Goal: Task Accomplishment & Management: Complete application form

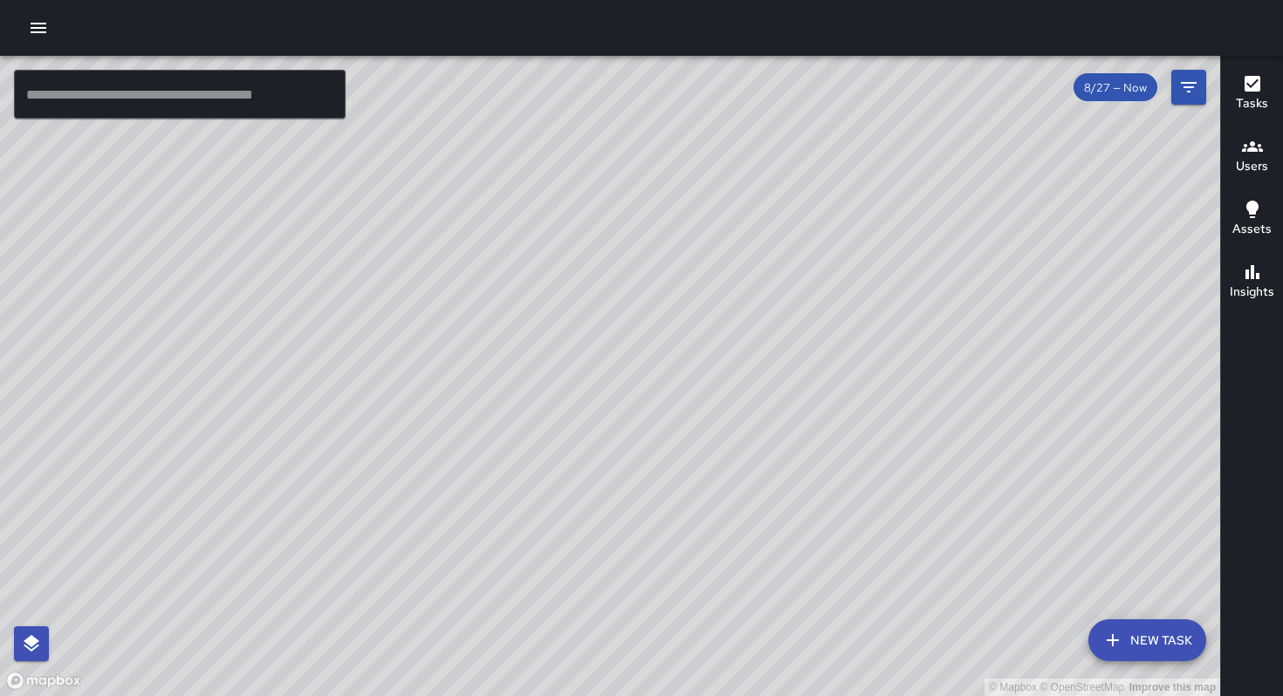
drag, startPoint x: 0, startPoint y: 0, endPoint x: 178, endPoint y: 97, distance: 202.7
click at [178, 96] on input "text" at bounding box center [180, 94] width 332 height 49
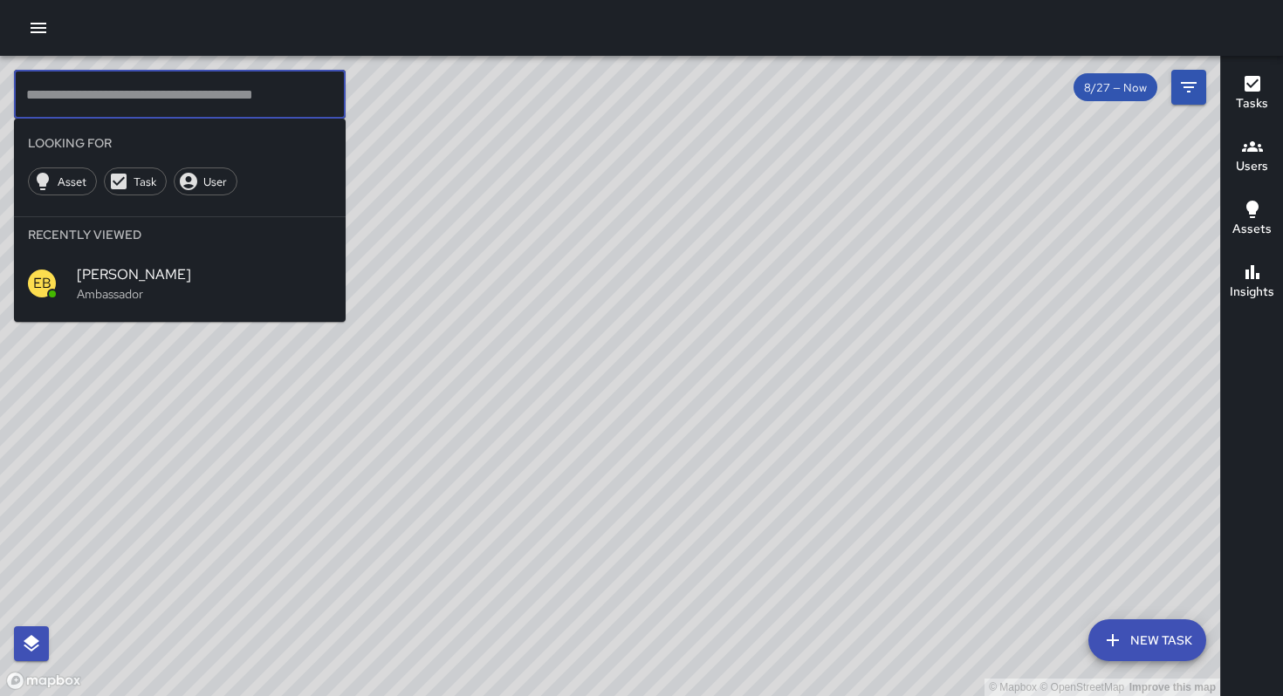
click at [128, 294] on p "Ambassador" at bounding box center [204, 293] width 255 height 17
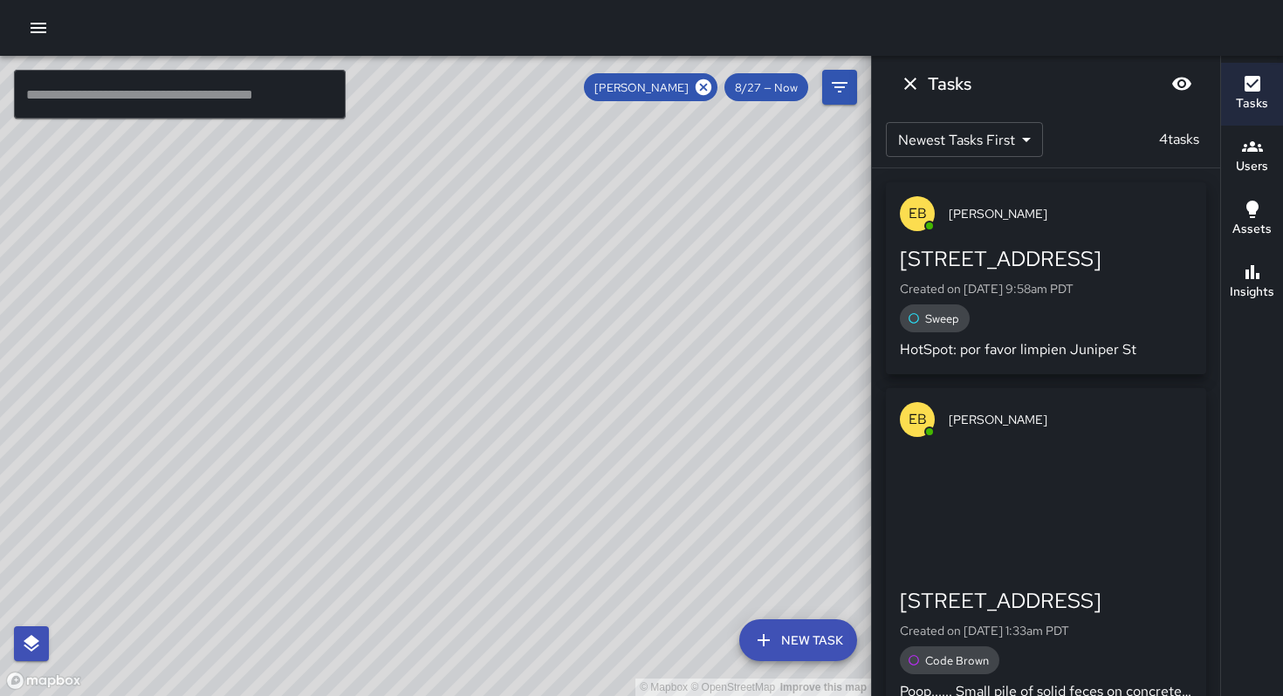
click at [700, 87] on icon at bounding box center [703, 87] width 16 height 16
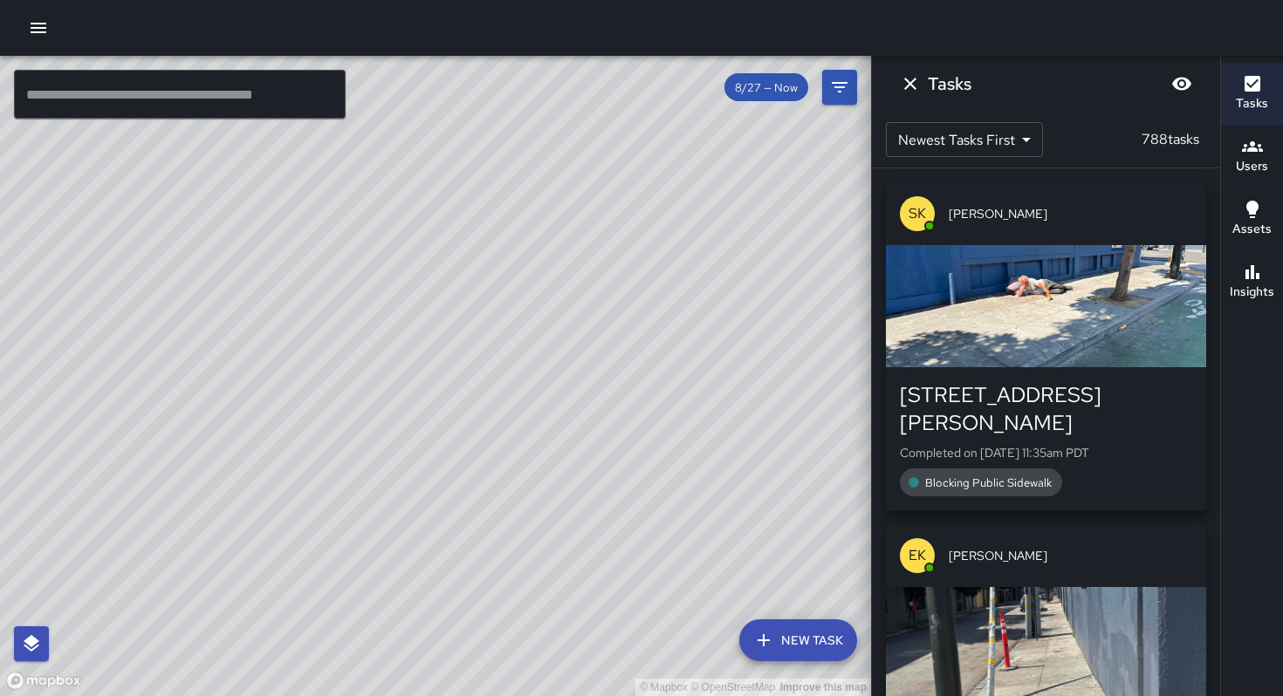
click at [906, 84] on icon "Dismiss" at bounding box center [910, 83] width 21 height 21
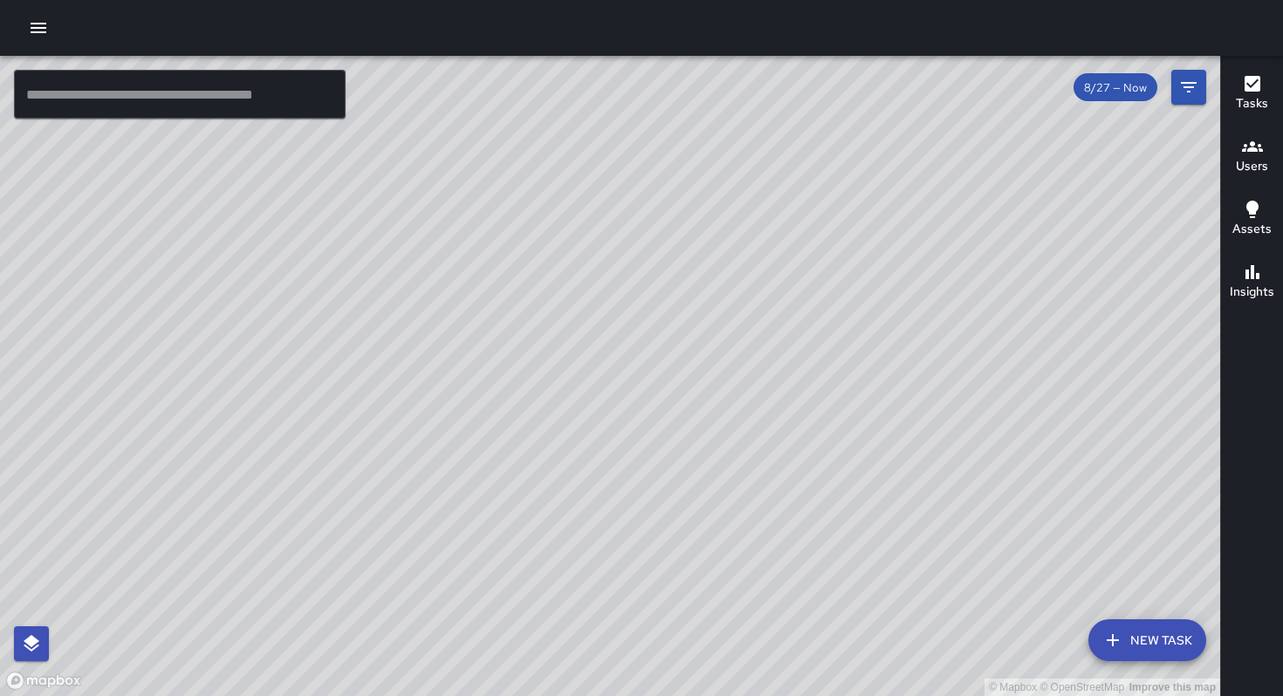
click at [38, 28] on icon "button" at bounding box center [39, 28] width 16 height 10
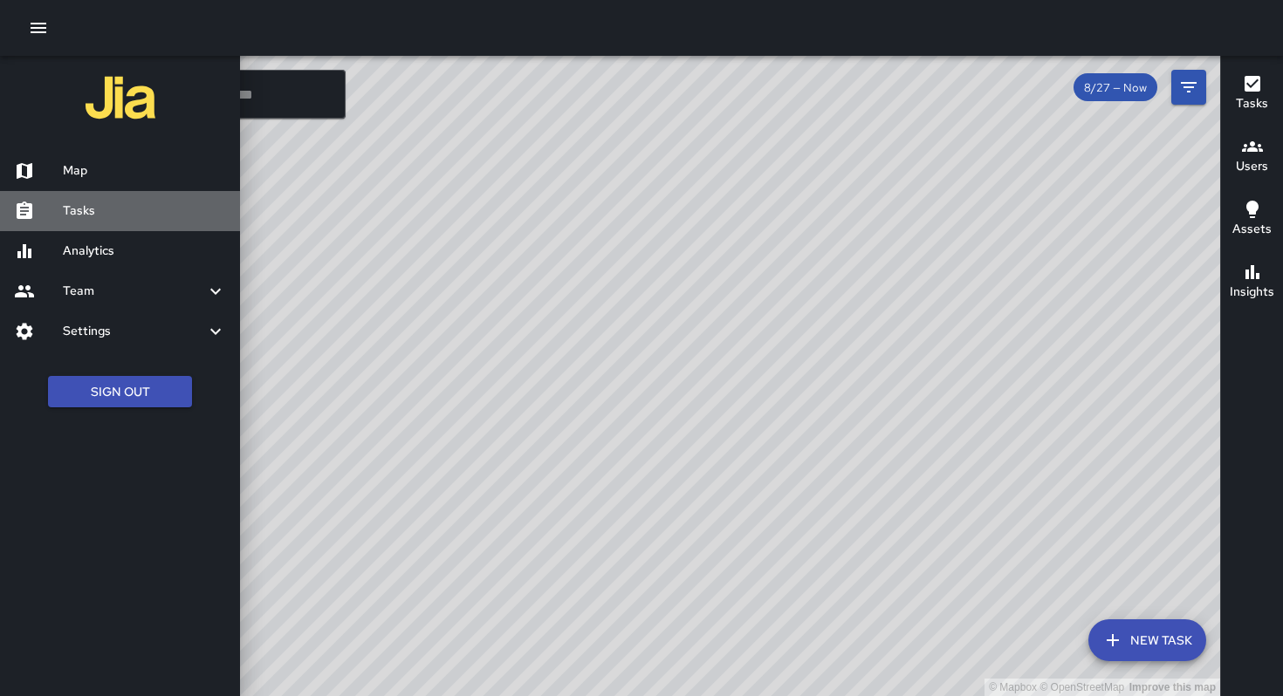
click at [115, 202] on h6 "Tasks" at bounding box center [144, 211] width 163 height 19
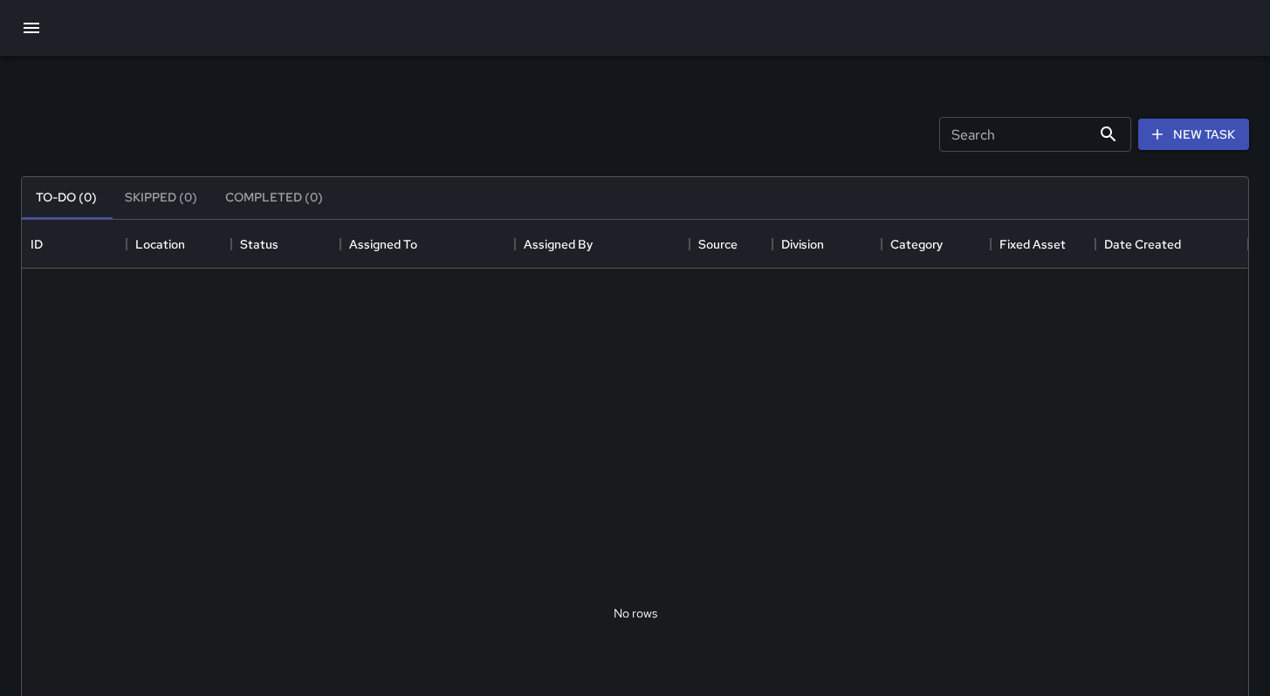
scroll to position [726, 1213]
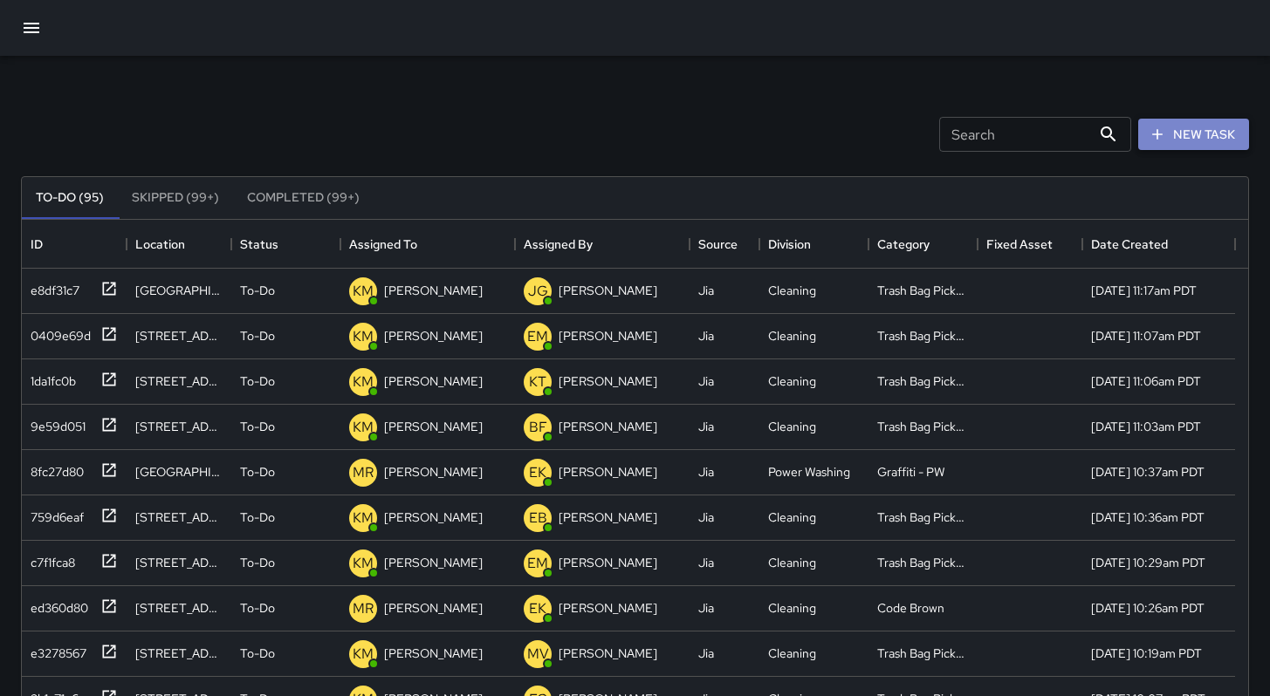
click at [1148, 140] on icon "button" at bounding box center [1156, 134] width 17 height 17
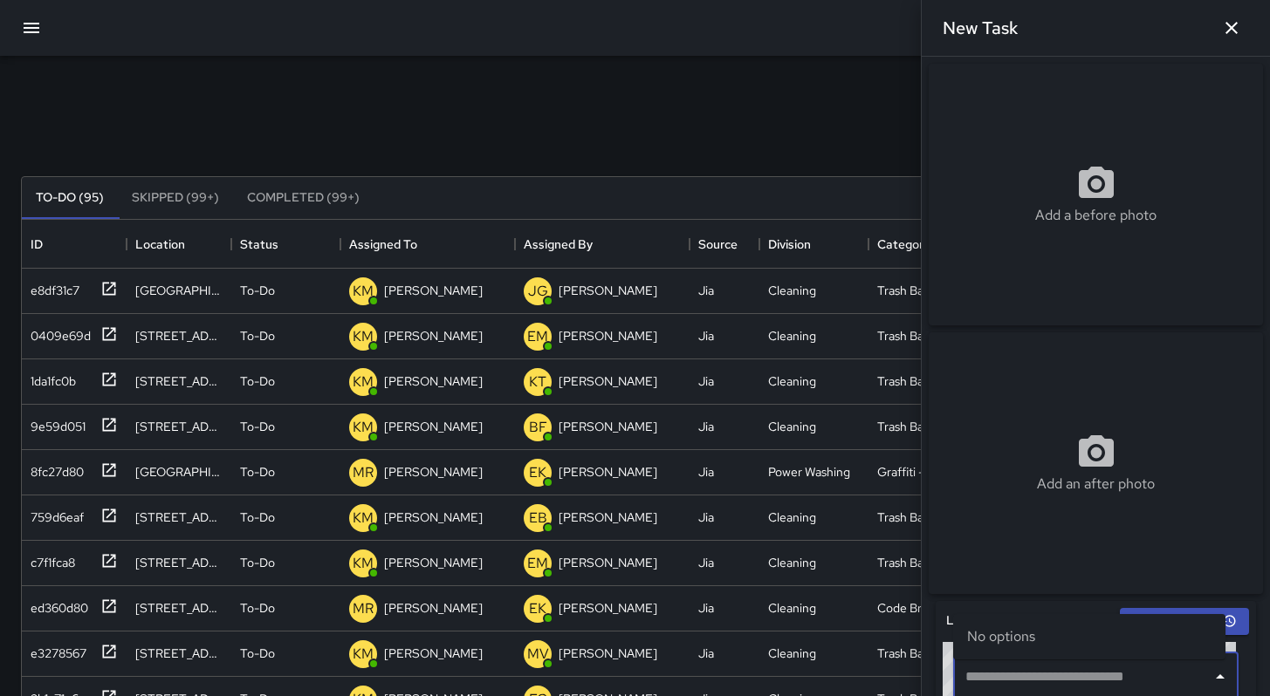
click at [992, 687] on input "text" at bounding box center [1082, 677] width 243 height 33
type input "**********"
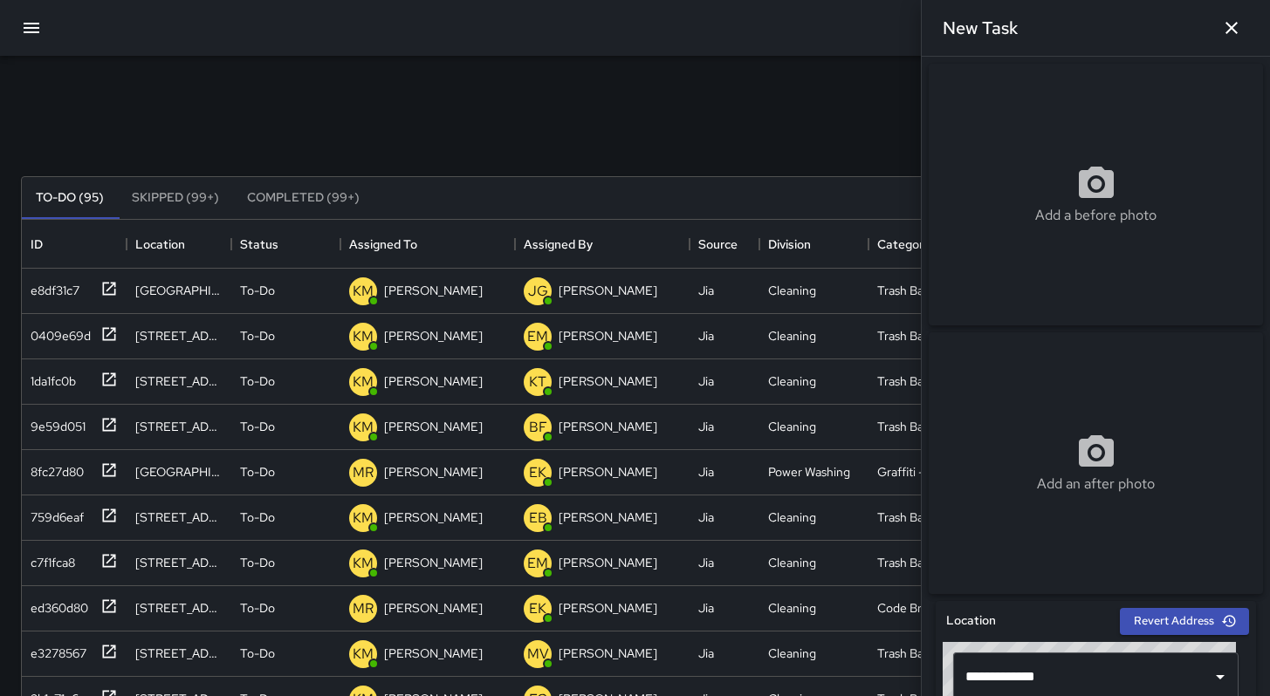
click at [687, 103] on div "Search Search New Task" at bounding box center [634, 134] width 1235 height 91
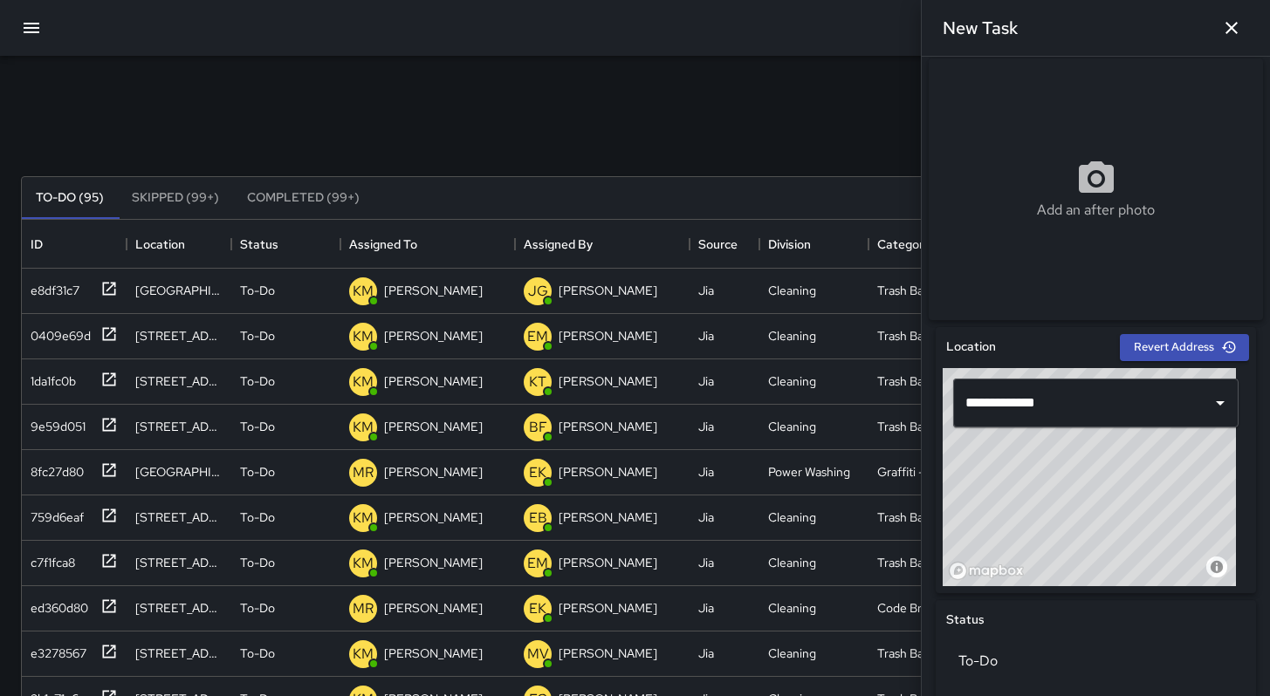
scroll to position [359, 0]
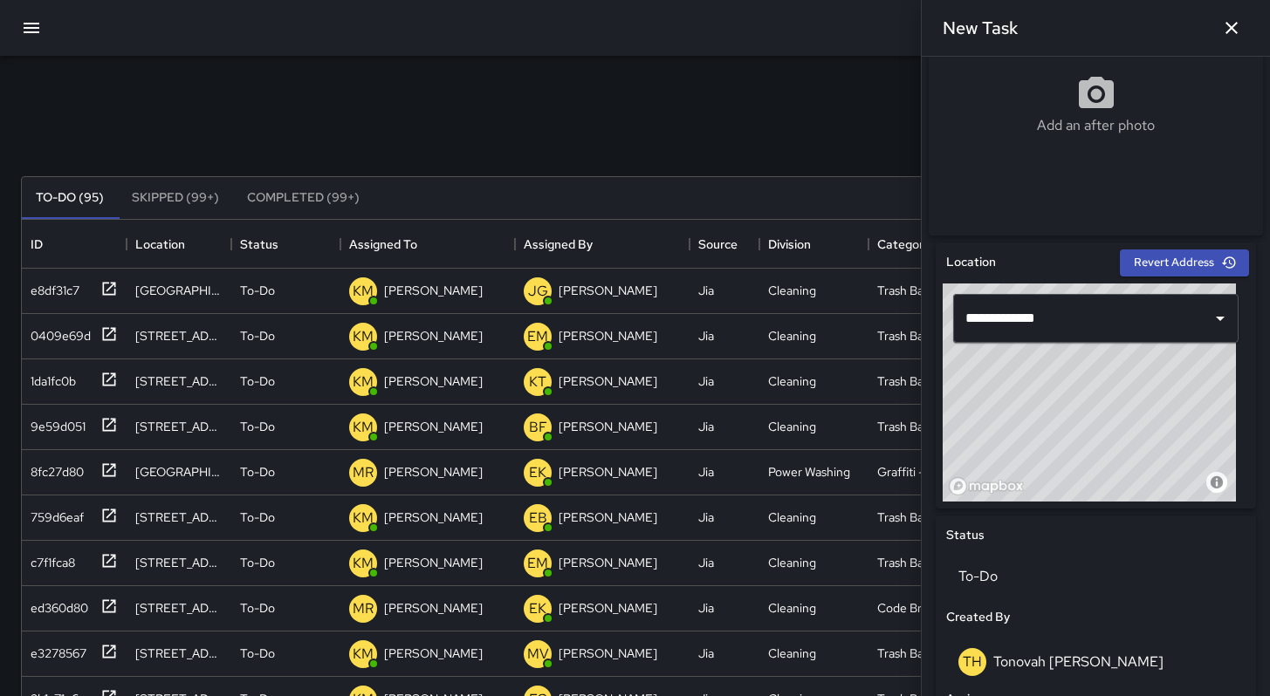
click at [1071, 316] on input "**********" at bounding box center [1082, 318] width 243 height 33
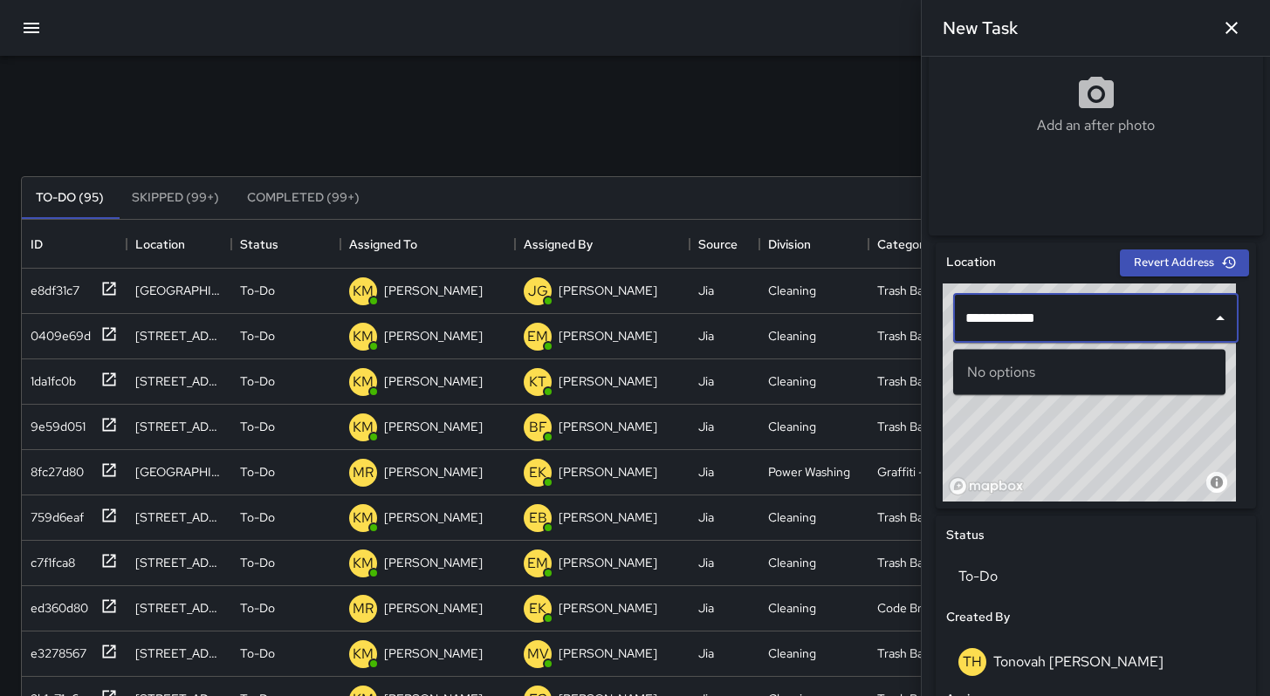
drag, startPoint x: 1024, startPoint y: 321, endPoint x: 949, endPoint y: 324, distance: 76.0
click at [949, 324] on div "**********" at bounding box center [1095, 319] width 306 height 70
click at [686, 107] on div "Search Search New Task" at bounding box center [634, 134] width 1235 height 91
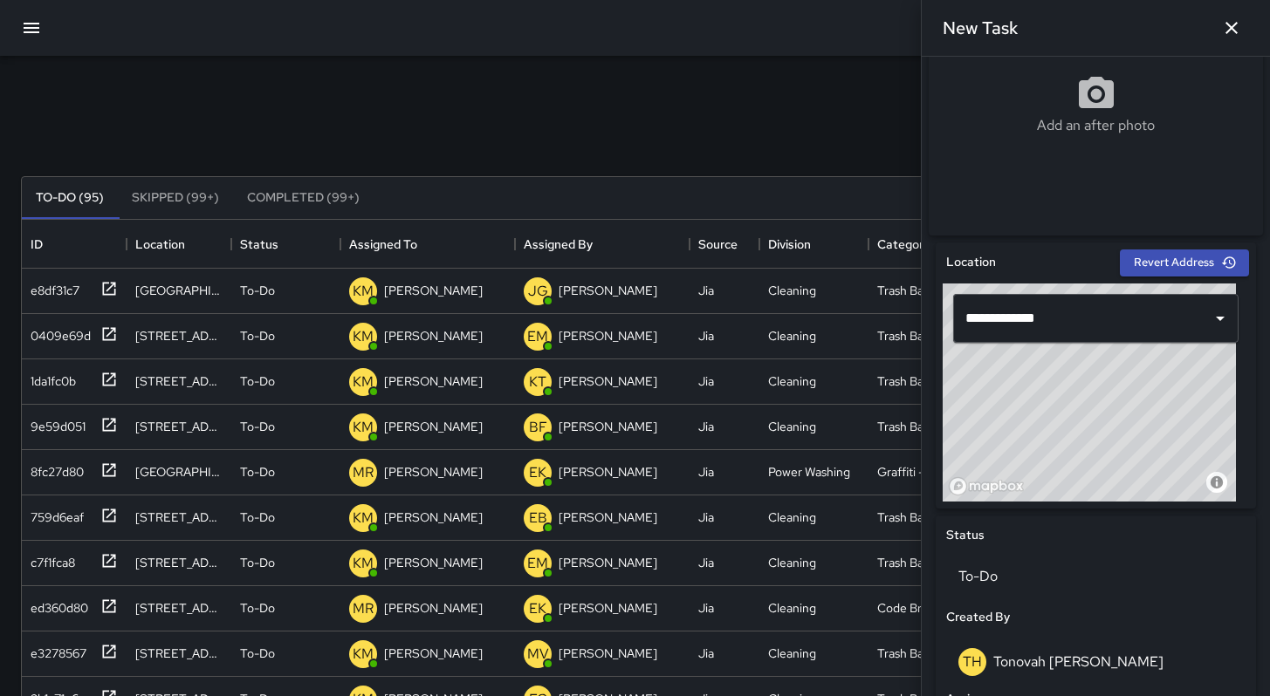
click at [693, 98] on div "Search Search New Task" at bounding box center [634, 134] width 1235 height 91
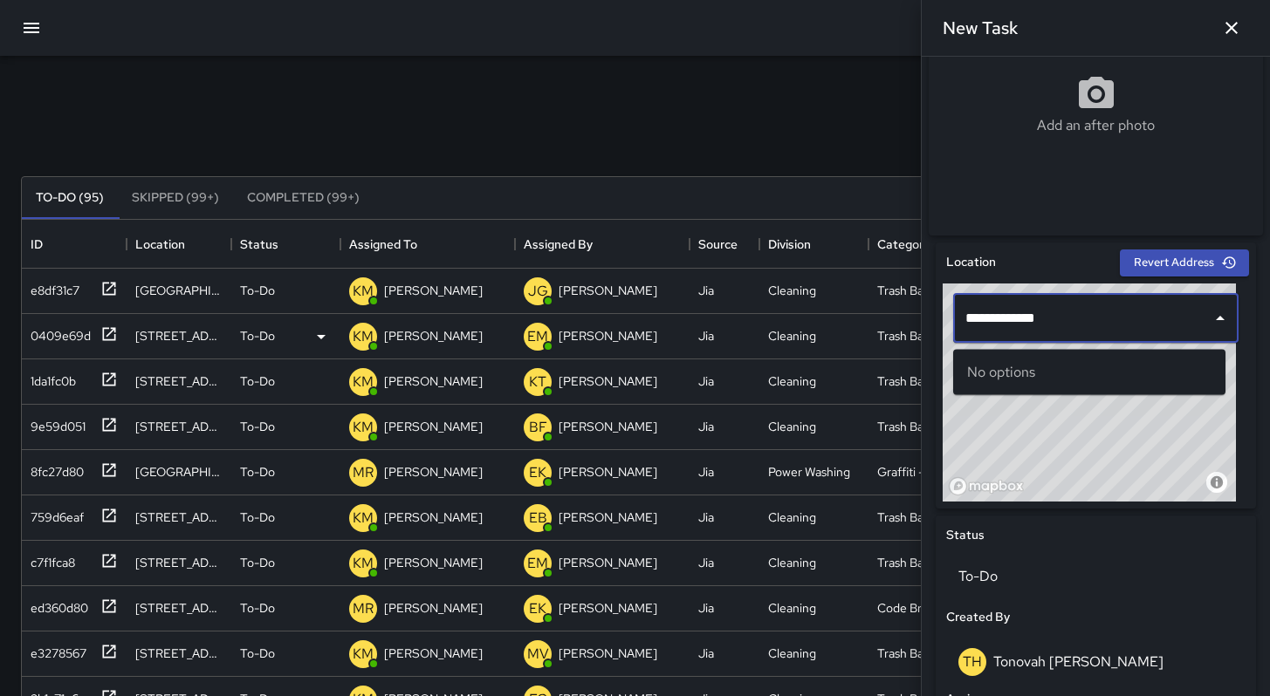
drag, startPoint x: 1025, startPoint y: 318, endPoint x: 880, endPoint y: 319, distance: 145.7
click at [880, 319] on div "Search Search New Task To-Do (95) Skipped (99+) Completed (99+) ID Location Sta…" at bounding box center [635, 543] width 1270 height 975
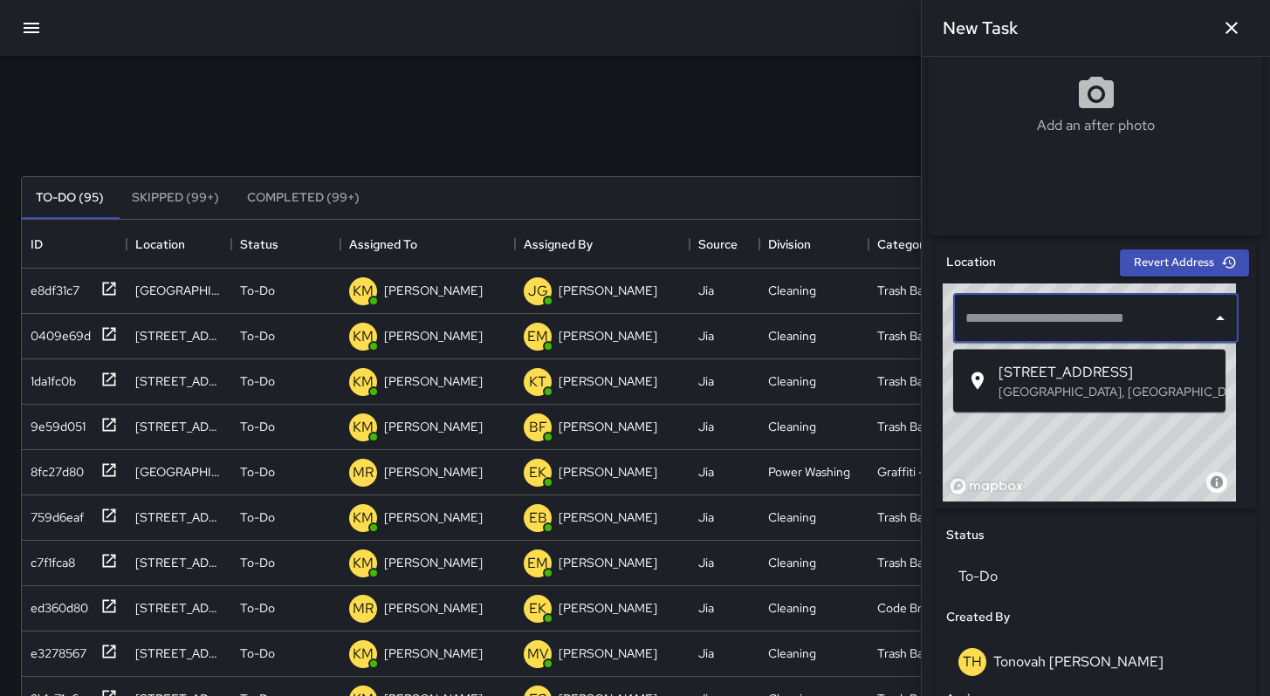
click at [1020, 379] on span "543 Minna Street" at bounding box center [1104, 372] width 213 height 21
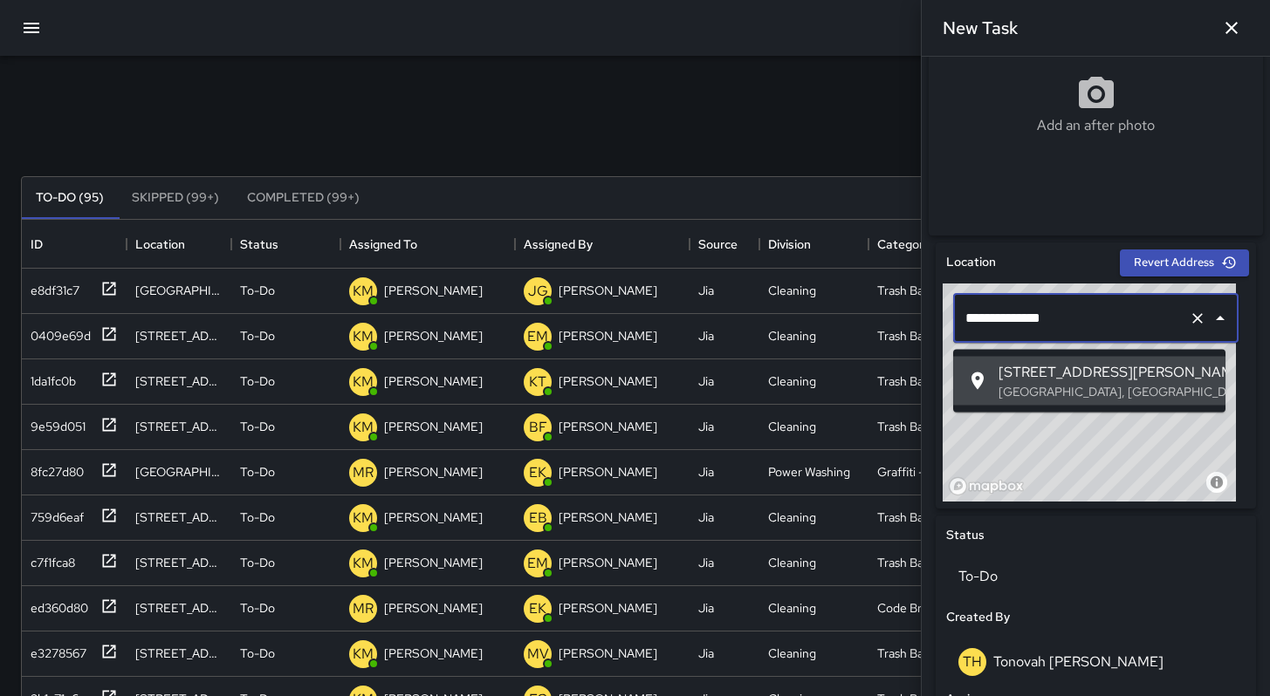
click at [1061, 309] on input "**********" at bounding box center [1071, 318] width 221 height 33
drag, startPoint x: 1069, startPoint y: 330, endPoint x: 865, endPoint y: 308, distance: 205.4
click at [862, 309] on div "Search Search New Task To-Do (95) Skipped (99+) Completed (99+) ID Location Sta…" at bounding box center [635, 543] width 1270 height 975
paste input "text"
type input "**********"
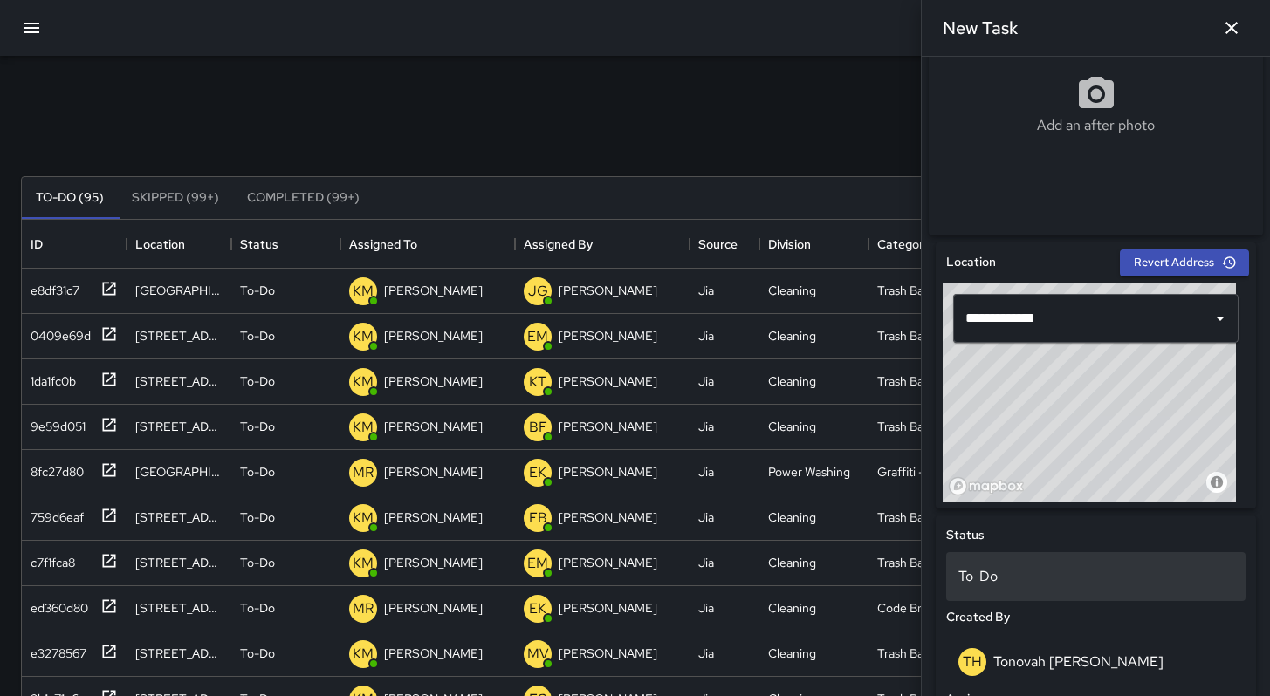
click at [1120, 587] on p "To-Do" at bounding box center [1095, 576] width 275 height 21
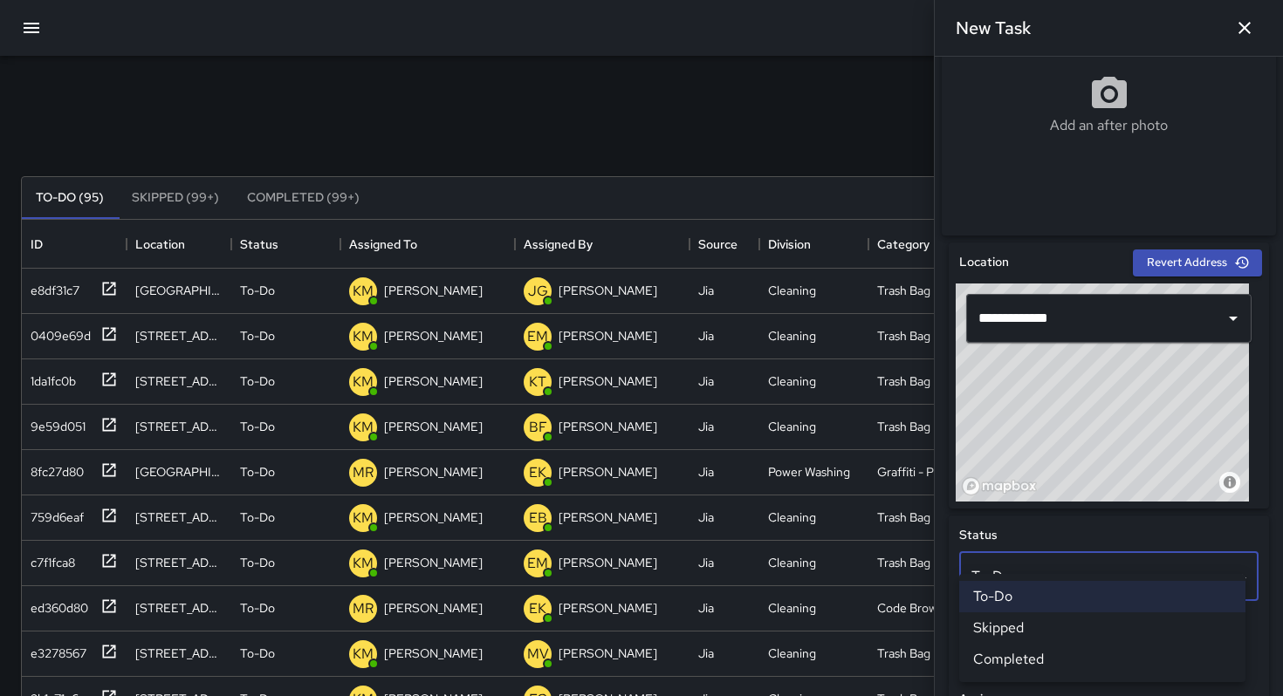
click at [1085, 316] on div at bounding box center [641, 348] width 1283 height 696
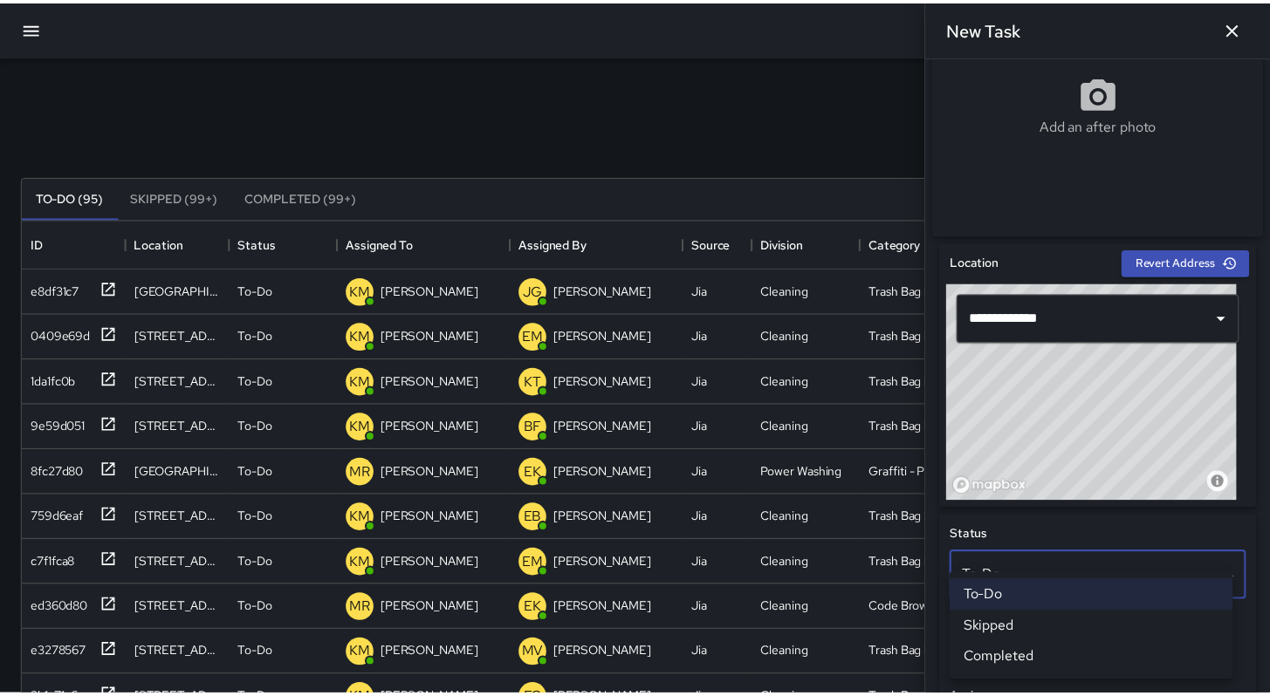
scroll to position [14, 14]
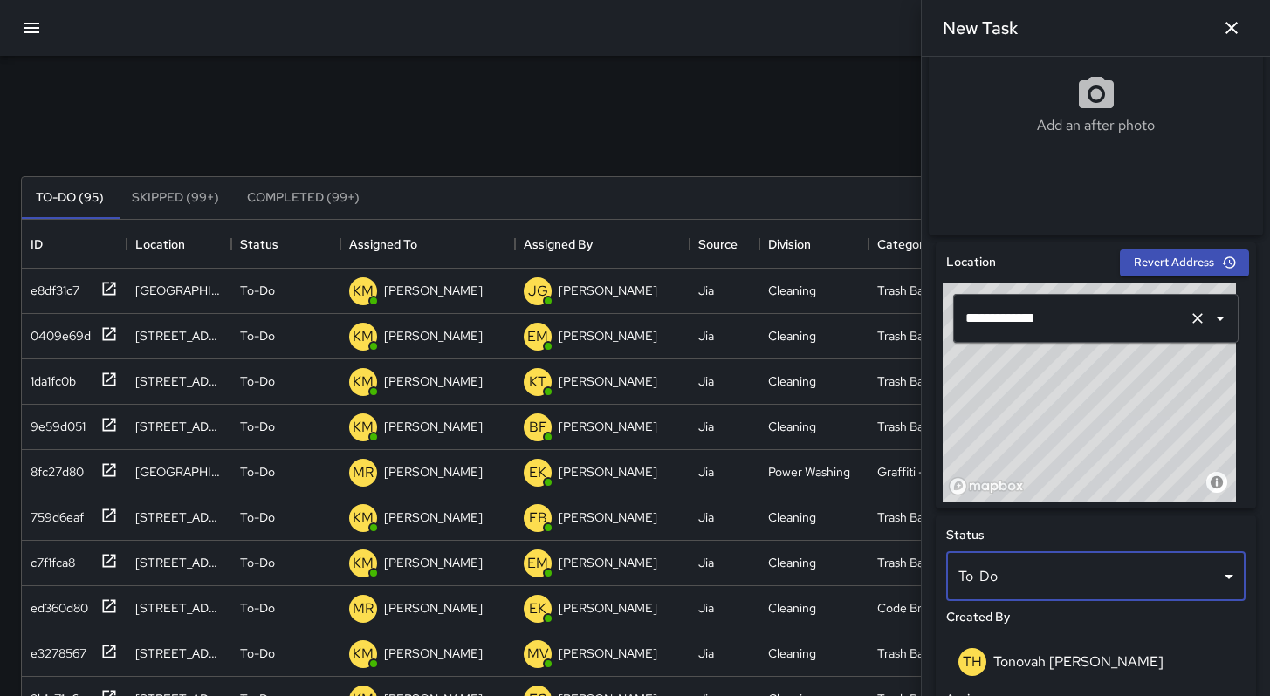
click at [1084, 324] on input "**********" at bounding box center [1071, 318] width 221 height 33
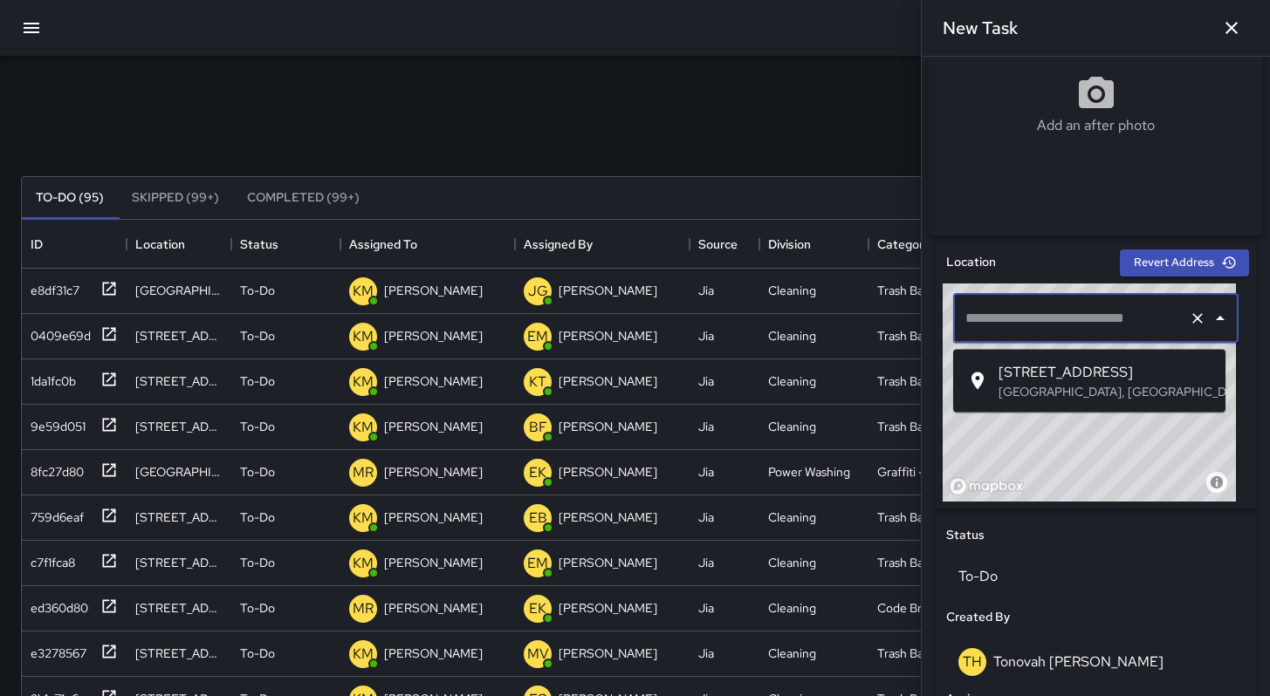
click at [1065, 383] on p "San Francisco, CA, USA" at bounding box center [1104, 391] width 213 height 17
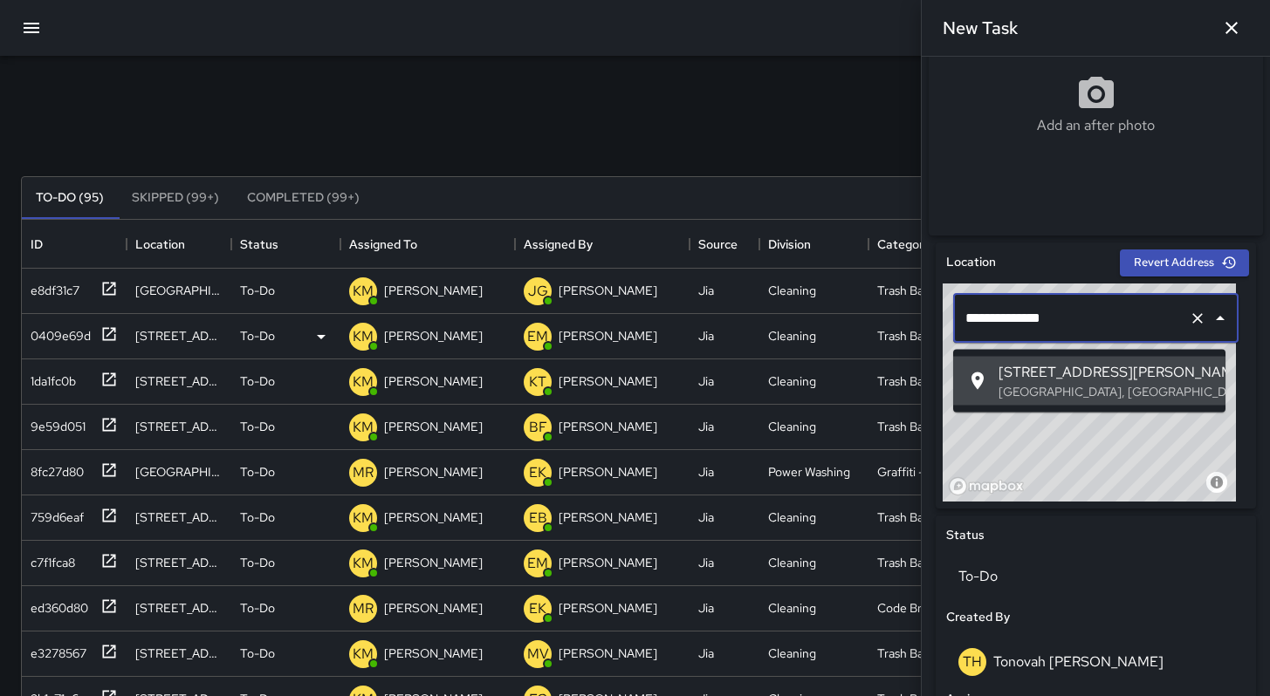
drag, startPoint x: 1086, startPoint y: 332, endPoint x: 865, endPoint y: 318, distance: 222.1
click at [865, 318] on div "Search Search New Task To-Do (95) Skipped (99+) Completed (99+) ID Location Sta…" at bounding box center [635, 543] width 1270 height 975
drag, startPoint x: 1065, startPoint y: 328, endPoint x: 894, endPoint y: 315, distance: 172.4
click at [894, 315] on div "Search Search New Task To-Do (95) Skipped (99+) Completed (99+) ID Location Sta…" at bounding box center [635, 543] width 1270 height 975
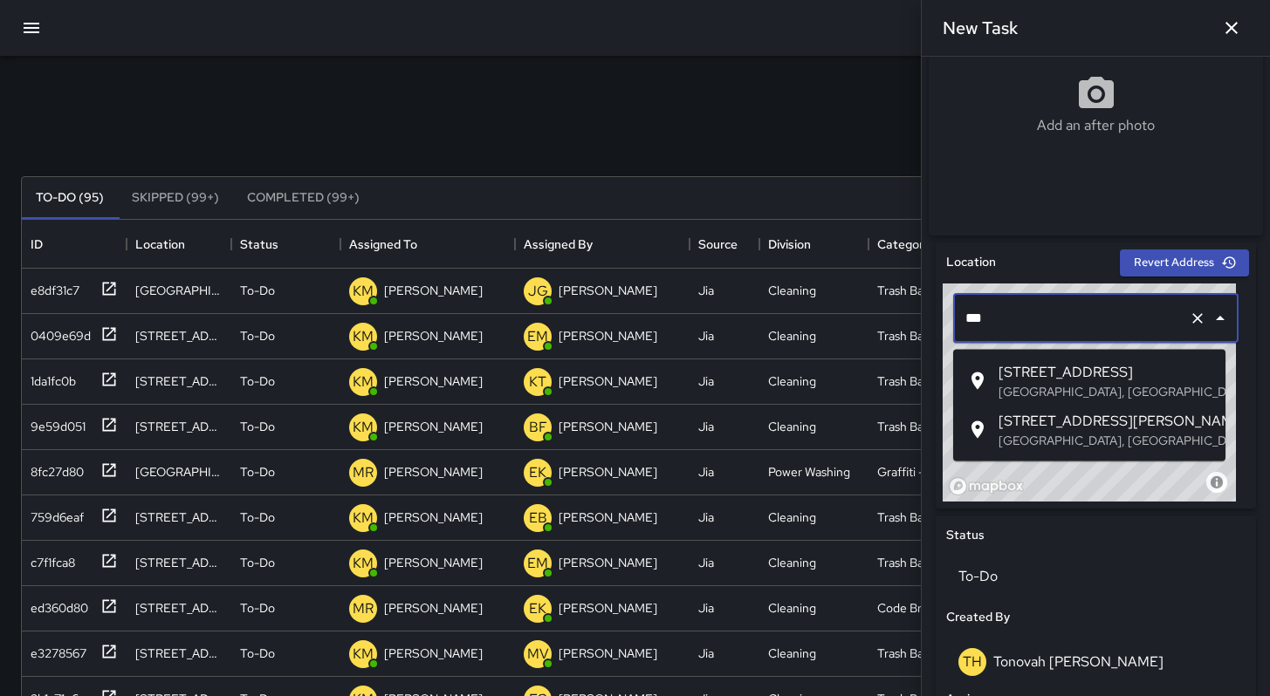
click at [983, 398] on li "743 Minna Street San Francisco, CA, USA" at bounding box center [1089, 381] width 272 height 49
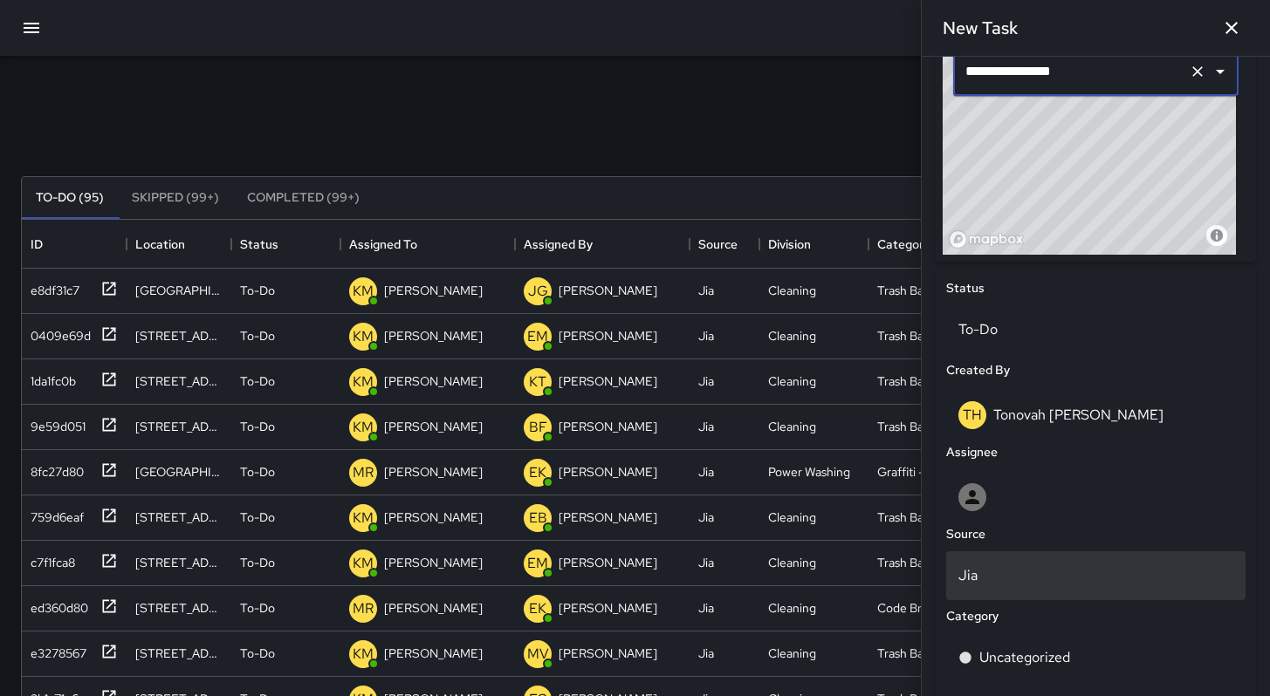
scroll to position [680, 0]
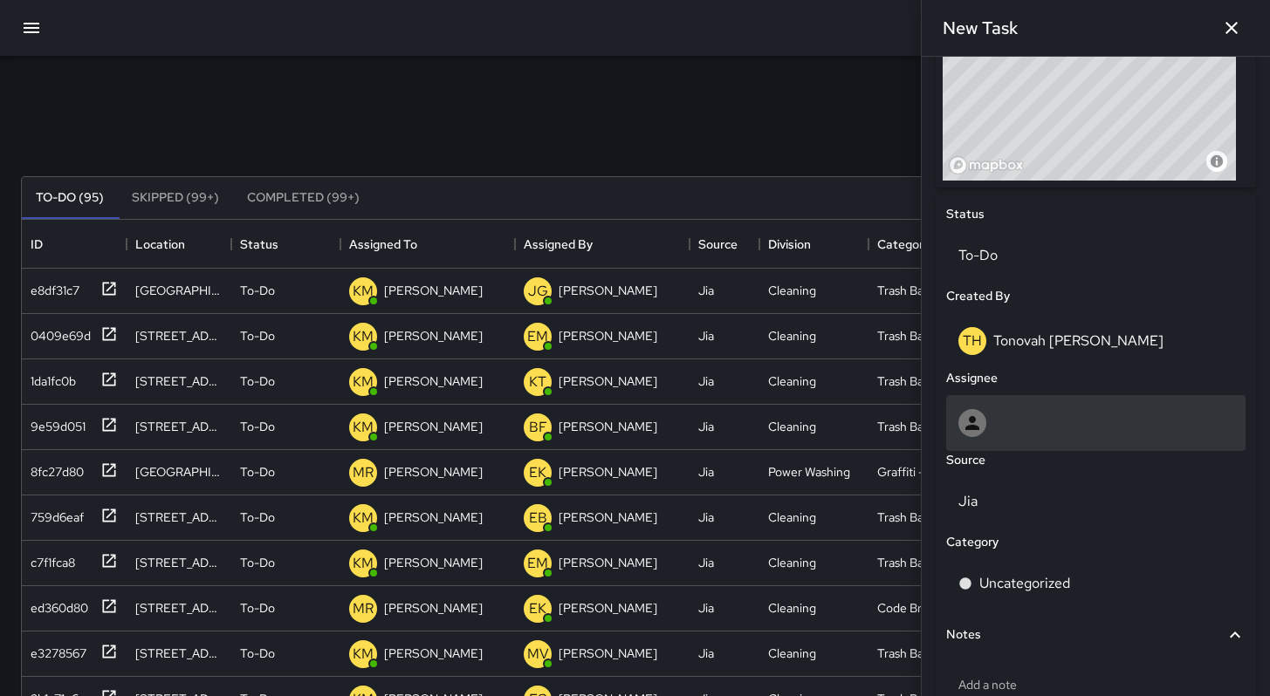
type input "**********"
click at [1065, 437] on div at bounding box center [1095, 423] width 275 height 28
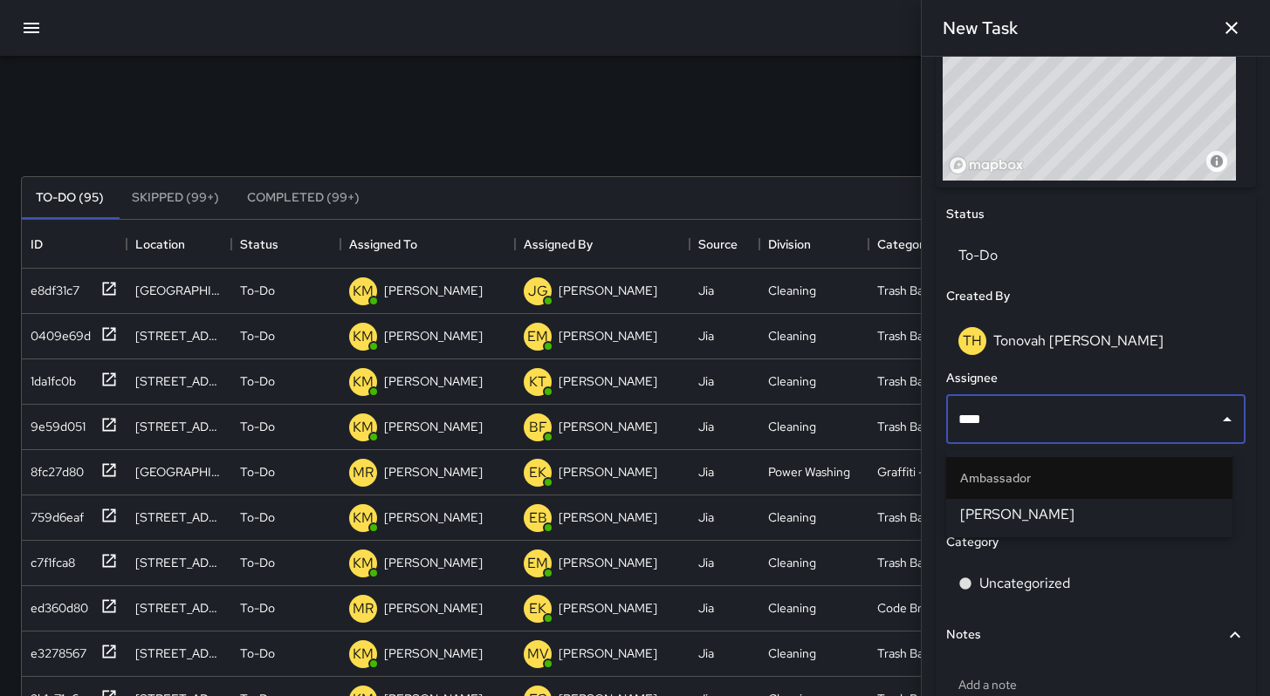
type input "*****"
click at [1085, 515] on span "[PERSON_NAME]" at bounding box center [1089, 514] width 258 height 21
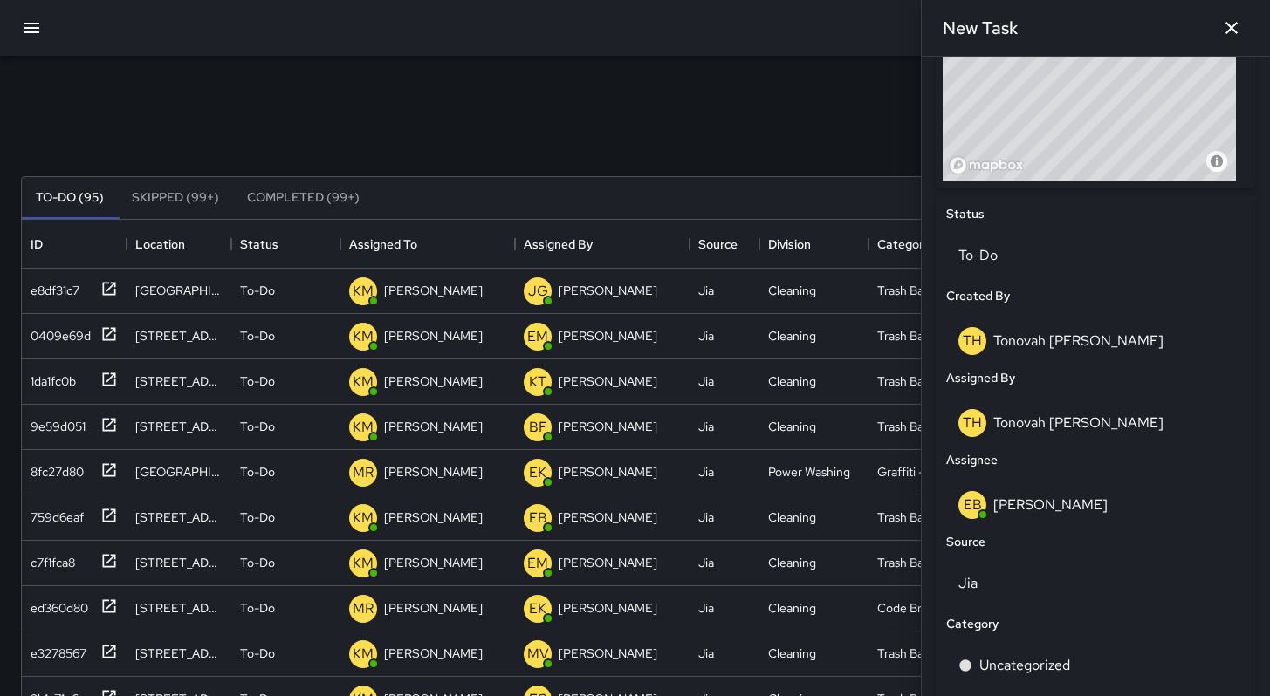
scroll to position [885, 0]
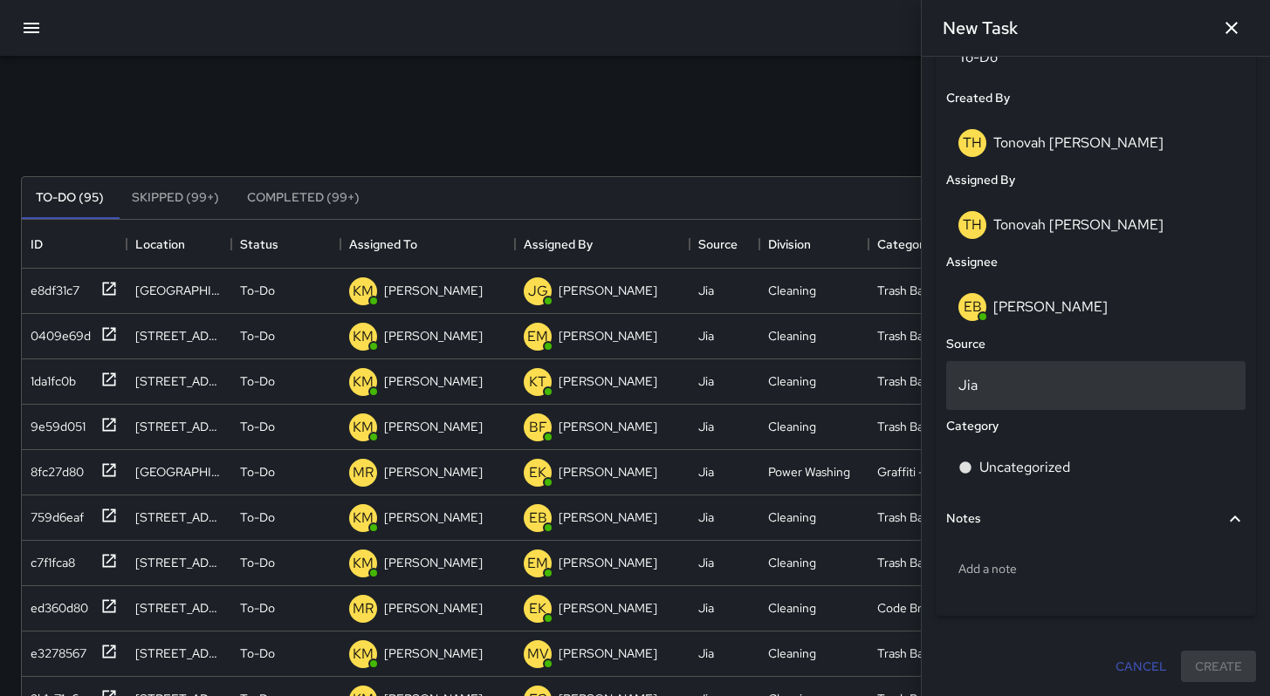
click at [1035, 394] on p "Jia" at bounding box center [1095, 385] width 275 height 21
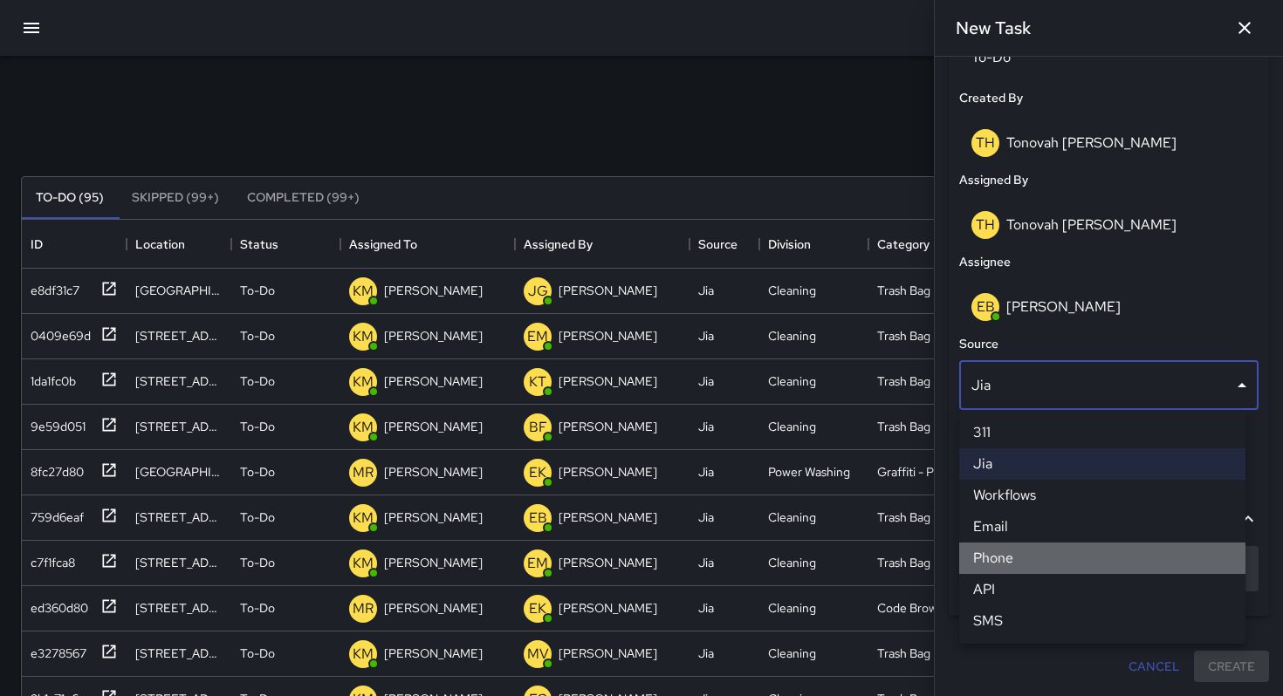
click at [1034, 562] on li "Phone" at bounding box center [1102, 558] width 286 height 31
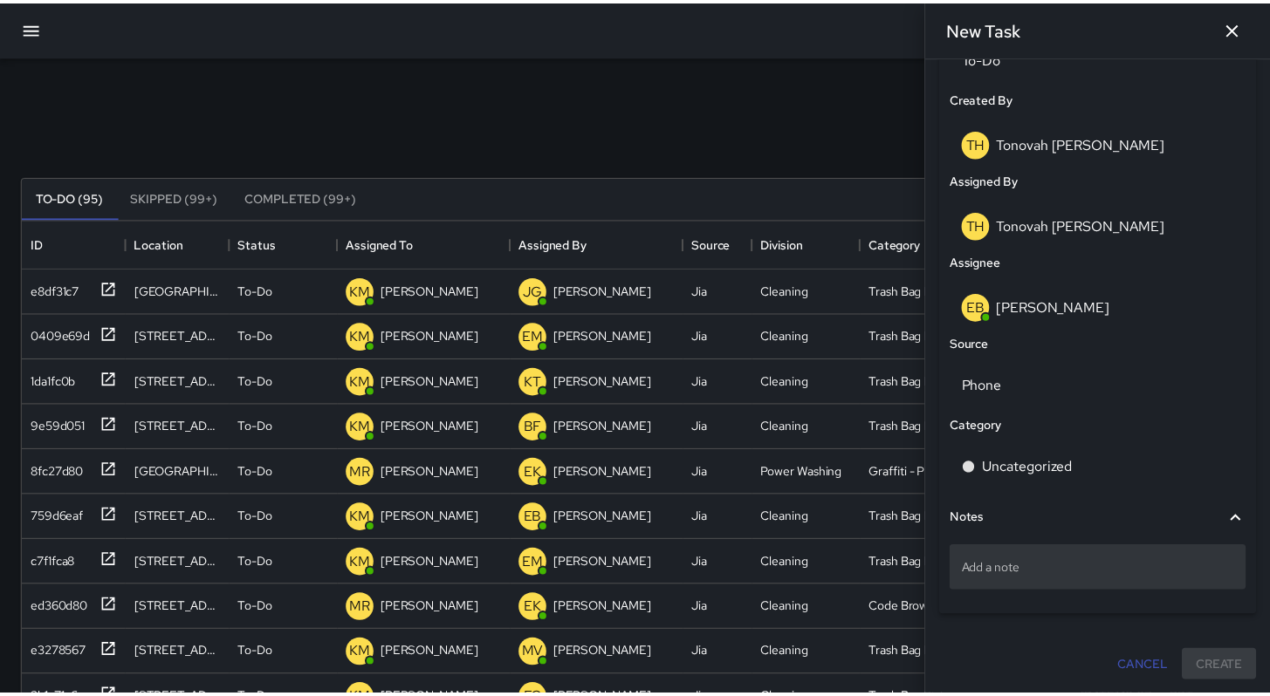
scroll to position [14, 14]
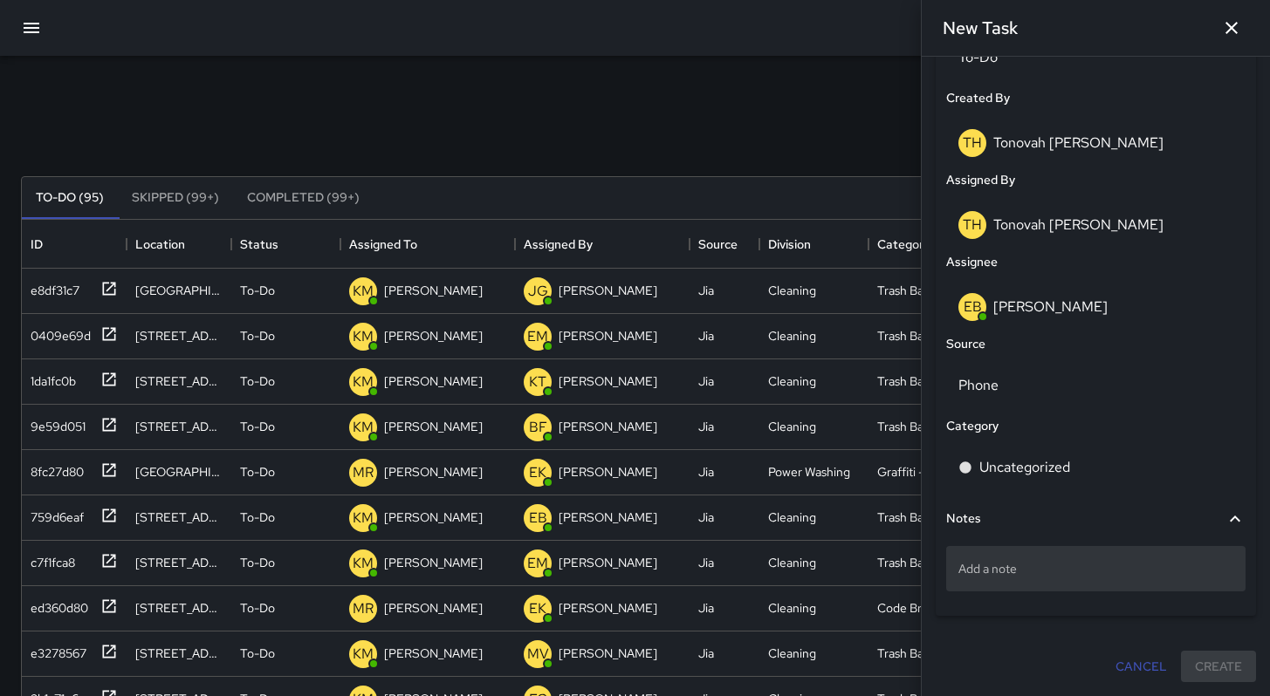
click at [1033, 558] on div "Add a note" at bounding box center [1095, 568] width 299 height 45
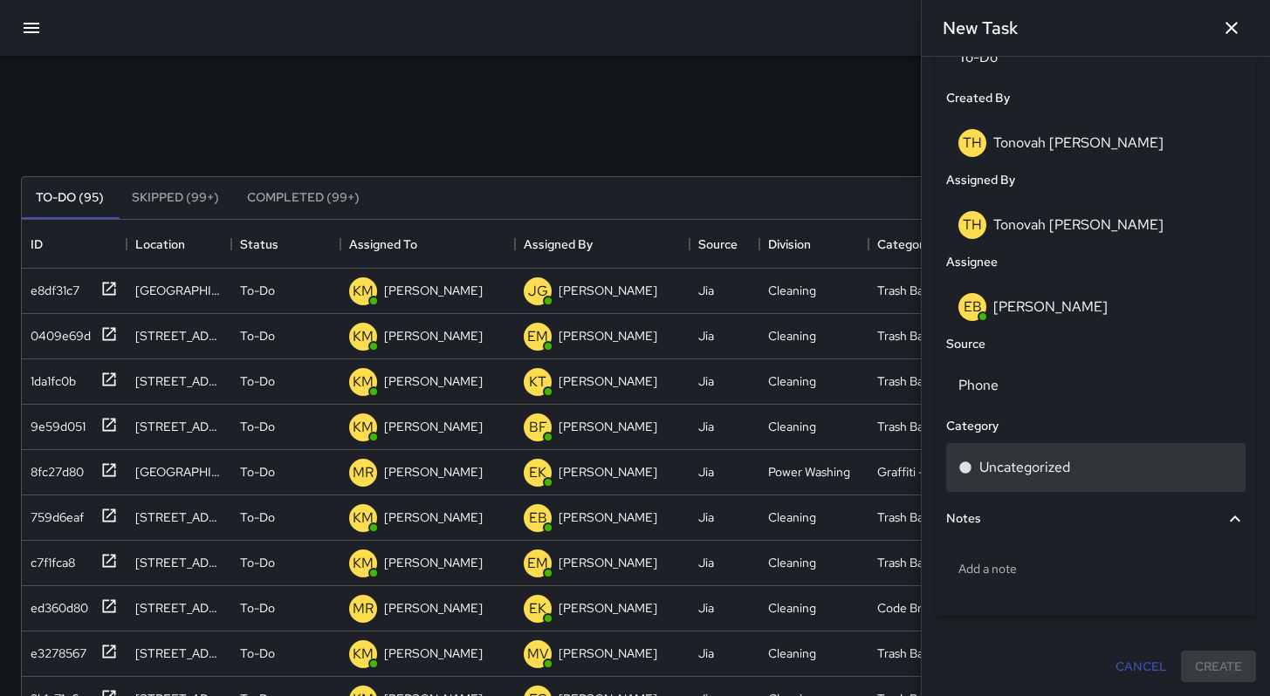
click at [1024, 473] on p "Uncategorized" at bounding box center [1024, 467] width 91 height 21
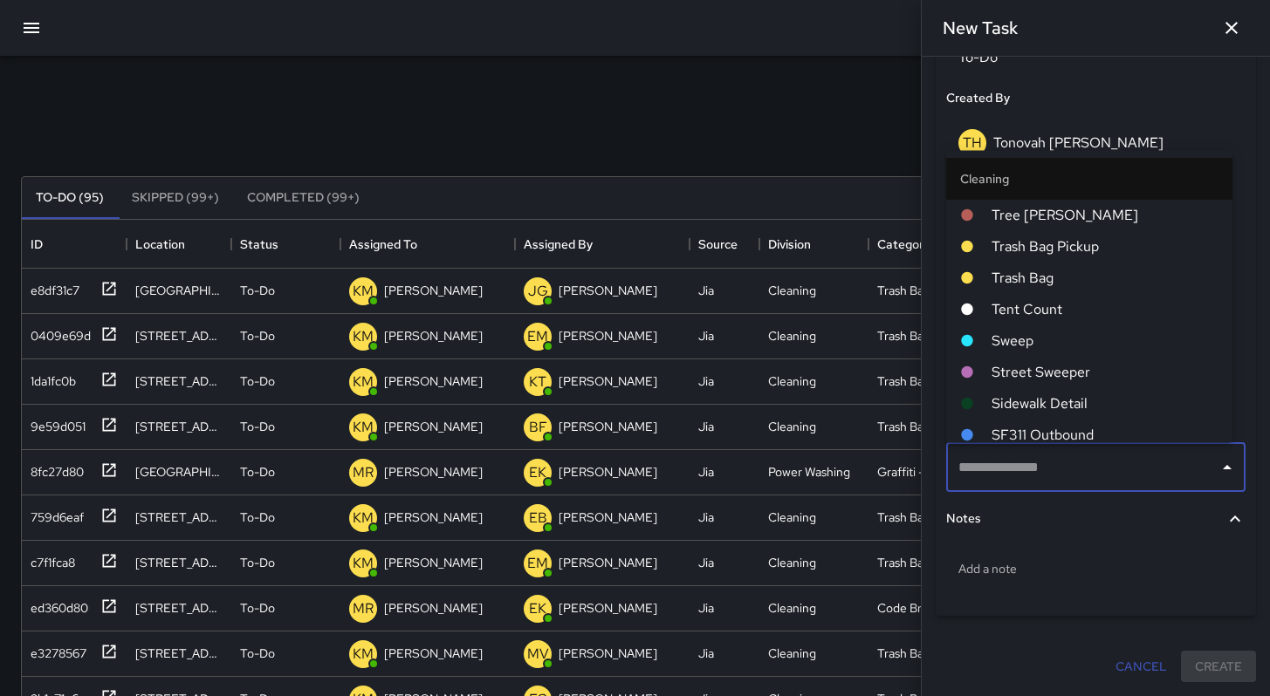
click at [1015, 349] on span "Sweep" at bounding box center [1104, 340] width 227 height 21
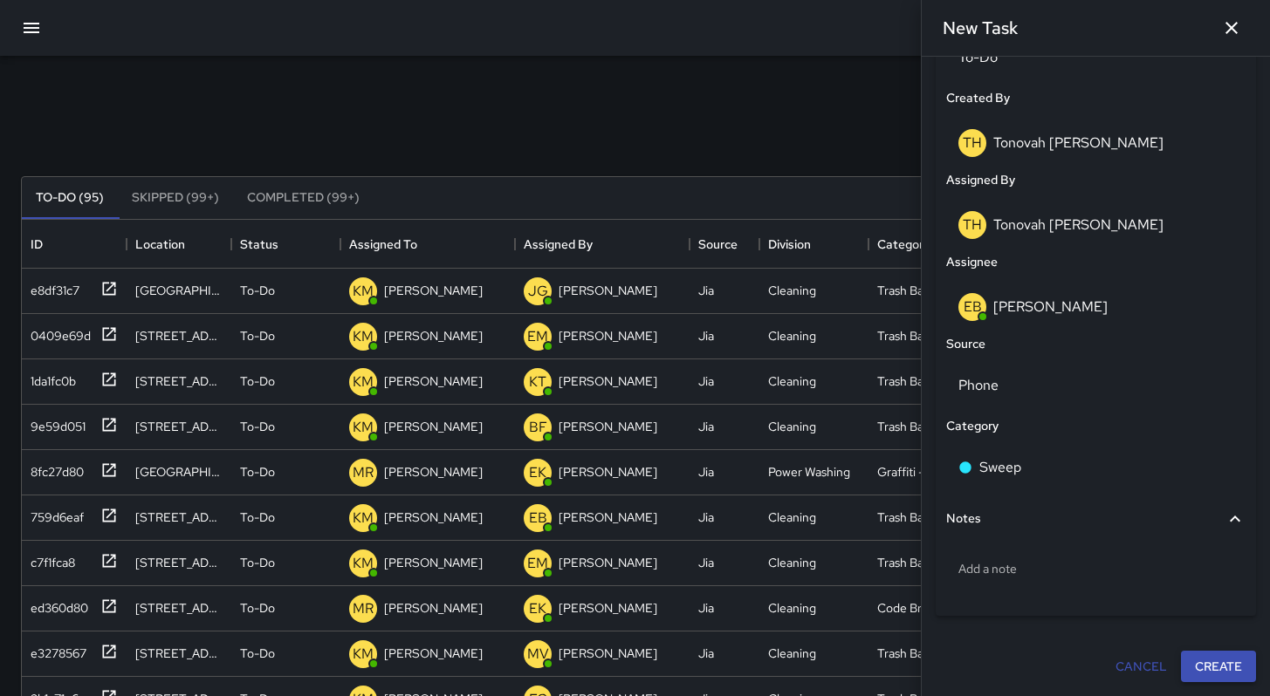
click at [1203, 666] on button "Create" at bounding box center [1218, 667] width 75 height 32
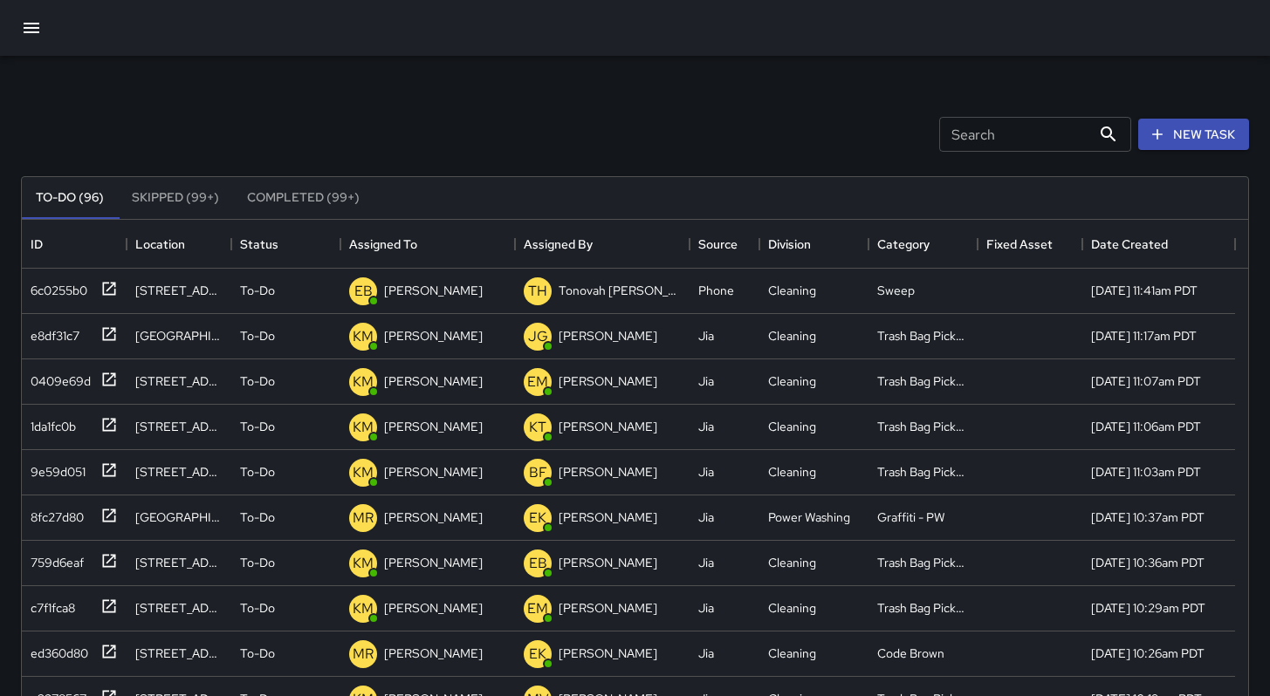
click at [685, 136] on div "Search Search New Task" at bounding box center [634, 134] width 1235 height 91
click at [31, 33] on icon "button" at bounding box center [31, 27] width 21 height 21
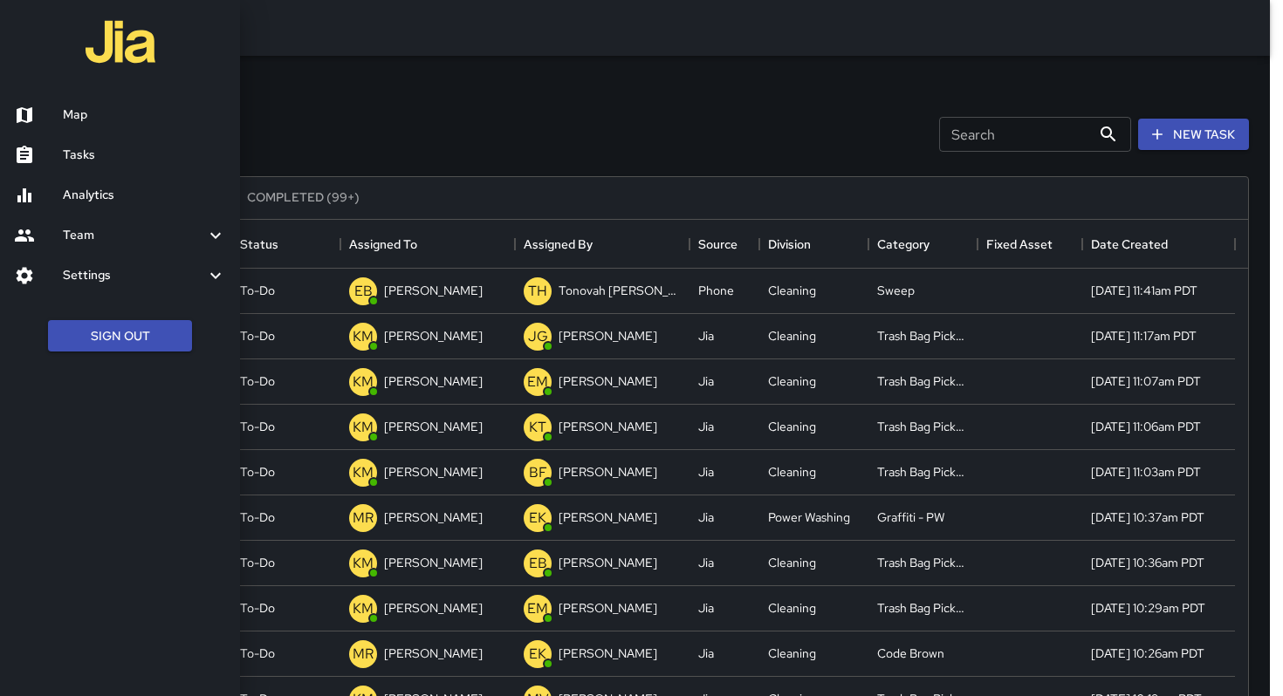
click at [336, 99] on div at bounding box center [641, 348] width 1283 height 696
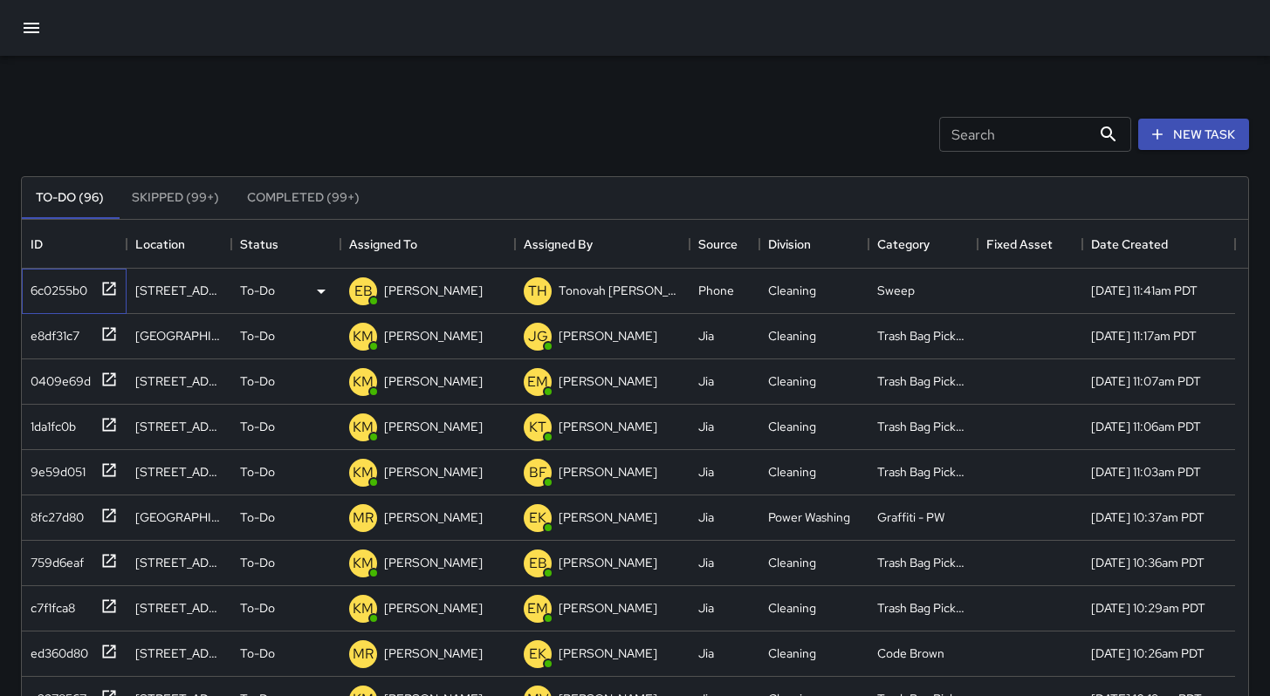
click at [72, 289] on div "6c0255b0" at bounding box center [56, 287] width 64 height 24
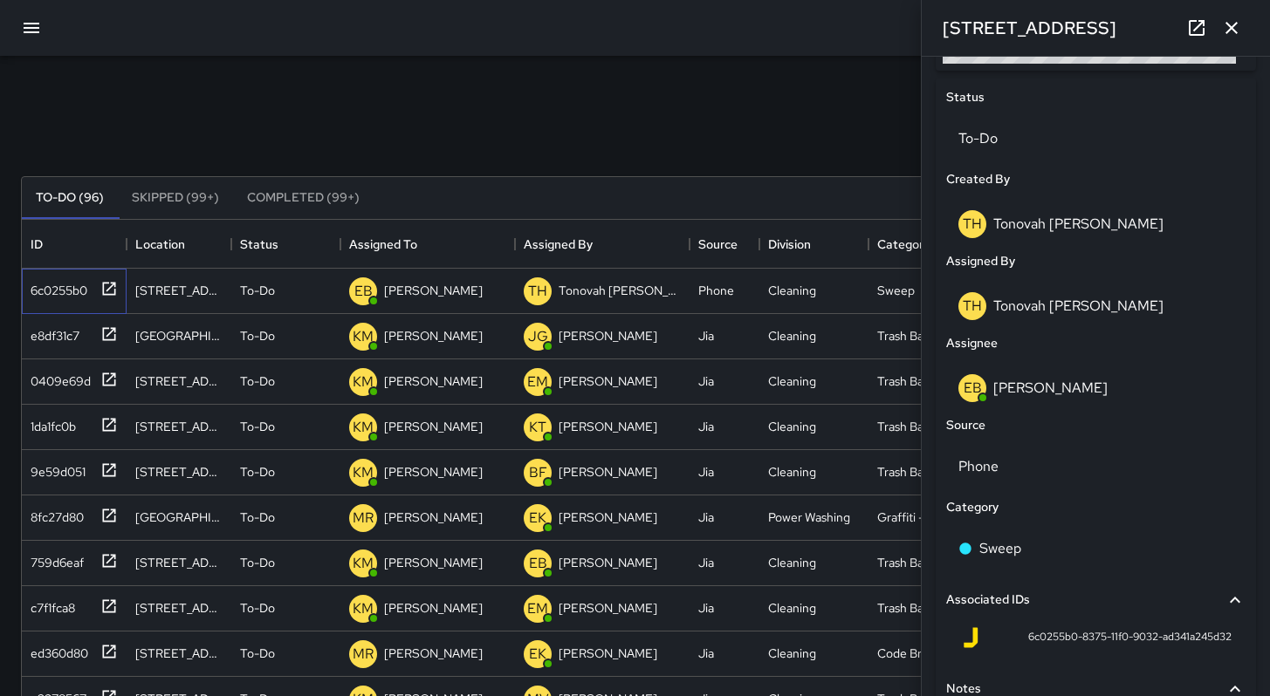
scroll to position [945, 0]
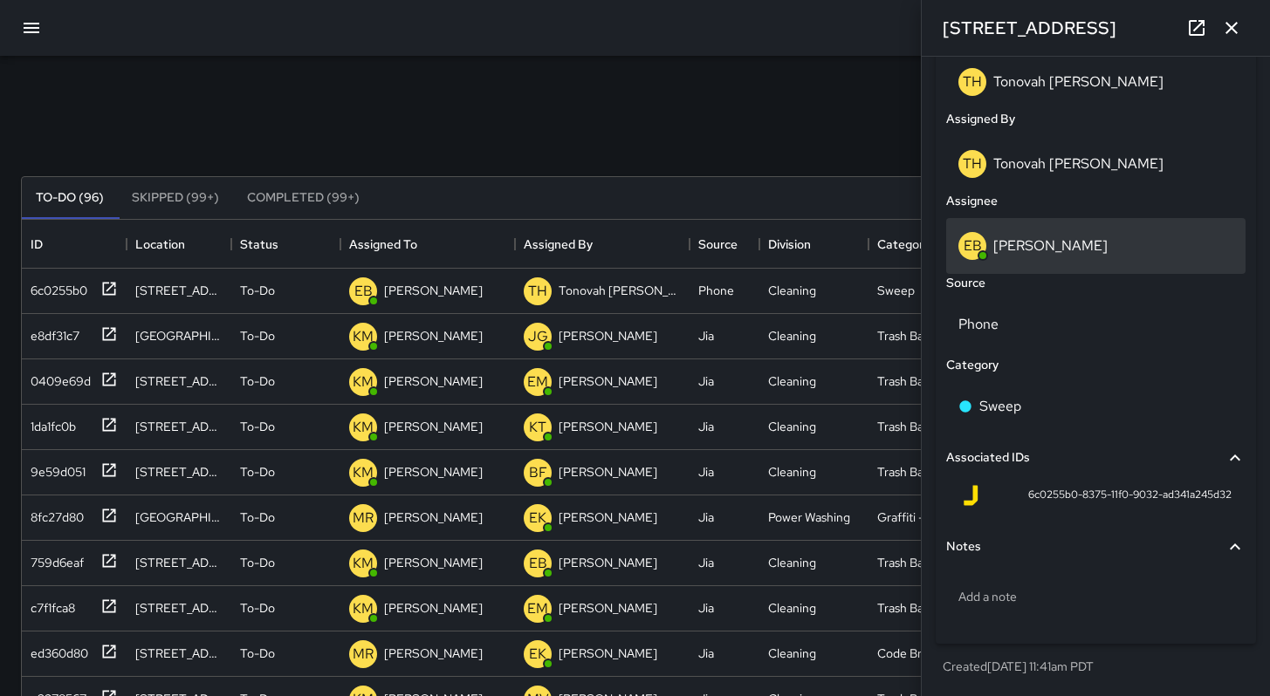
click at [1010, 240] on p "[PERSON_NAME]" at bounding box center [1050, 245] width 114 height 18
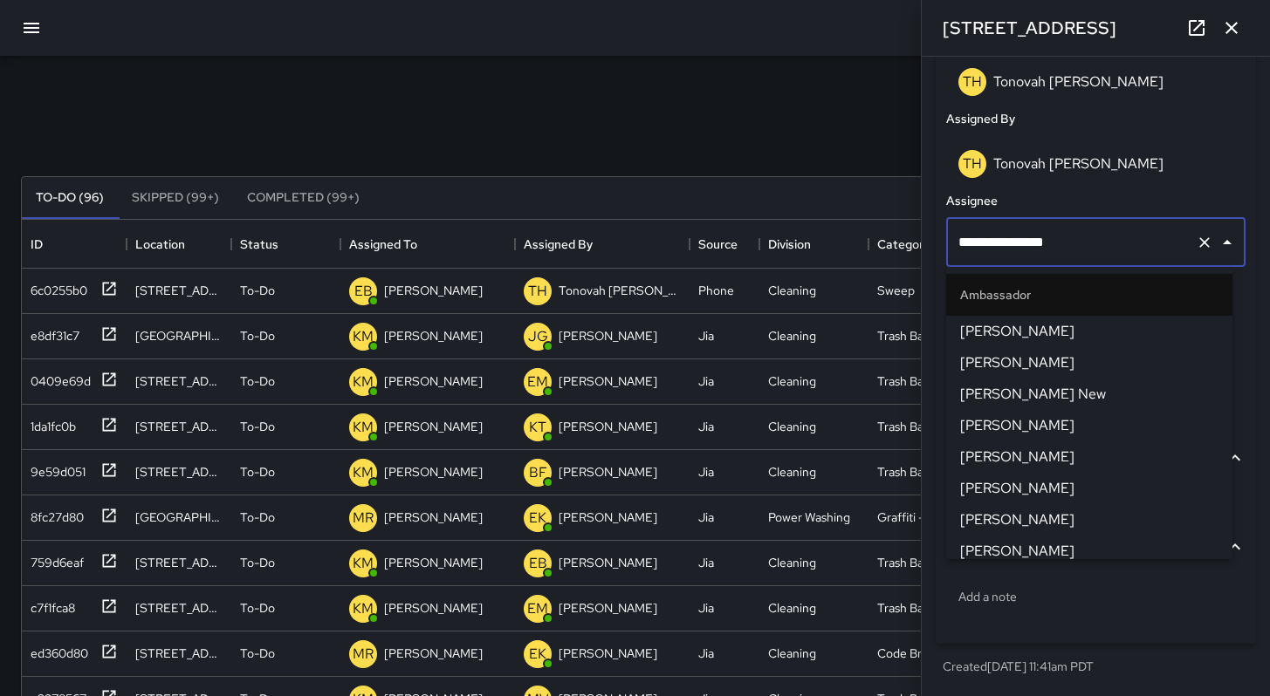
scroll to position [228, 0]
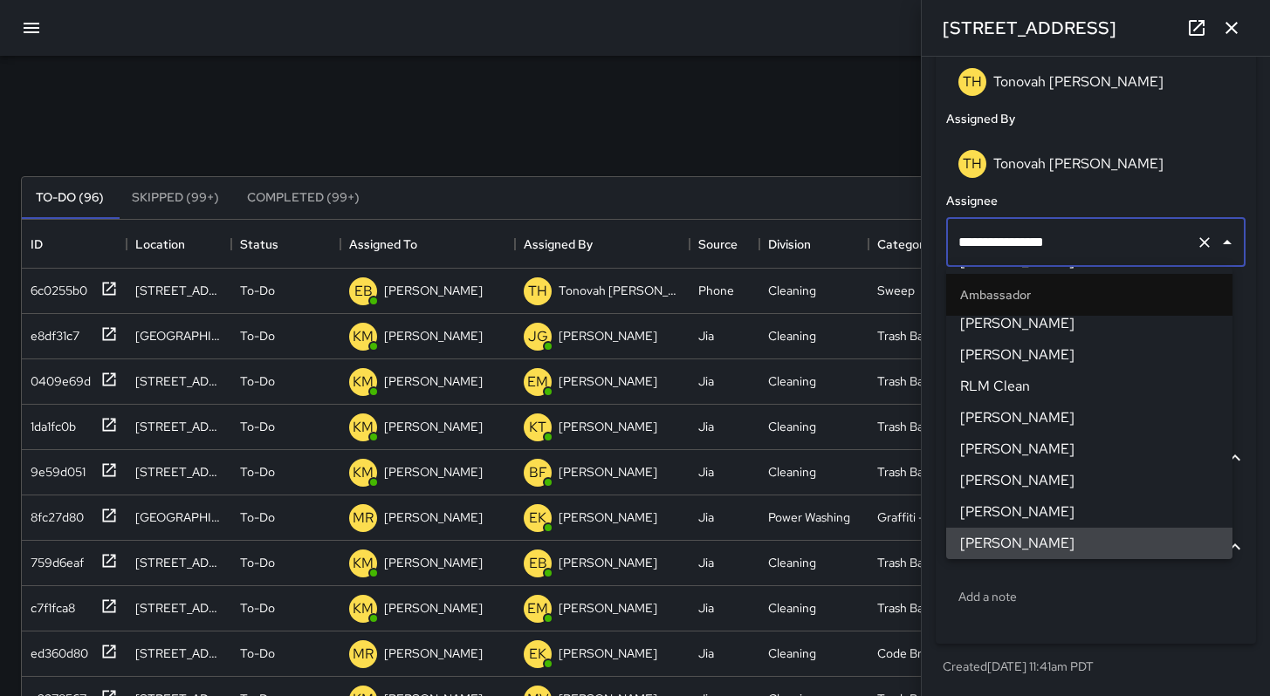
drag, startPoint x: 1065, startPoint y: 243, endPoint x: 824, endPoint y: 218, distance: 242.2
click at [839, 216] on div "Search Search New Task To-Do (96) Skipped (99+) Completed (99+) ID Location Sta…" at bounding box center [635, 543] width 1270 height 975
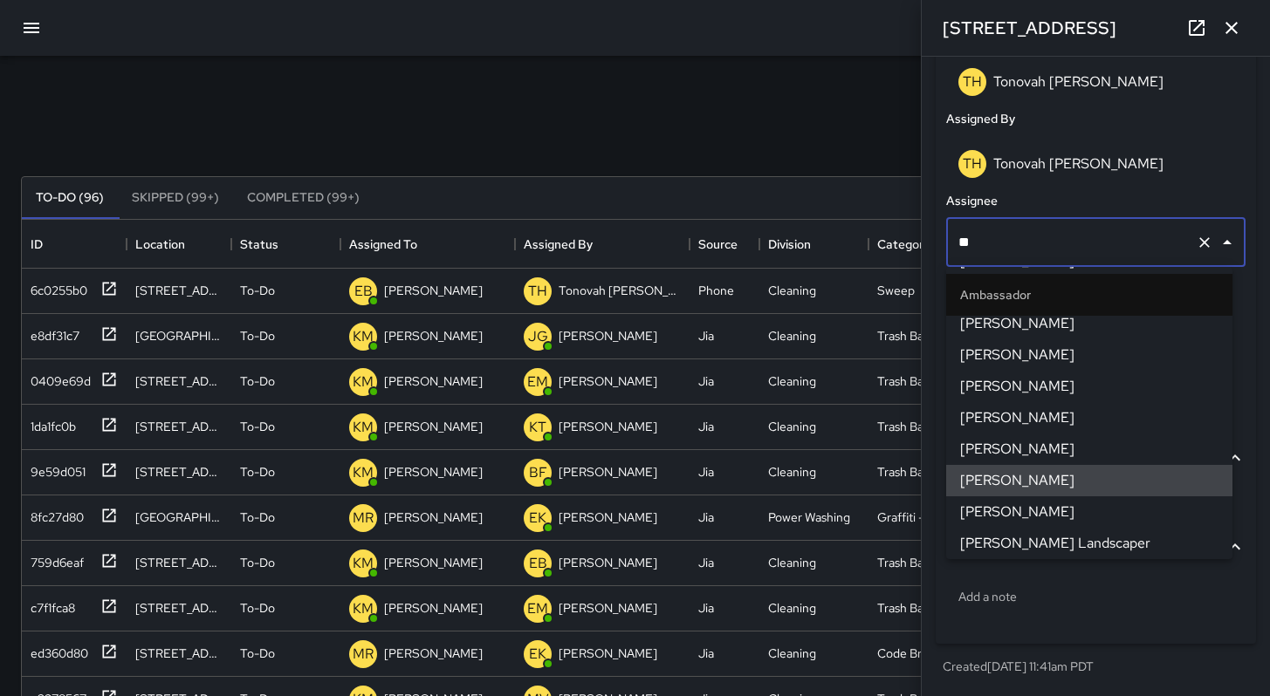
scroll to position [0, 0]
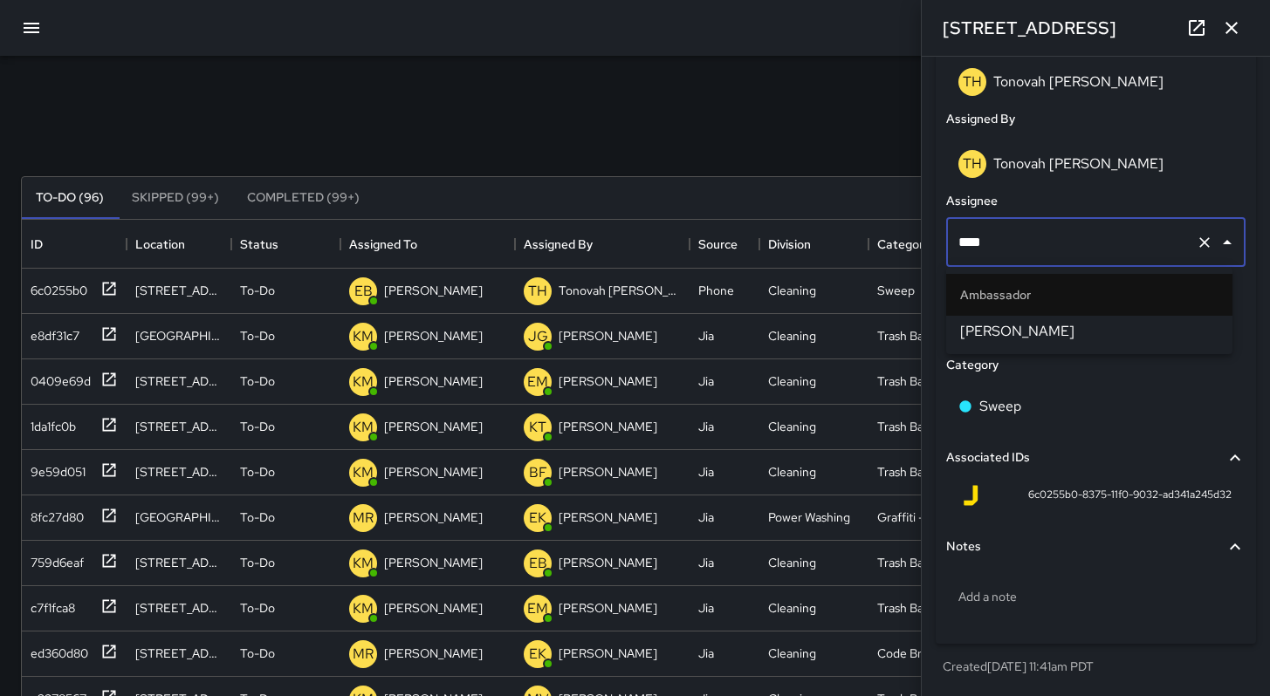
type input "*****"
click at [964, 319] on li "[PERSON_NAME]" at bounding box center [1089, 331] width 286 height 31
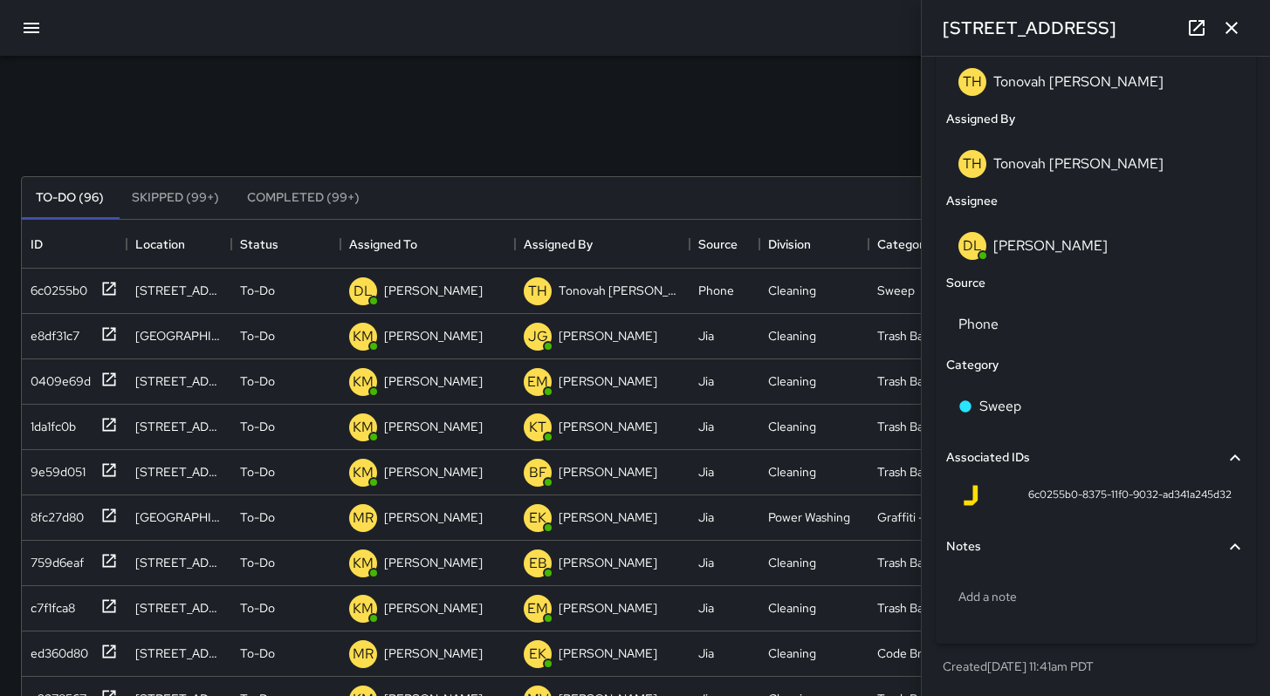
drag, startPoint x: 762, startPoint y: 106, endPoint x: 773, endPoint y: 98, distance: 14.3
click at [761, 106] on div "Search Search New Task" at bounding box center [634, 134] width 1235 height 91
click at [1233, 32] on icon "button" at bounding box center [1231, 27] width 21 height 21
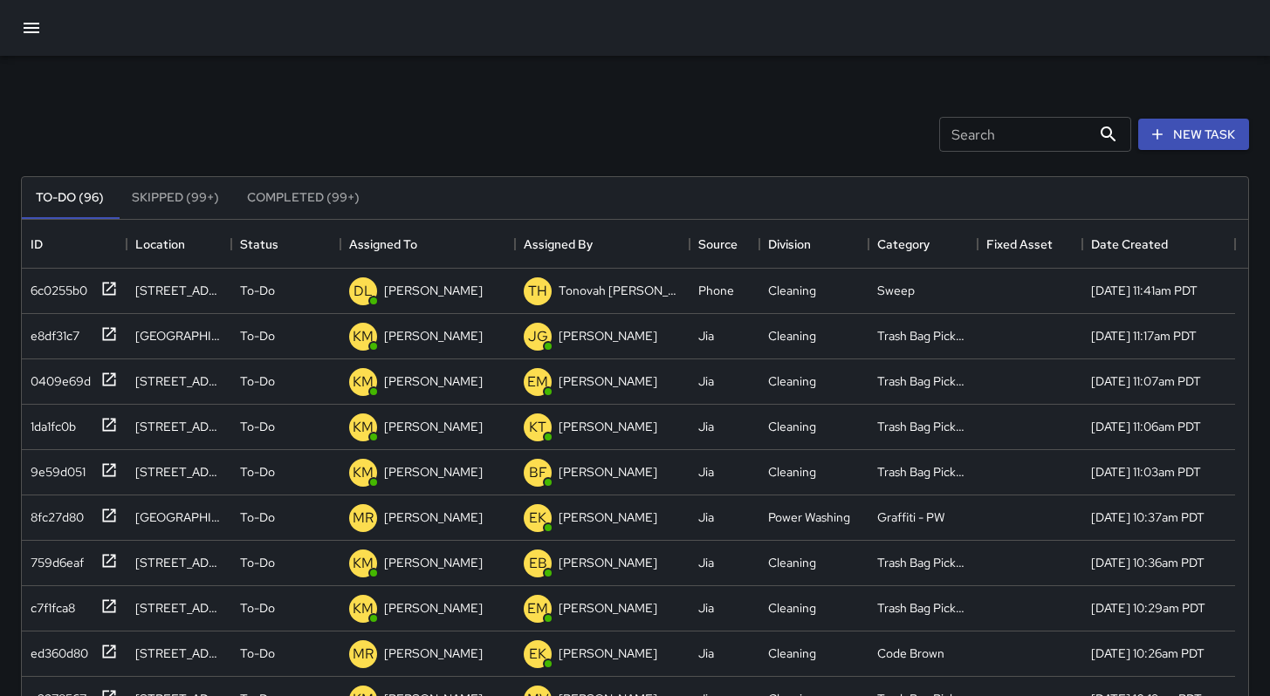
click at [678, 144] on div "Search Search New Task" at bounding box center [634, 134] width 1235 height 91
click at [64, 289] on div "6c0255b0" at bounding box center [56, 287] width 64 height 24
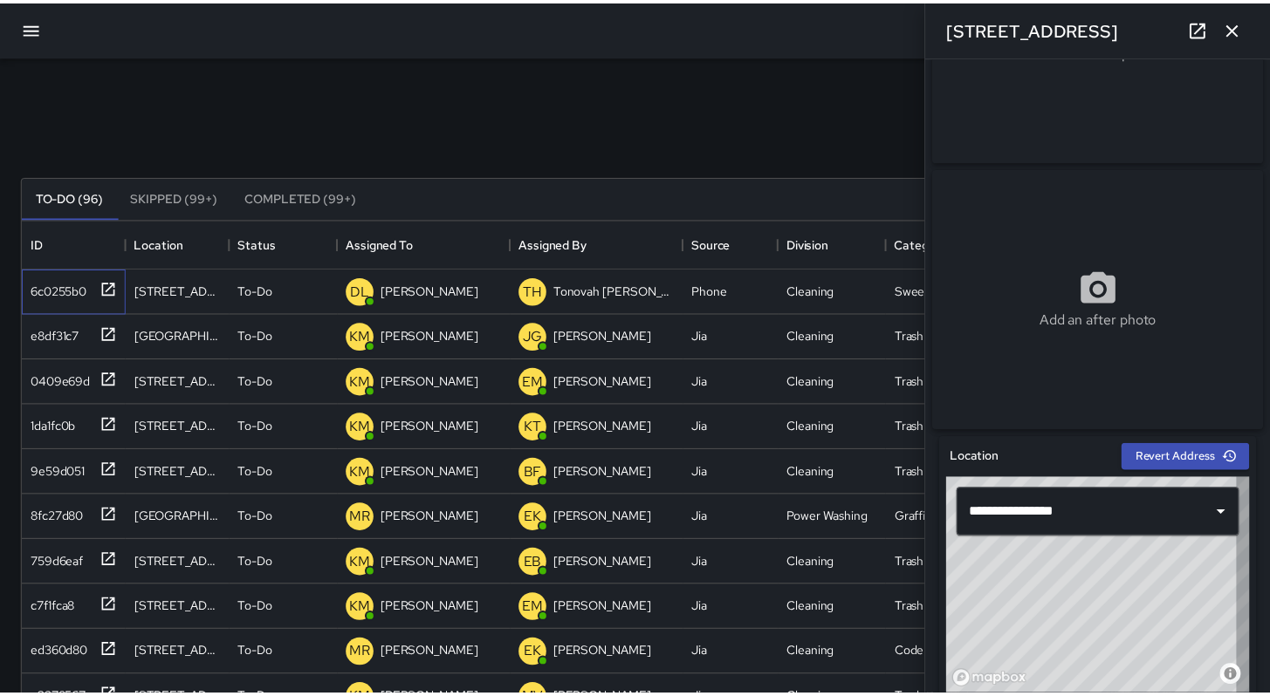
scroll to position [14, 14]
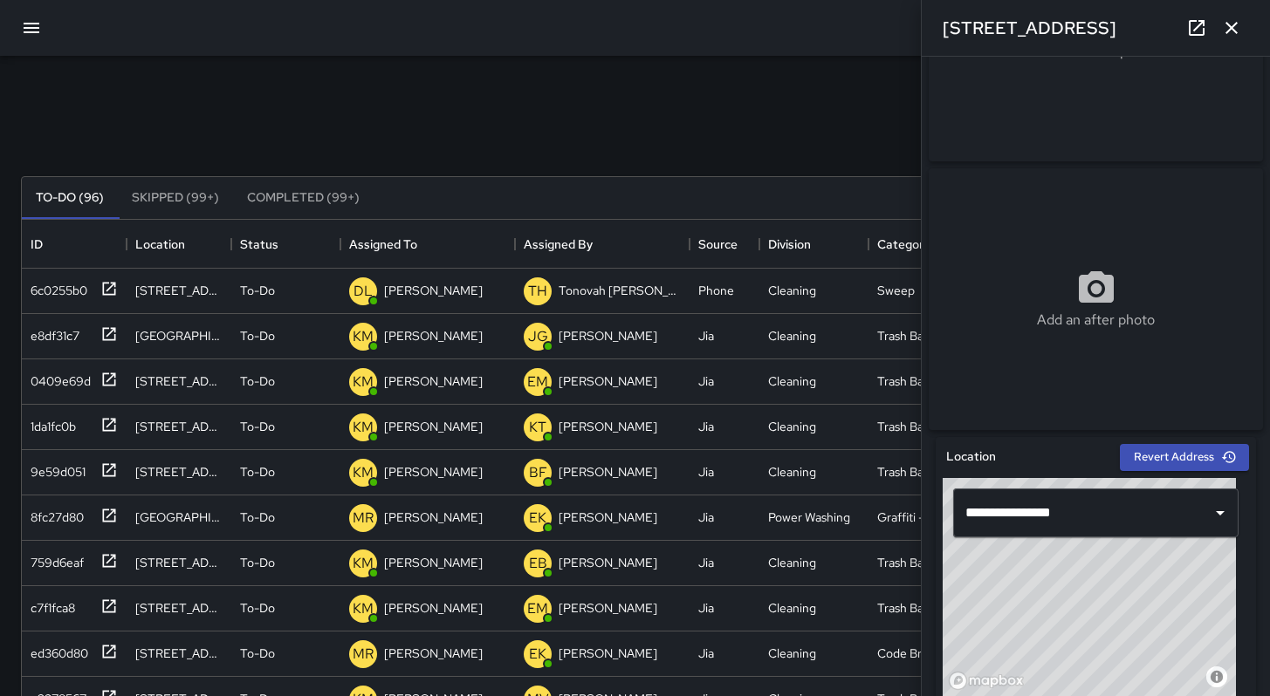
click at [1237, 33] on icon "button" at bounding box center [1231, 27] width 21 height 21
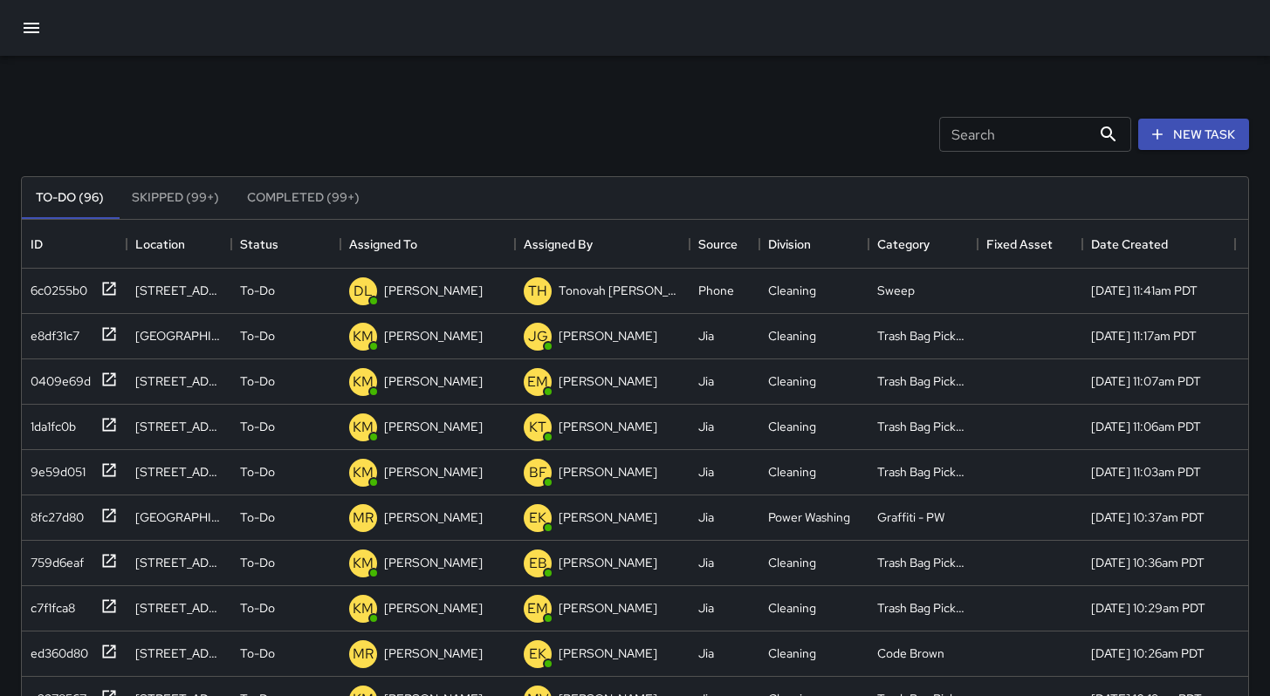
click at [708, 140] on div "Search Search New Task" at bounding box center [634, 134] width 1235 height 91
click at [22, 33] on icon "button" at bounding box center [31, 27] width 21 height 21
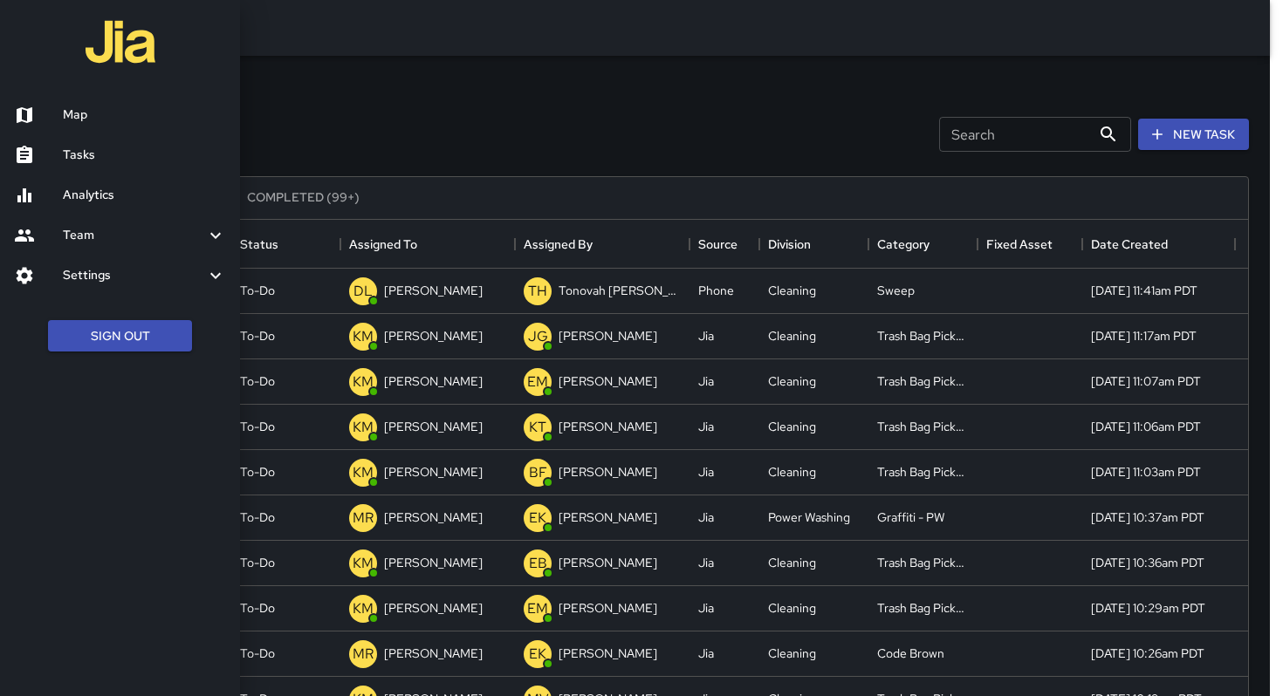
click at [106, 157] on h6 "Tasks" at bounding box center [144, 155] width 163 height 19
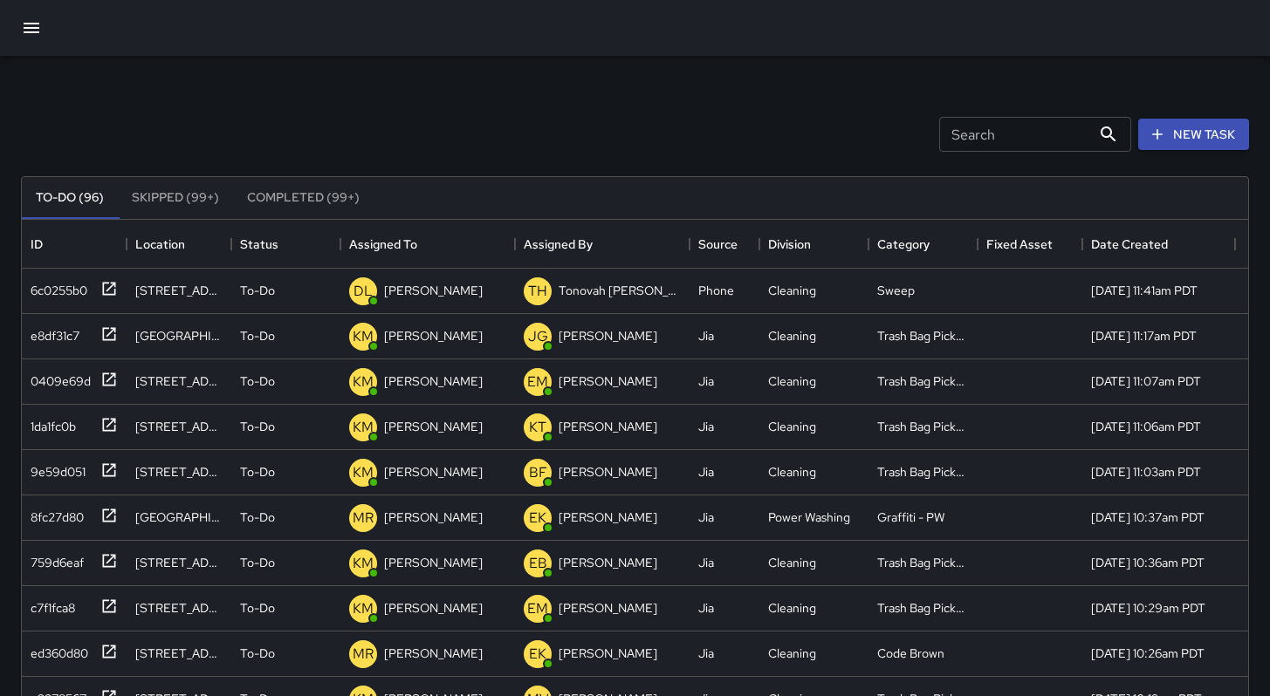
click at [24, 30] on icon "button" at bounding box center [31, 27] width 21 height 21
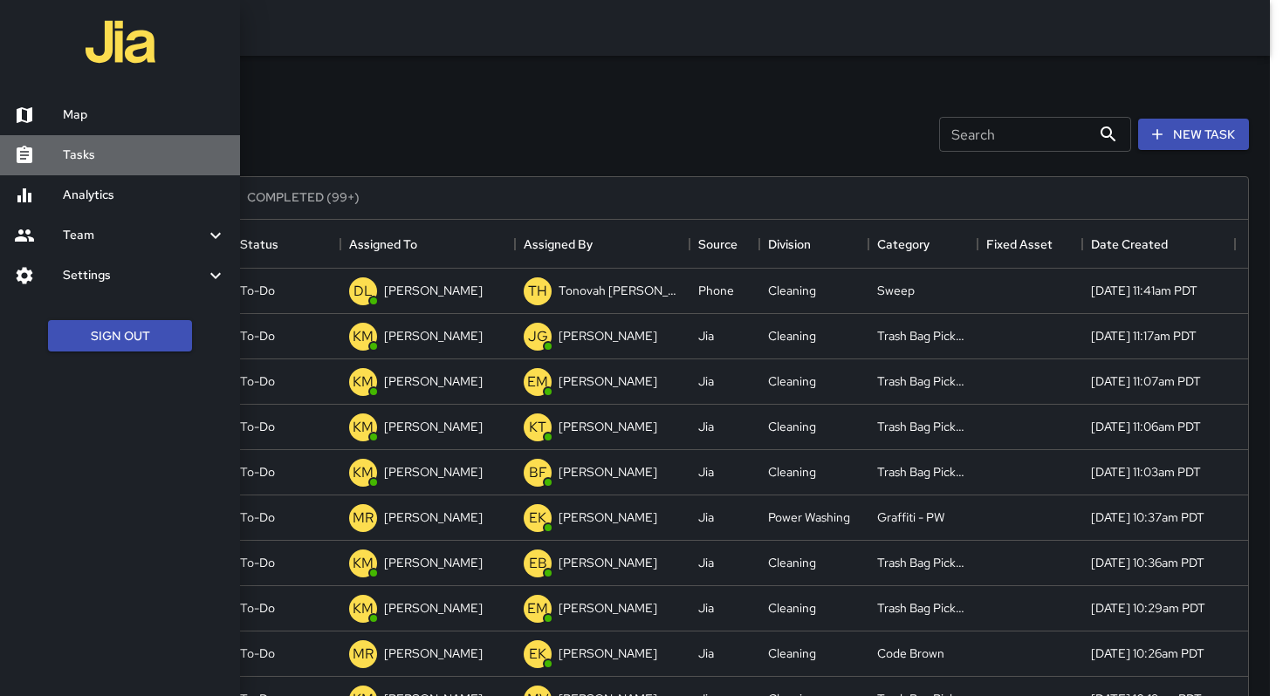
drag, startPoint x: 92, startPoint y: 151, endPoint x: 106, endPoint y: 146, distance: 15.7
click at [92, 151] on h6 "Tasks" at bounding box center [144, 155] width 163 height 19
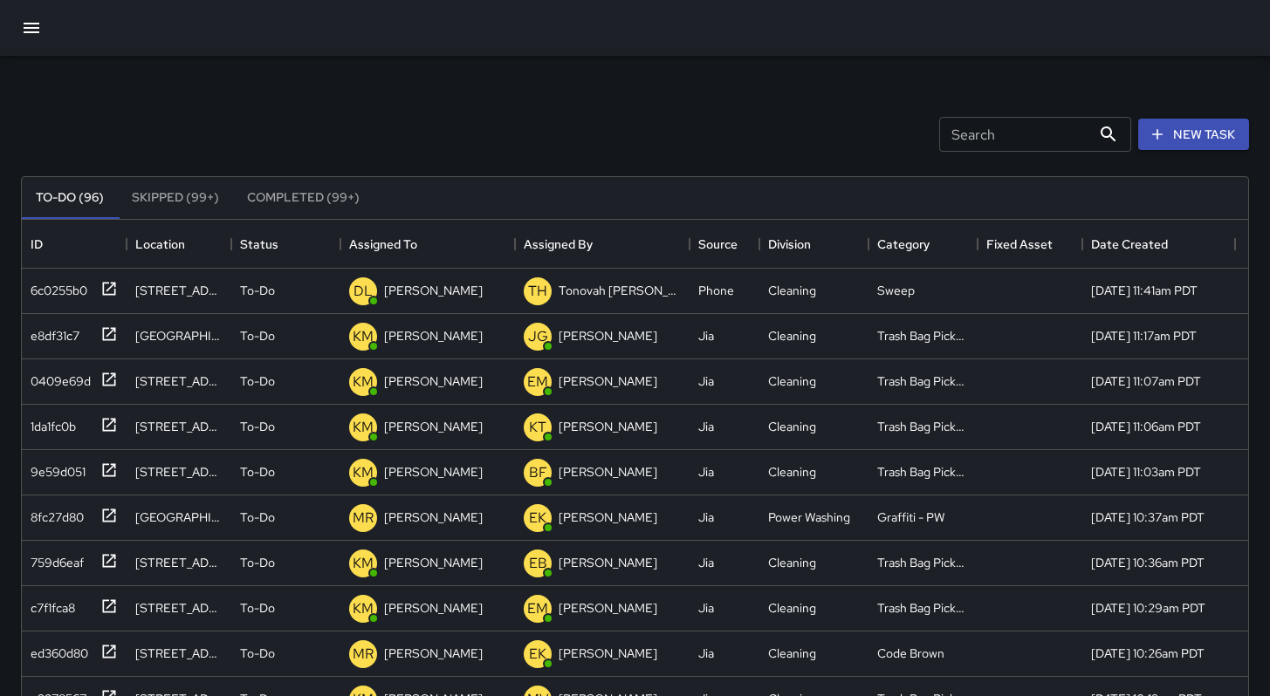
click at [24, 27] on icon "button" at bounding box center [31, 27] width 21 height 21
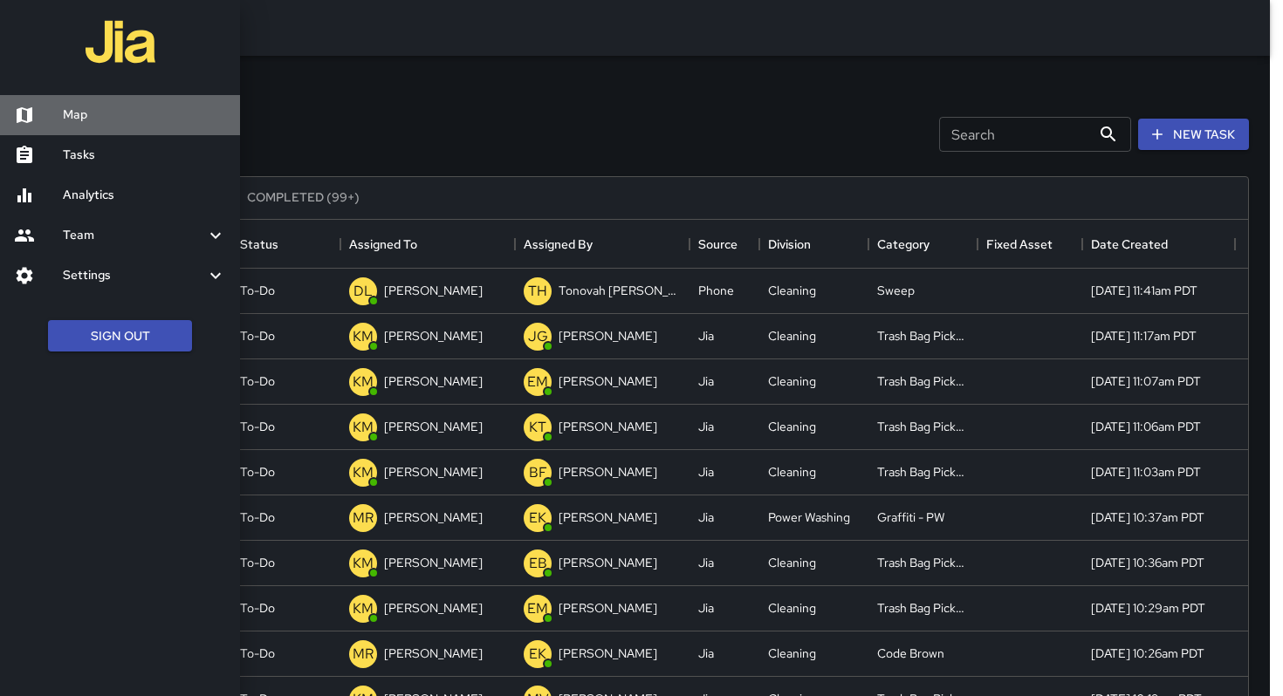
click at [95, 117] on h6 "Map" at bounding box center [144, 115] width 163 height 19
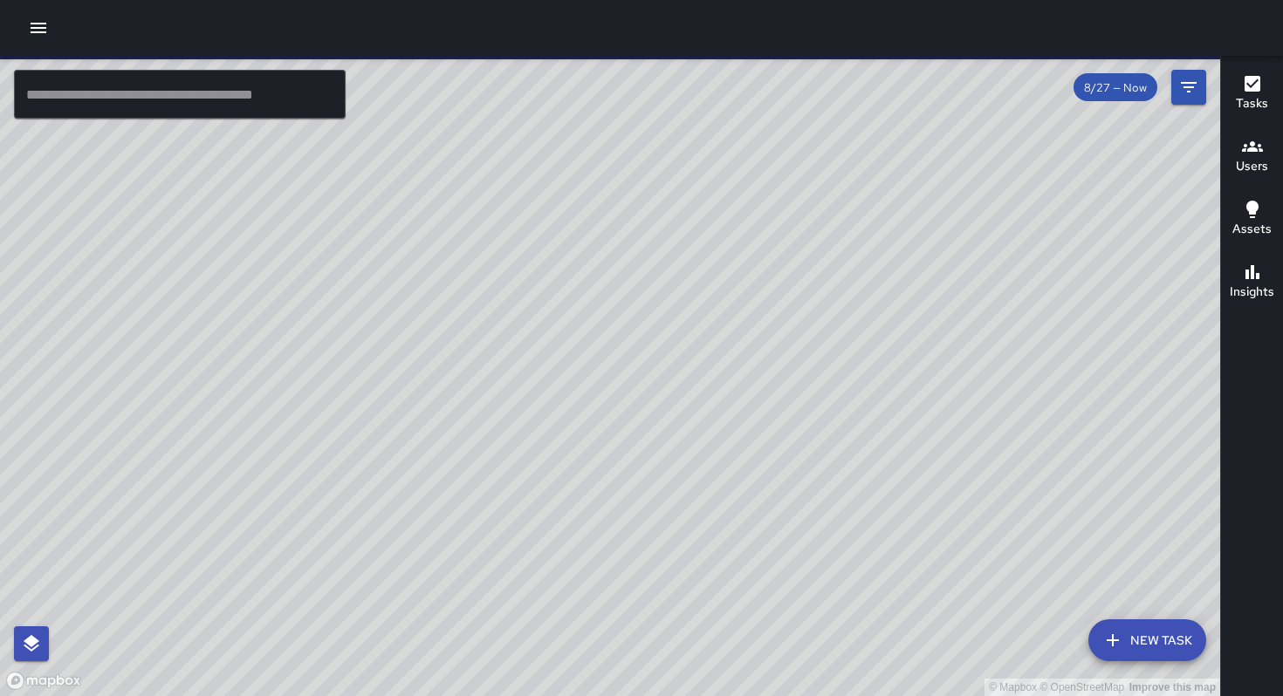
click at [98, 105] on input "text" at bounding box center [180, 94] width 332 height 49
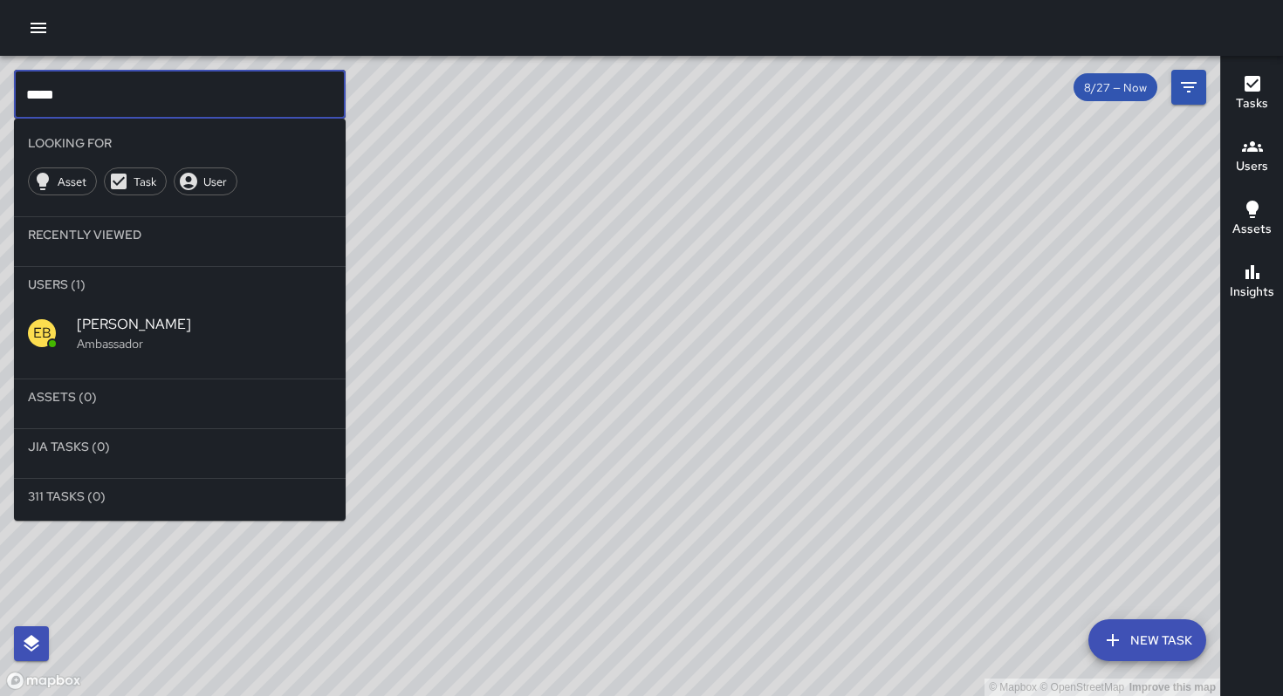
type input "*****"
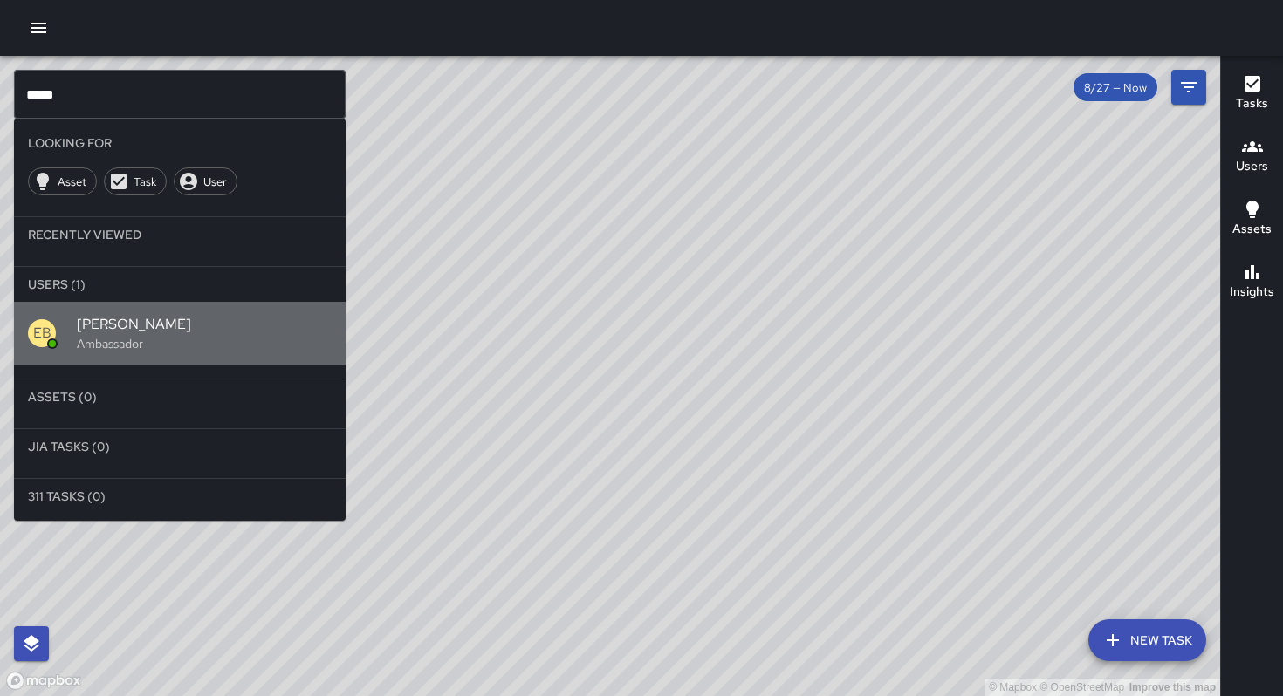
click at [167, 325] on span "[PERSON_NAME]" at bounding box center [204, 324] width 255 height 21
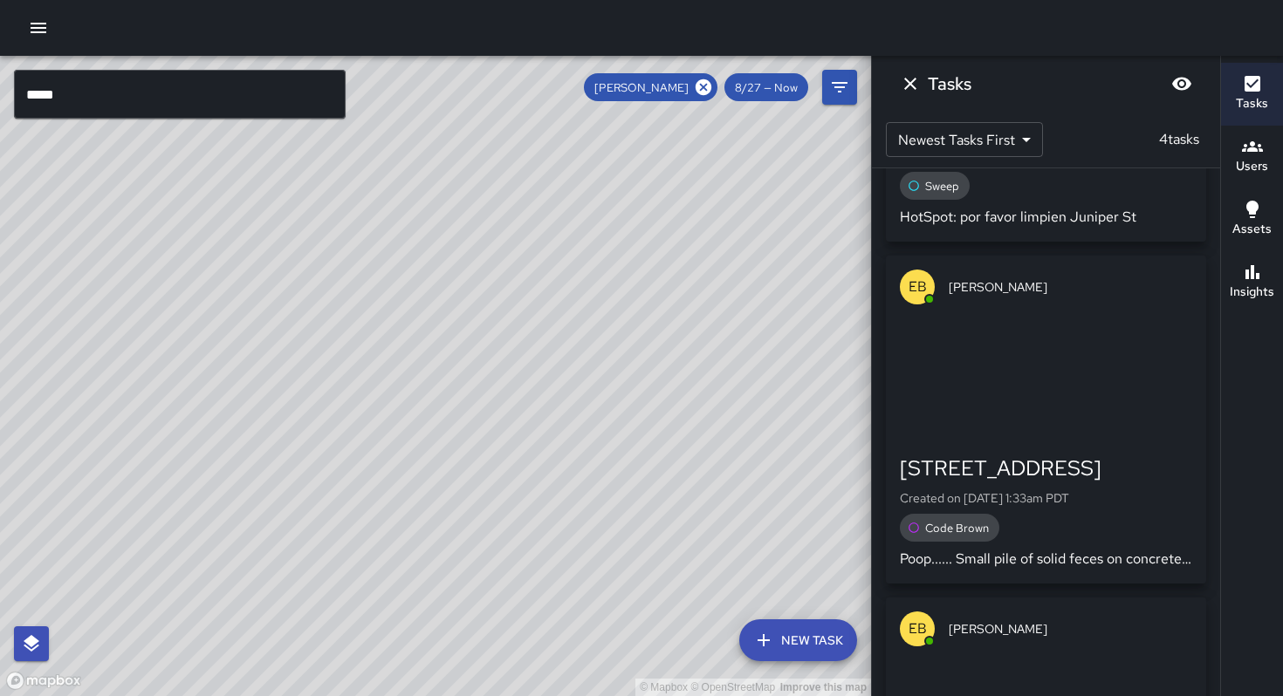
scroll to position [338, 0]
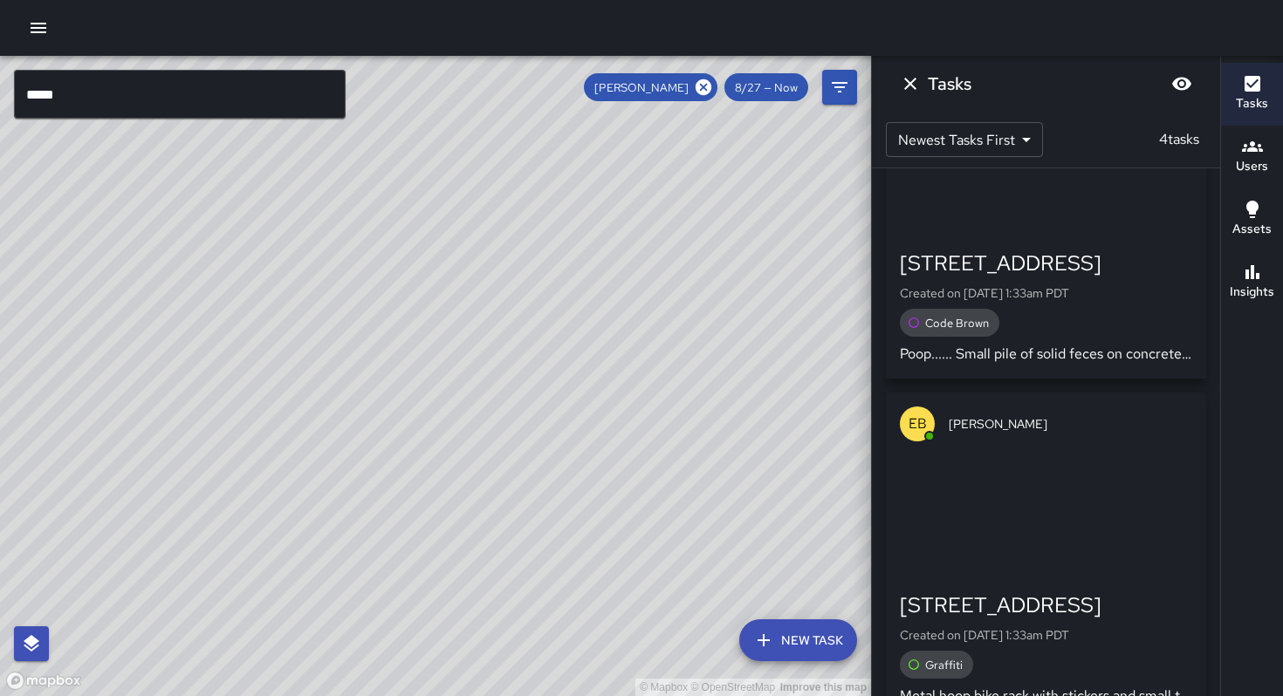
click at [83, 521] on div "© Mapbox © OpenStreetMap Improve this map" at bounding box center [435, 376] width 871 height 641
click at [38, 34] on icon "button" at bounding box center [38, 27] width 21 height 21
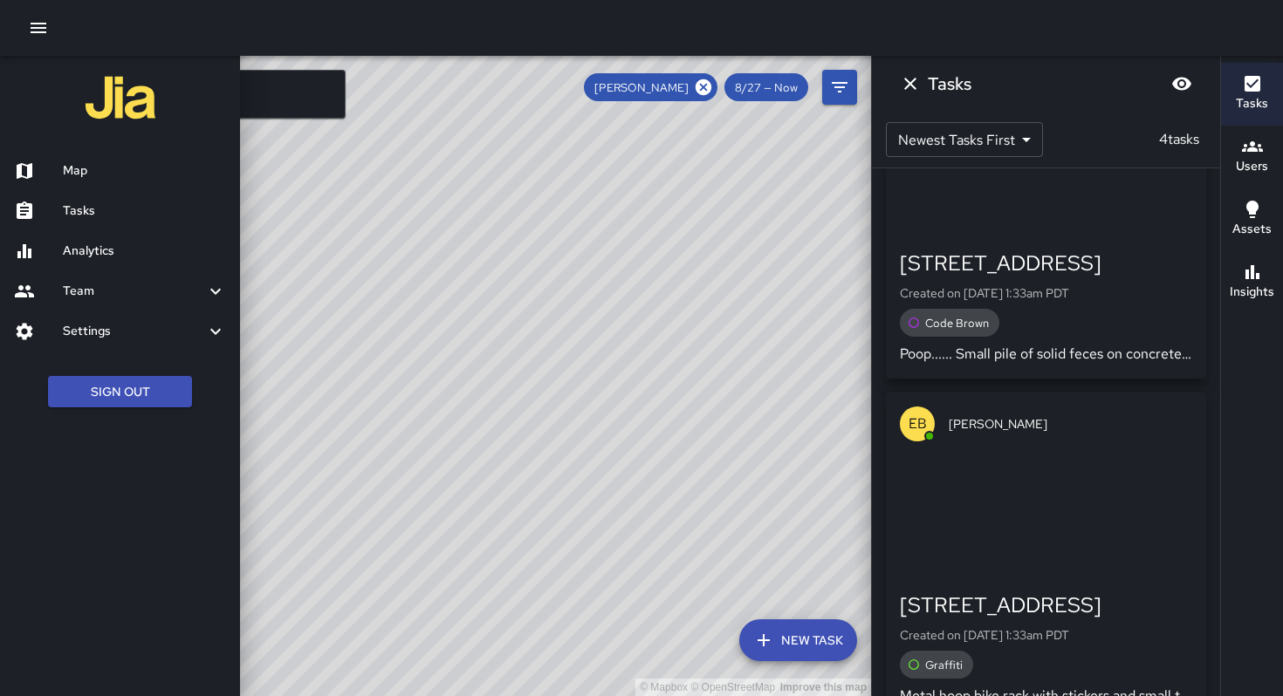
click at [709, 94] on div at bounding box center [641, 348] width 1283 height 696
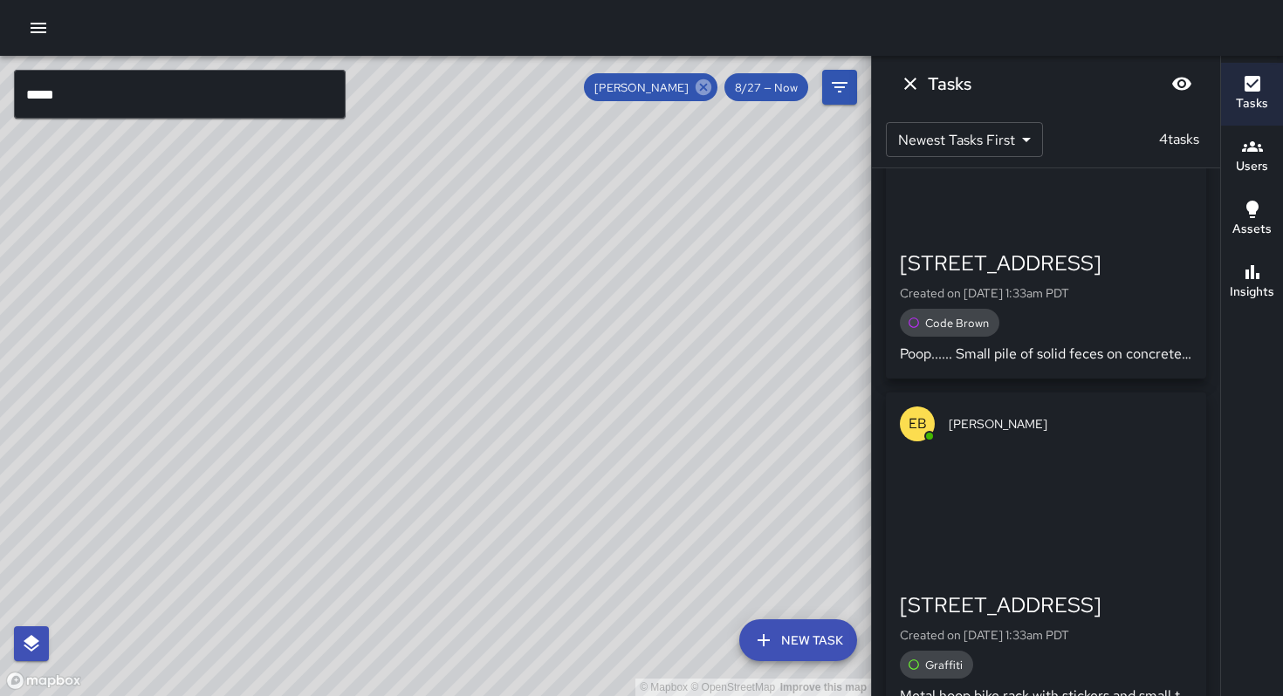
click at [705, 92] on icon at bounding box center [703, 87] width 16 height 16
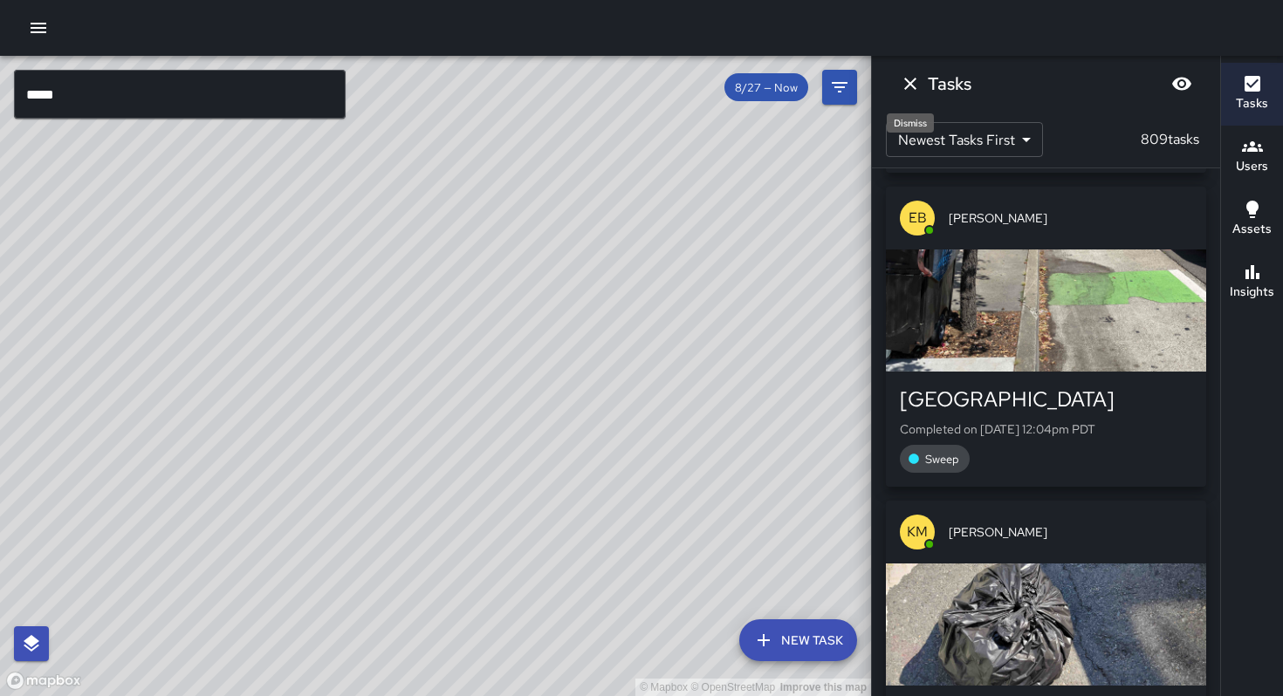
click at [913, 82] on icon "Dismiss" at bounding box center [910, 83] width 21 height 21
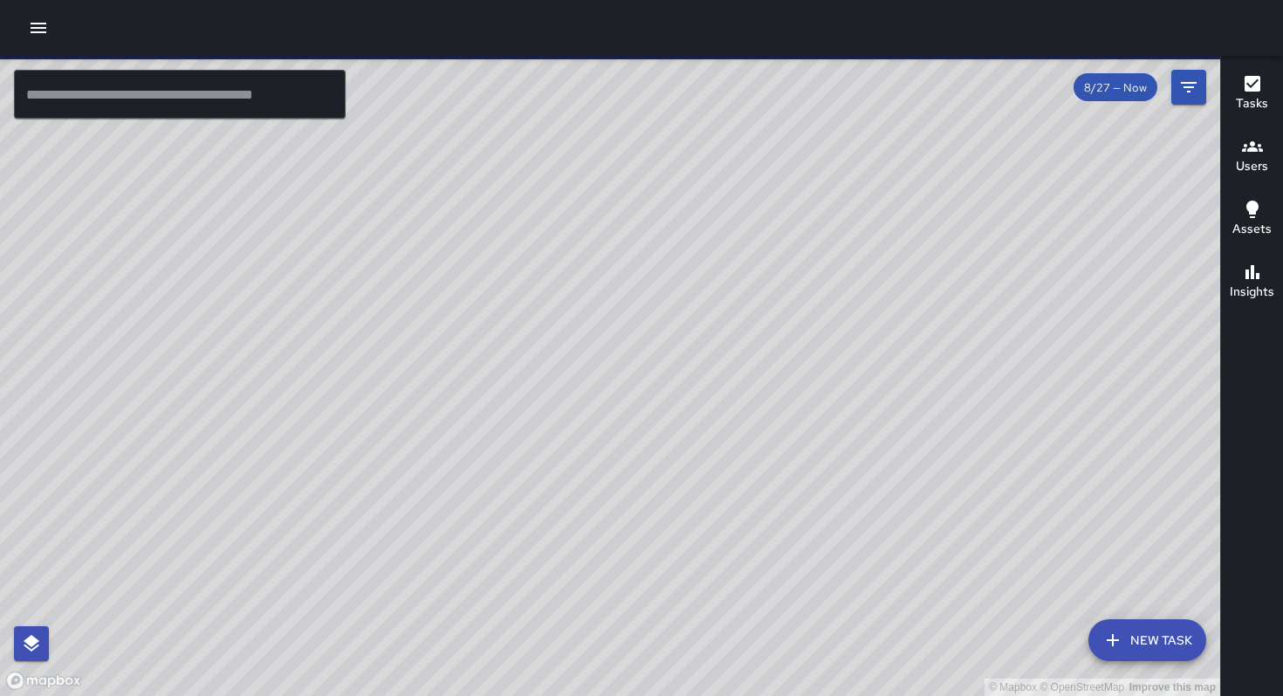
click at [102, 99] on input "text" at bounding box center [180, 94] width 332 height 49
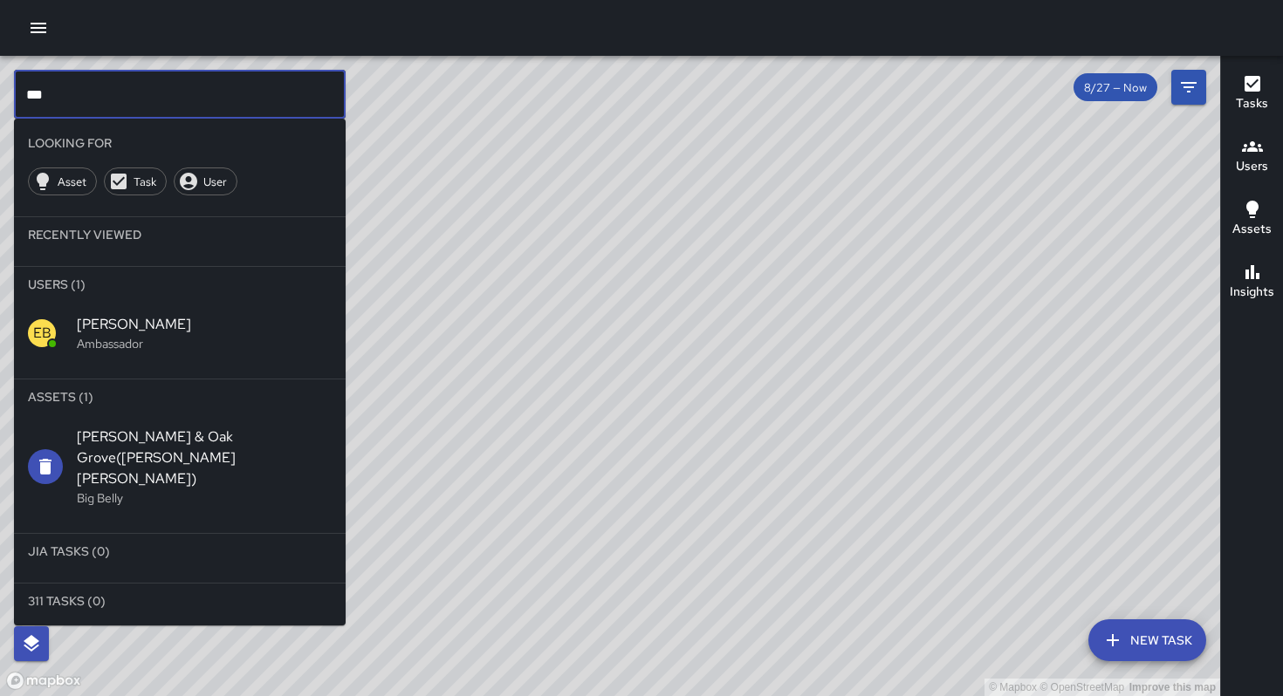
type input "***"
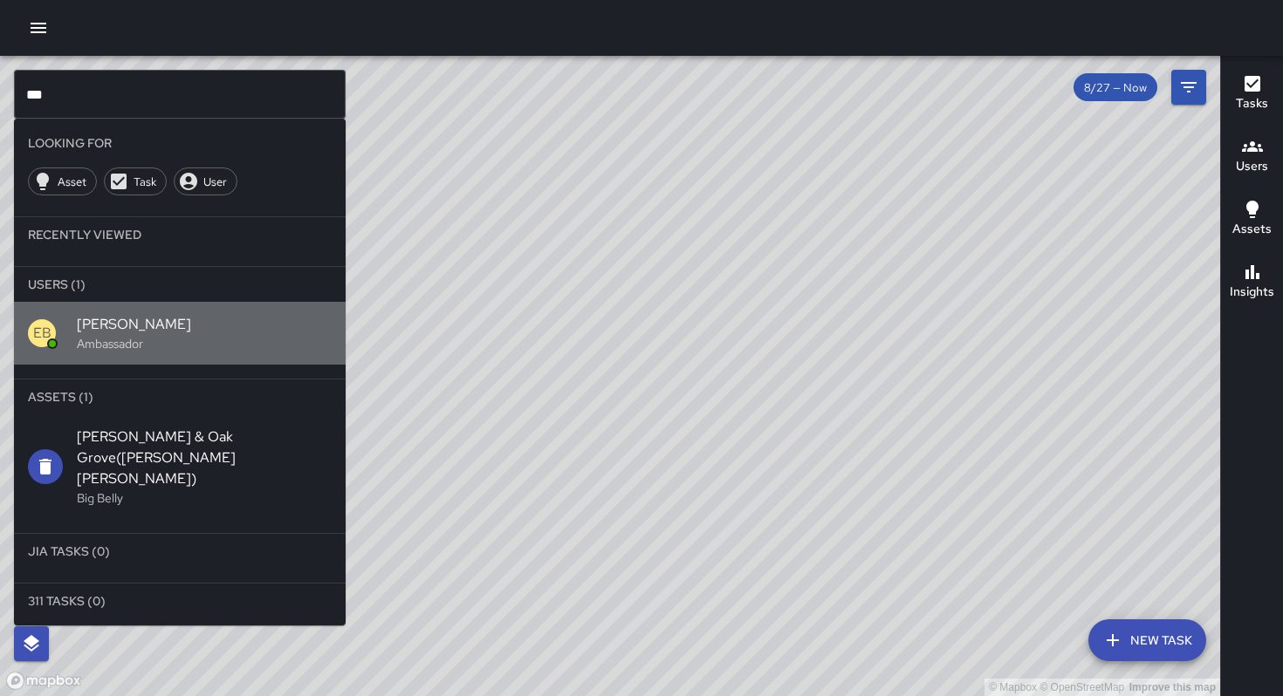
click at [73, 349] on div "EB [PERSON_NAME] Ambassador" at bounding box center [180, 333] width 332 height 63
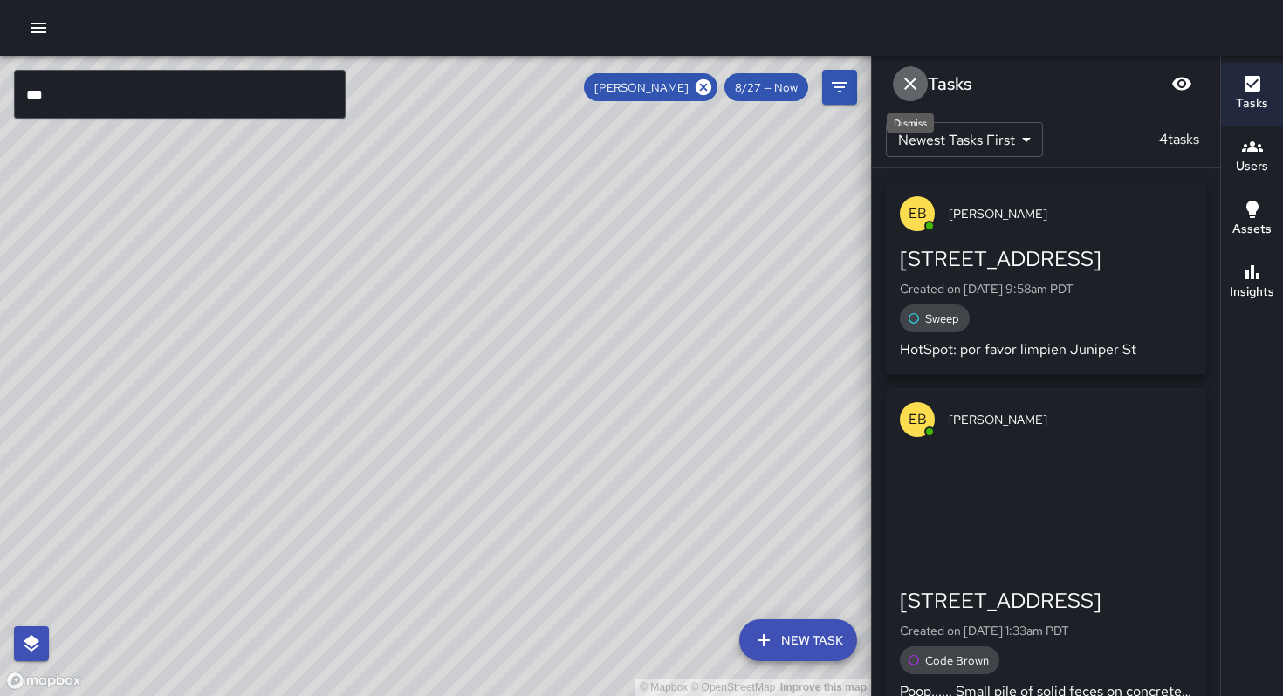
click at [918, 91] on icon "Dismiss" at bounding box center [910, 83] width 21 height 21
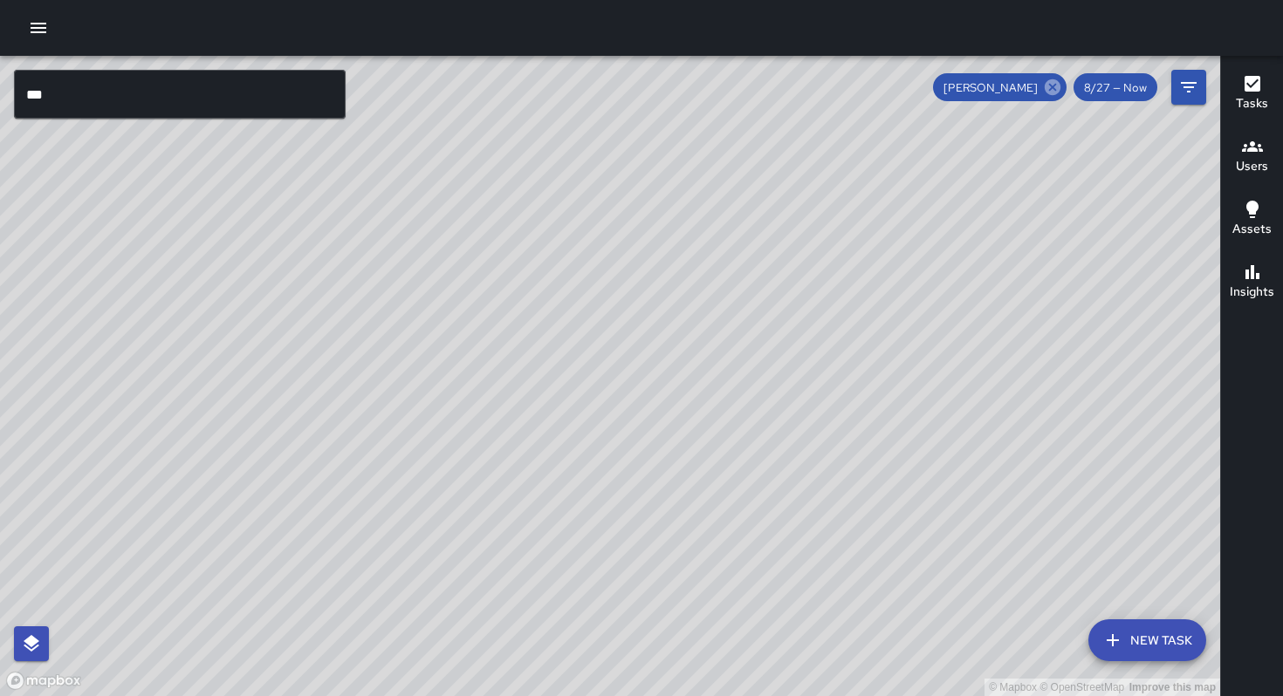
click at [1052, 91] on icon at bounding box center [1053, 87] width 16 height 16
click at [91, 108] on input "***" at bounding box center [180, 94] width 332 height 49
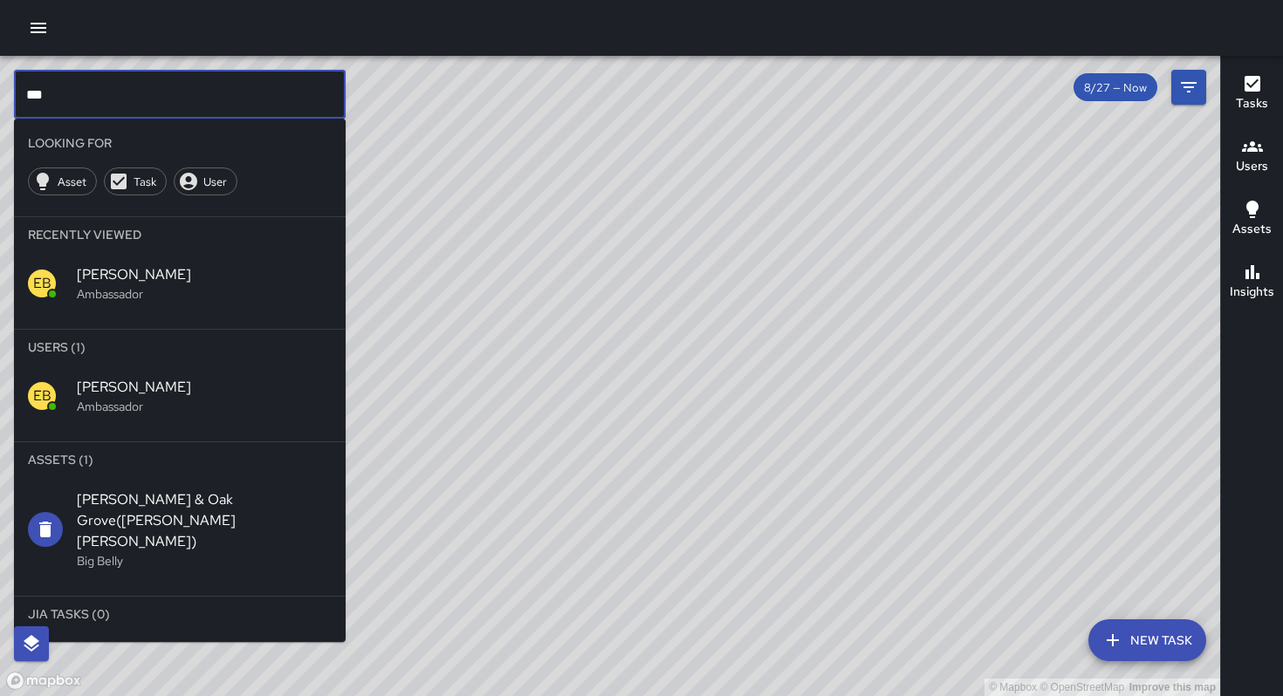
click at [175, 389] on span "[PERSON_NAME]" at bounding box center [204, 387] width 255 height 21
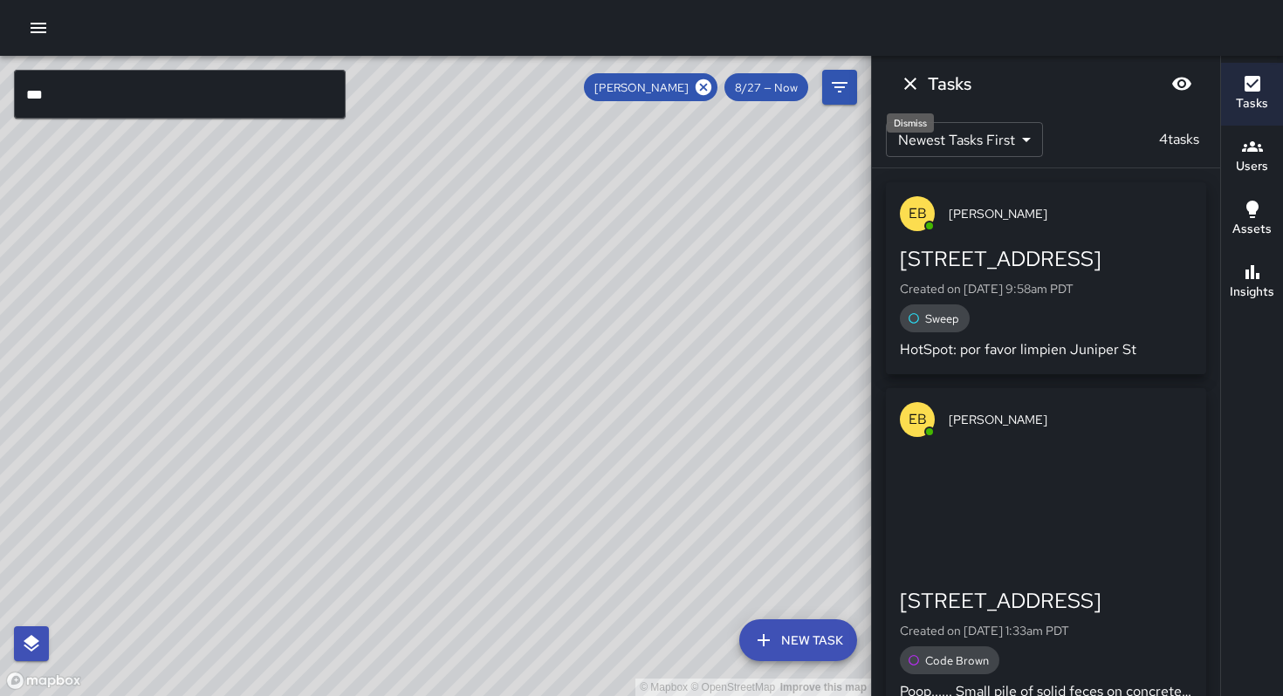
click at [902, 85] on icon "Dismiss" at bounding box center [910, 83] width 21 height 21
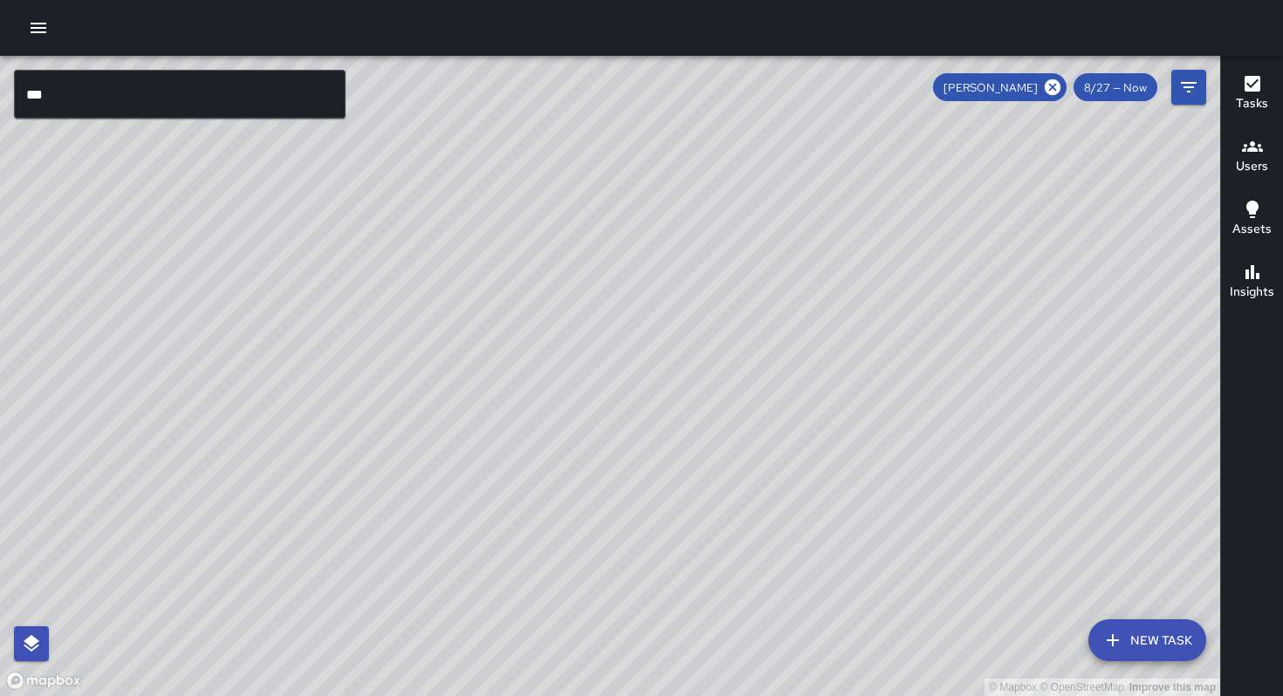
click at [1113, 92] on span "8/27 — Now" at bounding box center [1115, 87] width 84 height 15
click at [1176, 86] on button "Filters" at bounding box center [1188, 87] width 35 height 35
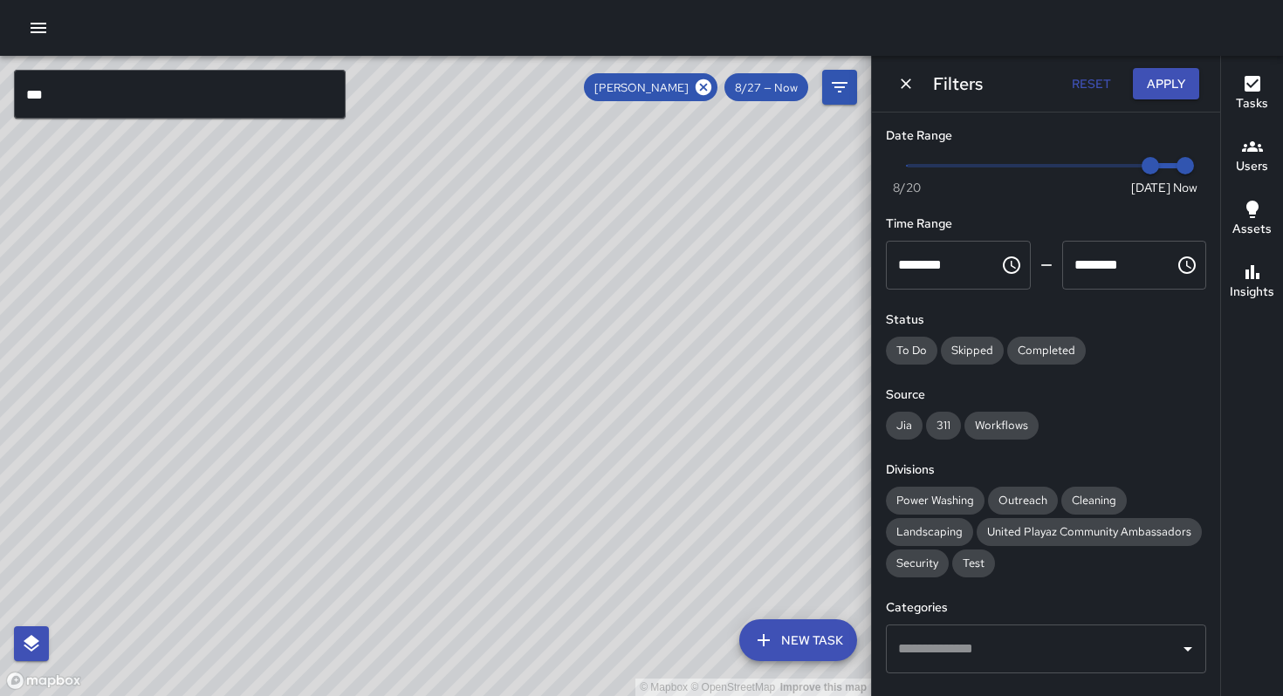
click at [822, 70] on button "Filters" at bounding box center [839, 87] width 35 height 35
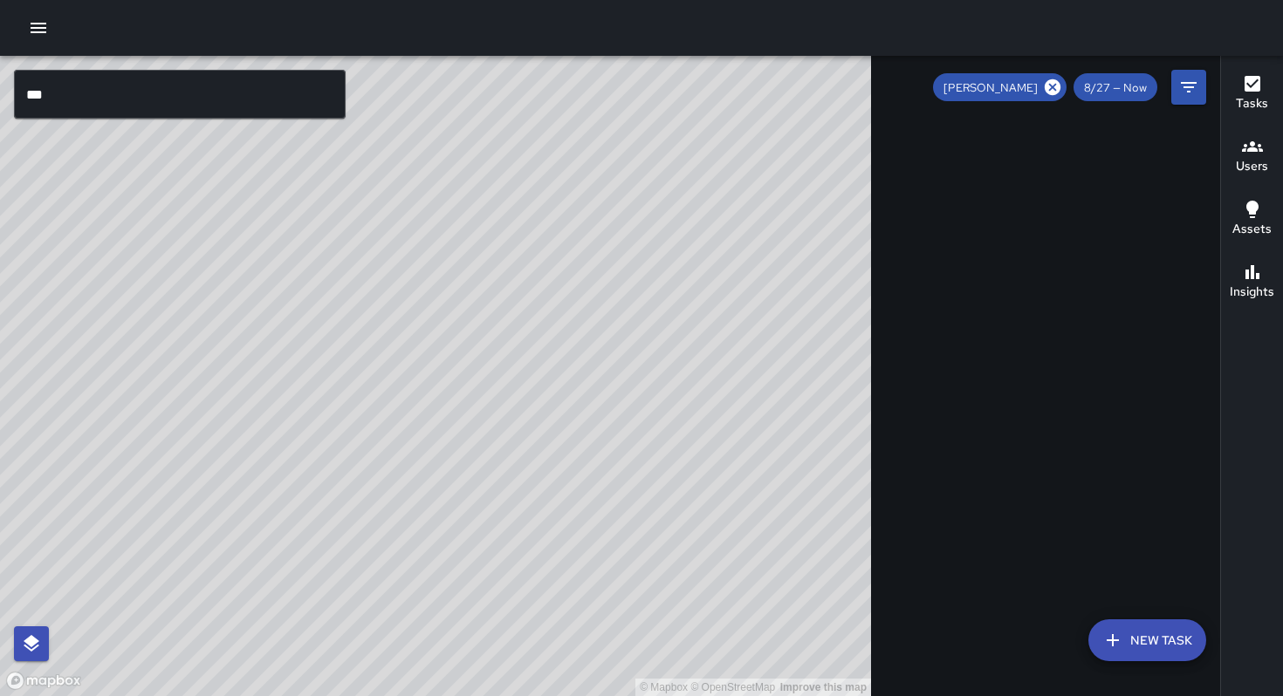
click at [1171, 70] on button "Filters" at bounding box center [1188, 87] width 35 height 35
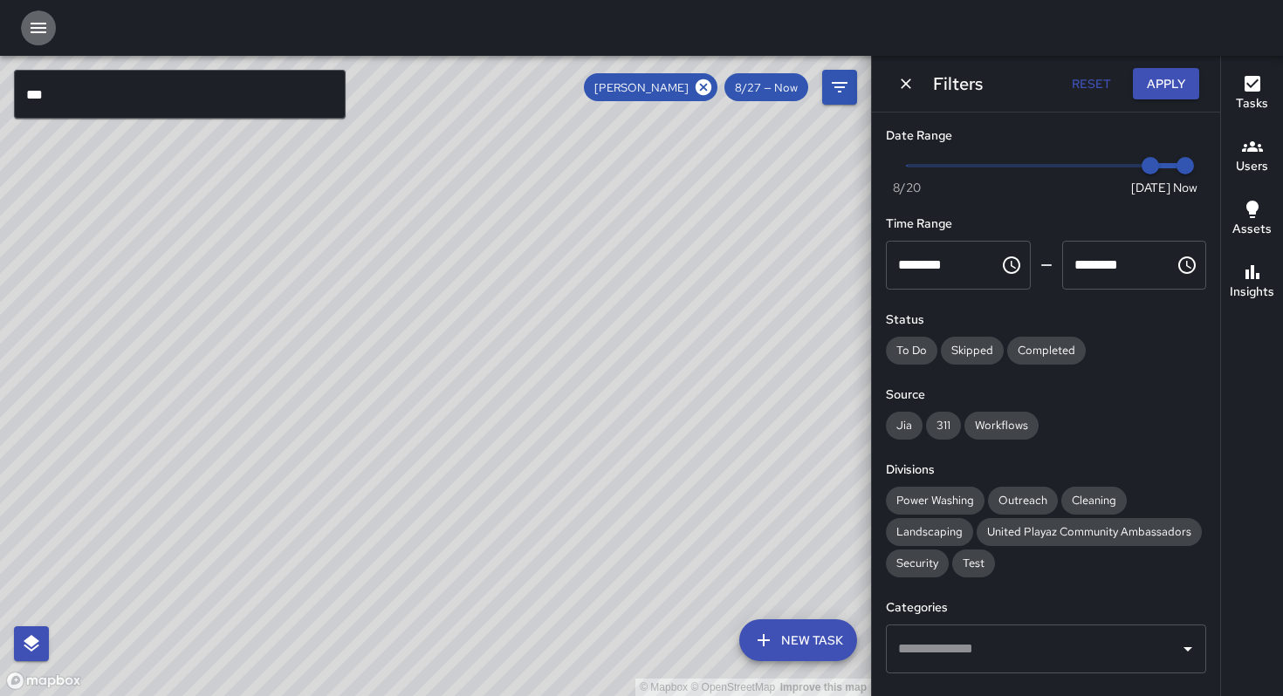
click at [38, 22] on icon "button" at bounding box center [38, 27] width 21 height 21
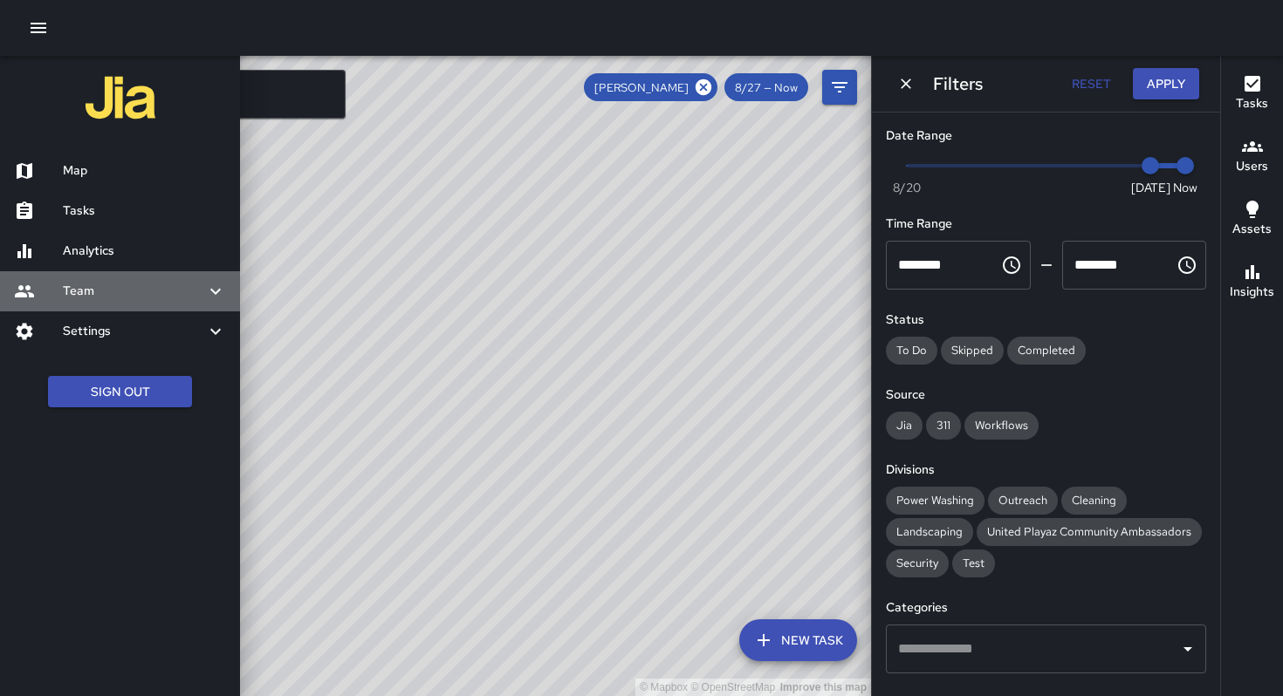
click at [76, 296] on h6 "Team" at bounding box center [134, 291] width 142 height 19
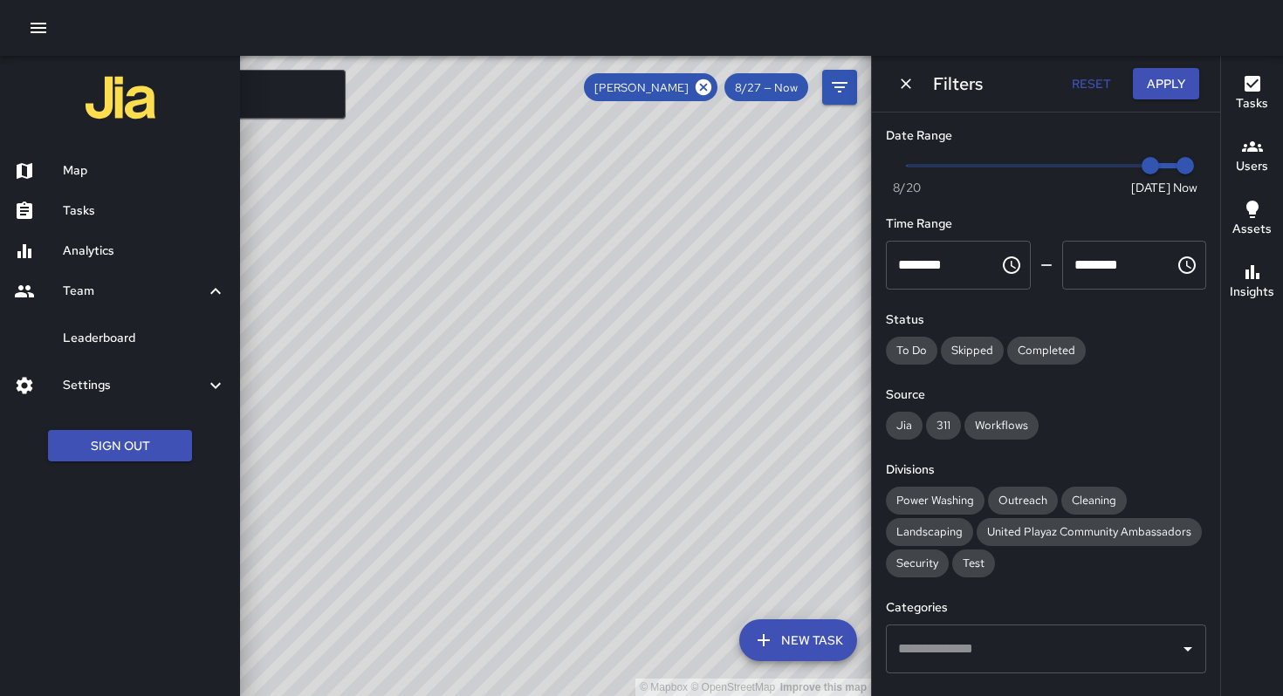
click at [92, 348] on link "Leaderboard" at bounding box center [120, 339] width 240 height 40
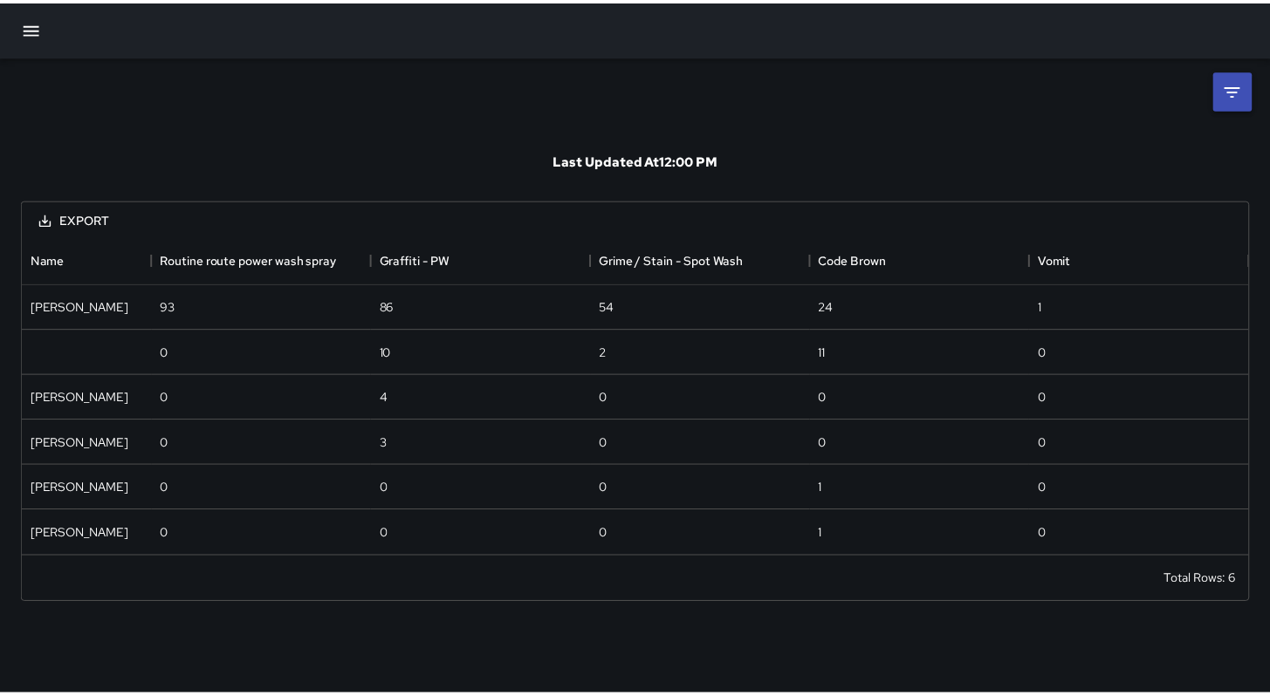
scroll to position [308, 1226]
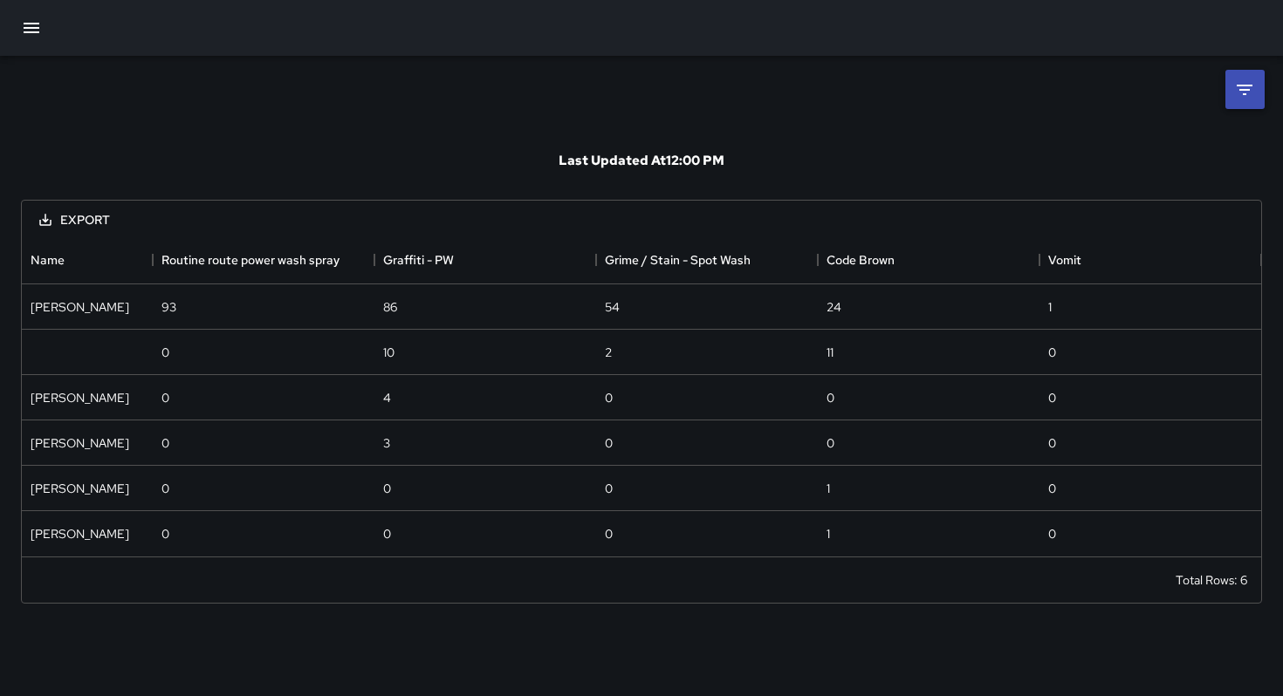
click at [45, 28] on button "button" at bounding box center [31, 28] width 42 height 42
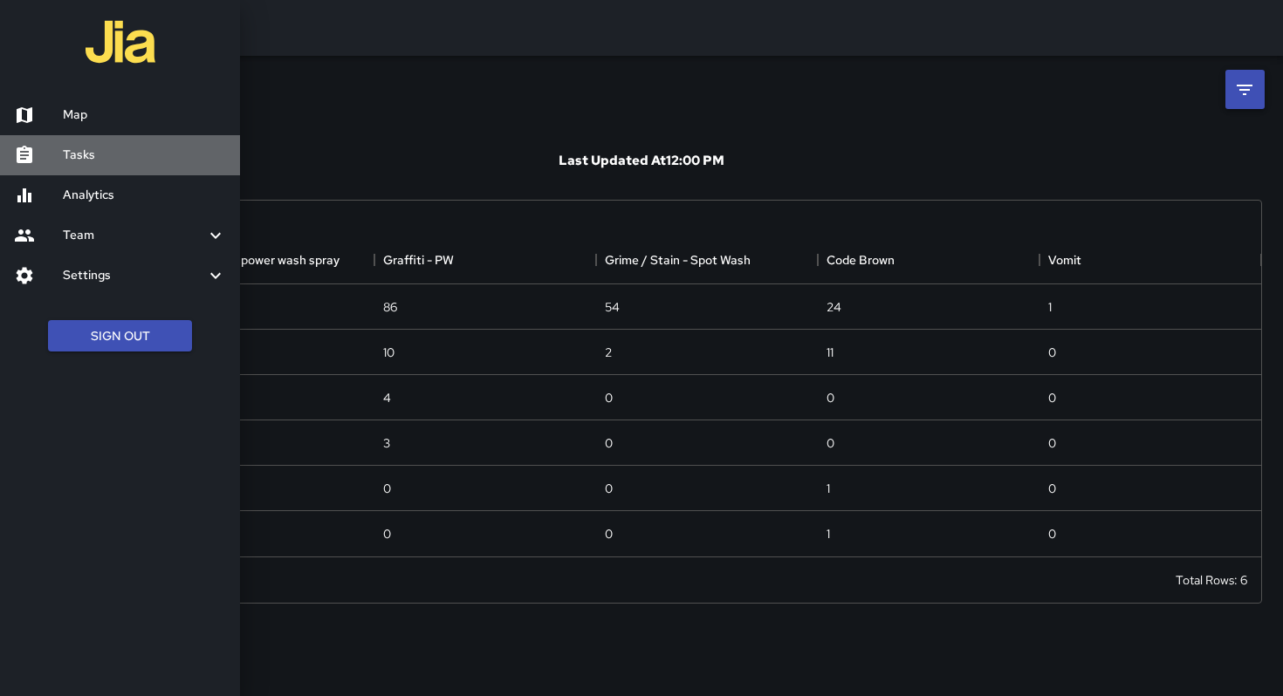
click at [59, 157] on div at bounding box center [38, 155] width 49 height 21
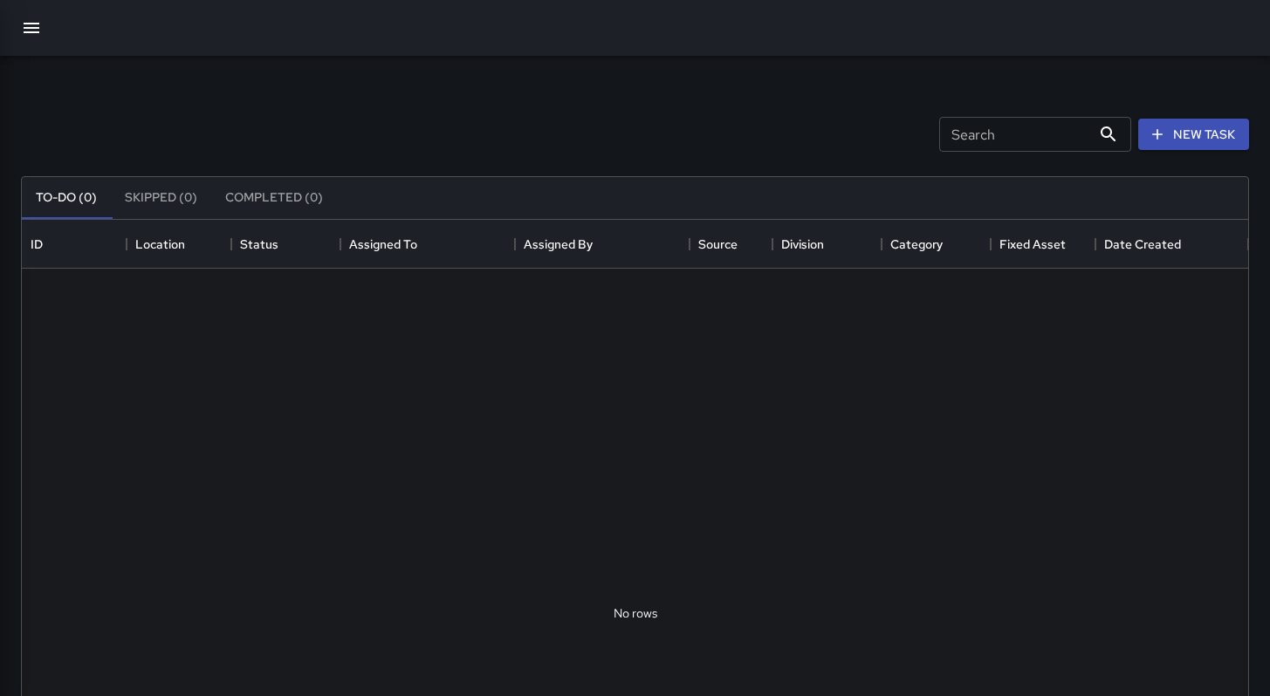
scroll to position [726, 1213]
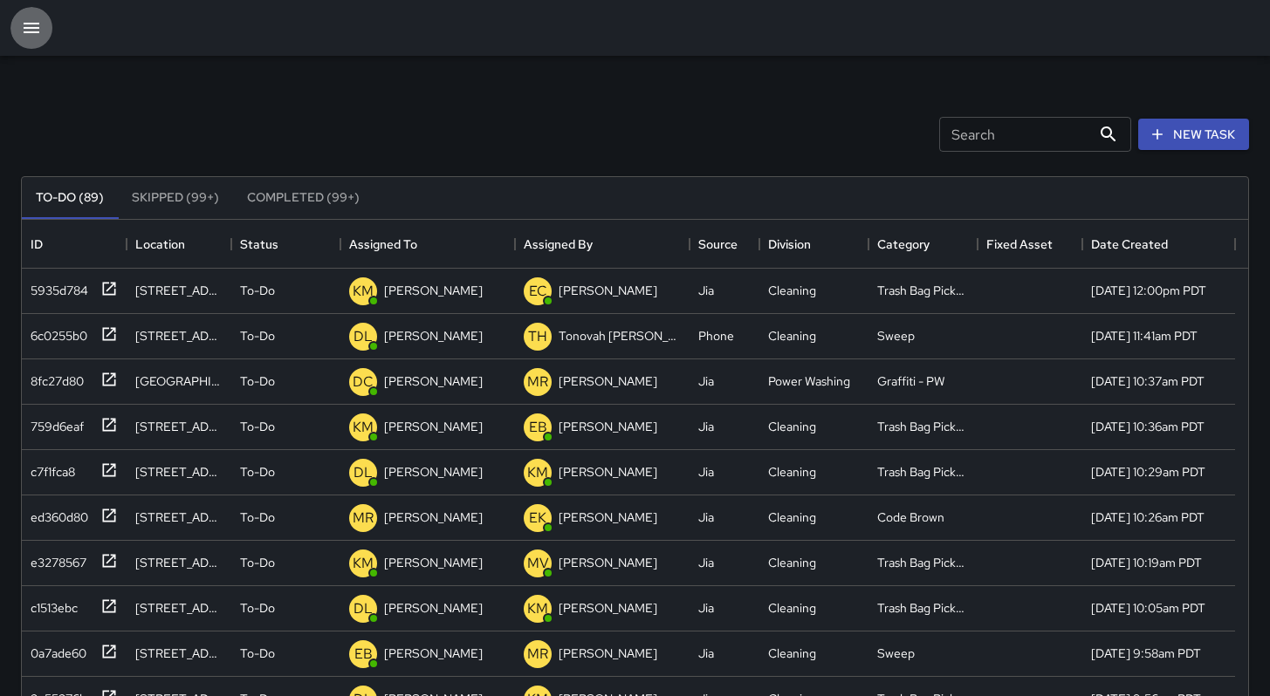
click at [42, 27] on button "button" at bounding box center [31, 28] width 42 height 42
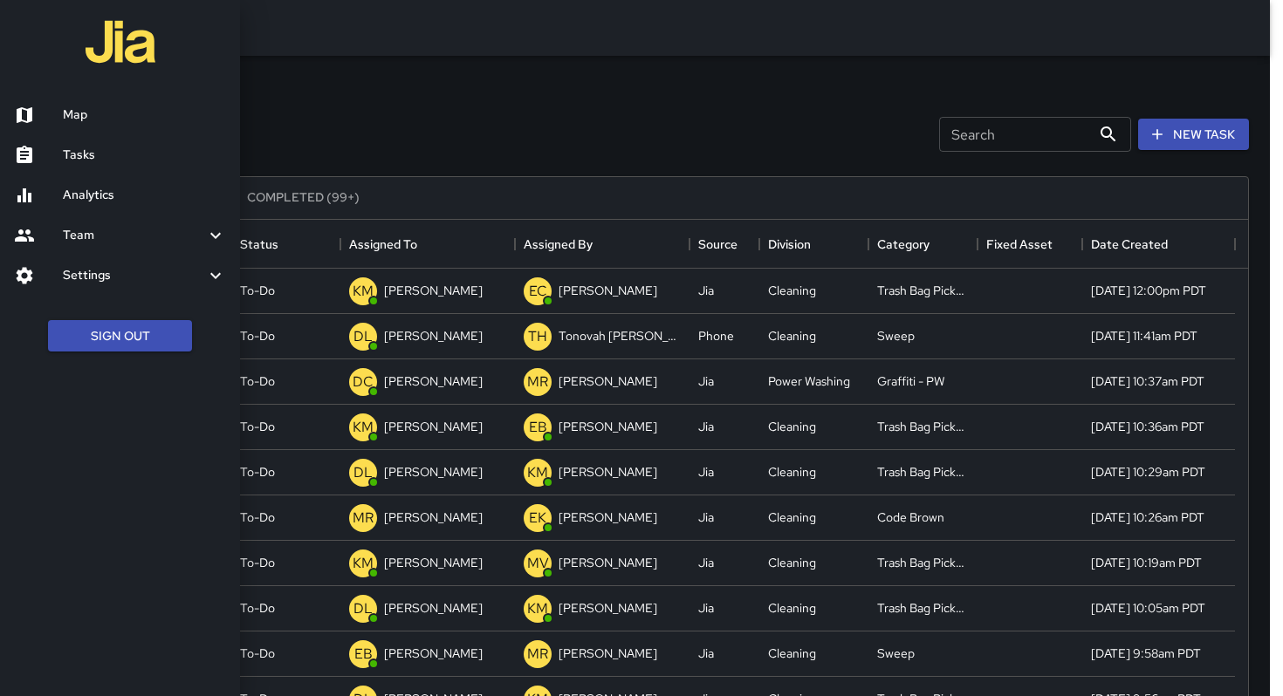
click at [80, 240] on h6 "Team" at bounding box center [134, 235] width 142 height 19
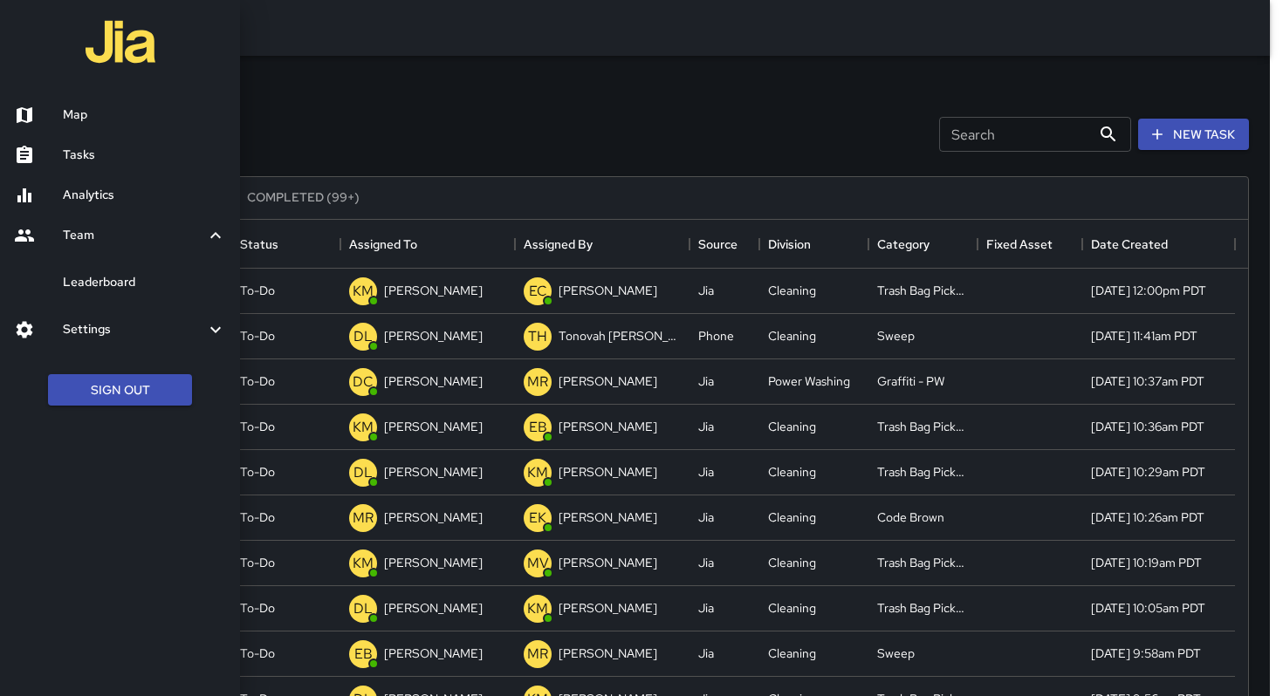
click at [84, 197] on h6 "Analytics" at bounding box center [144, 195] width 163 height 19
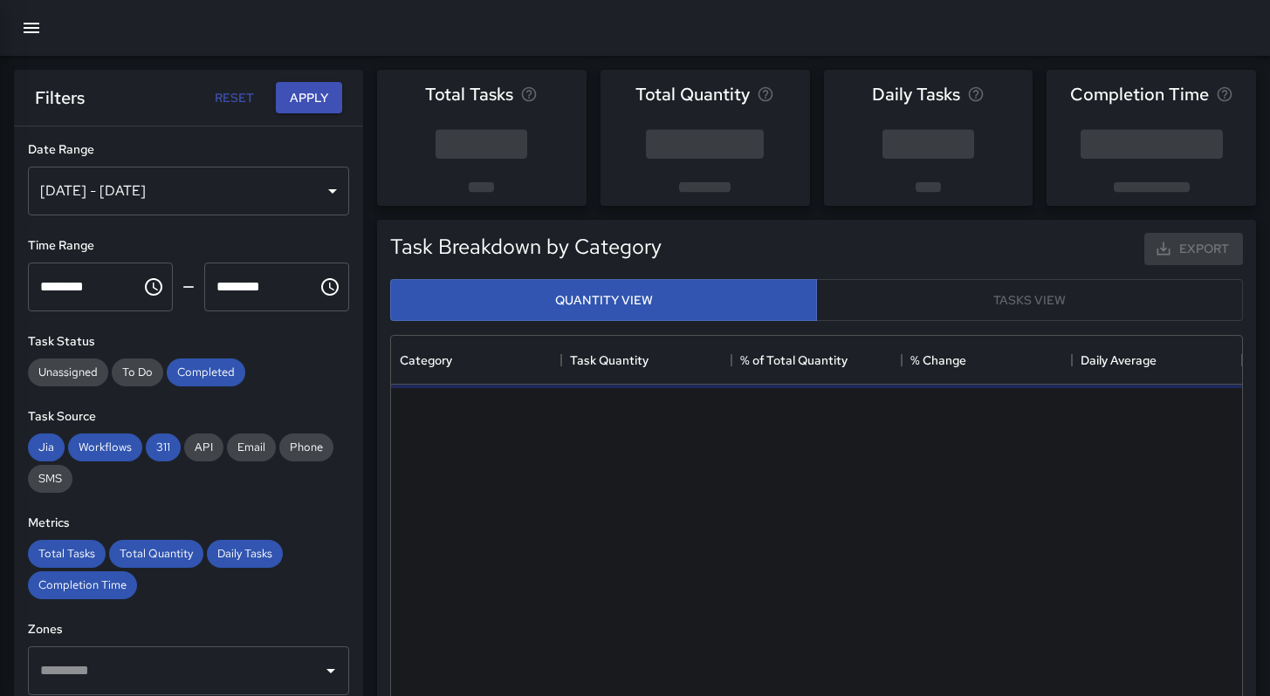
scroll to position [509, 838]
click at [163, 199] on div "[DATE] - [DATE]" at bounding box center [188, 191] width 321 height 49
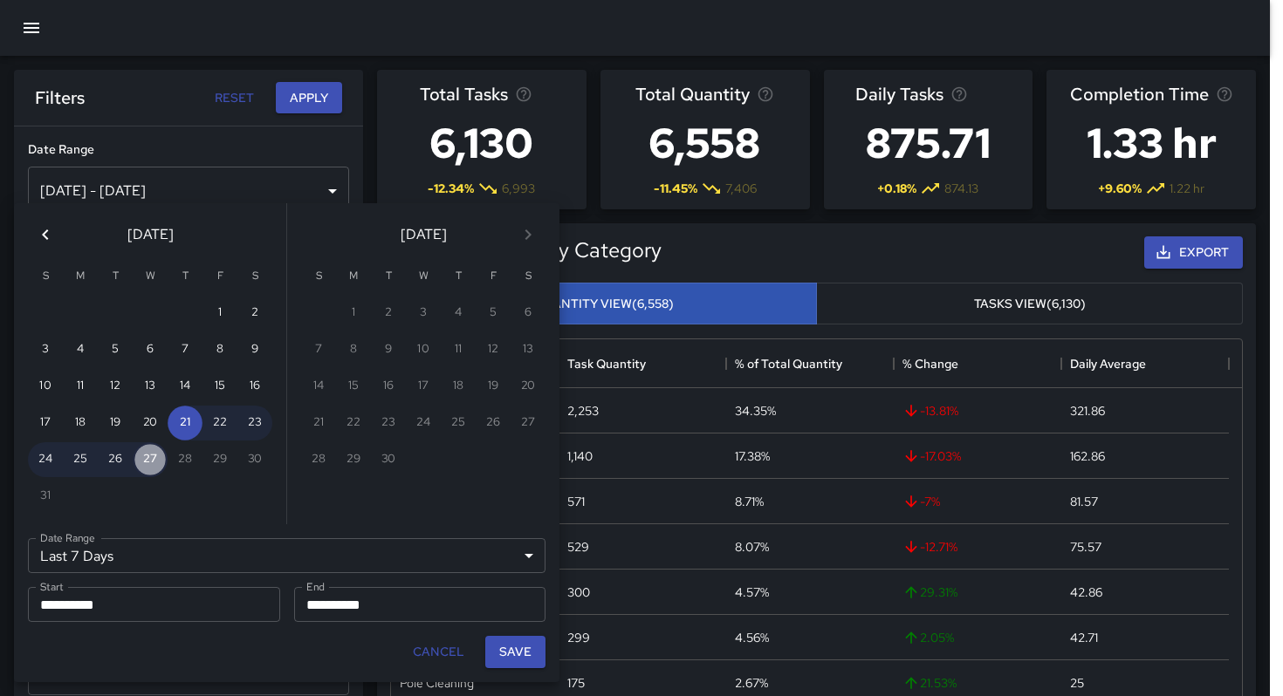
click at [144, 464] on button "27" at bounding box center [150, 459] width 35 height 35
type input "******"
click at [145, 464] on button "27" at bounding box center [150, 459] width 35 height 35
type input "**********"
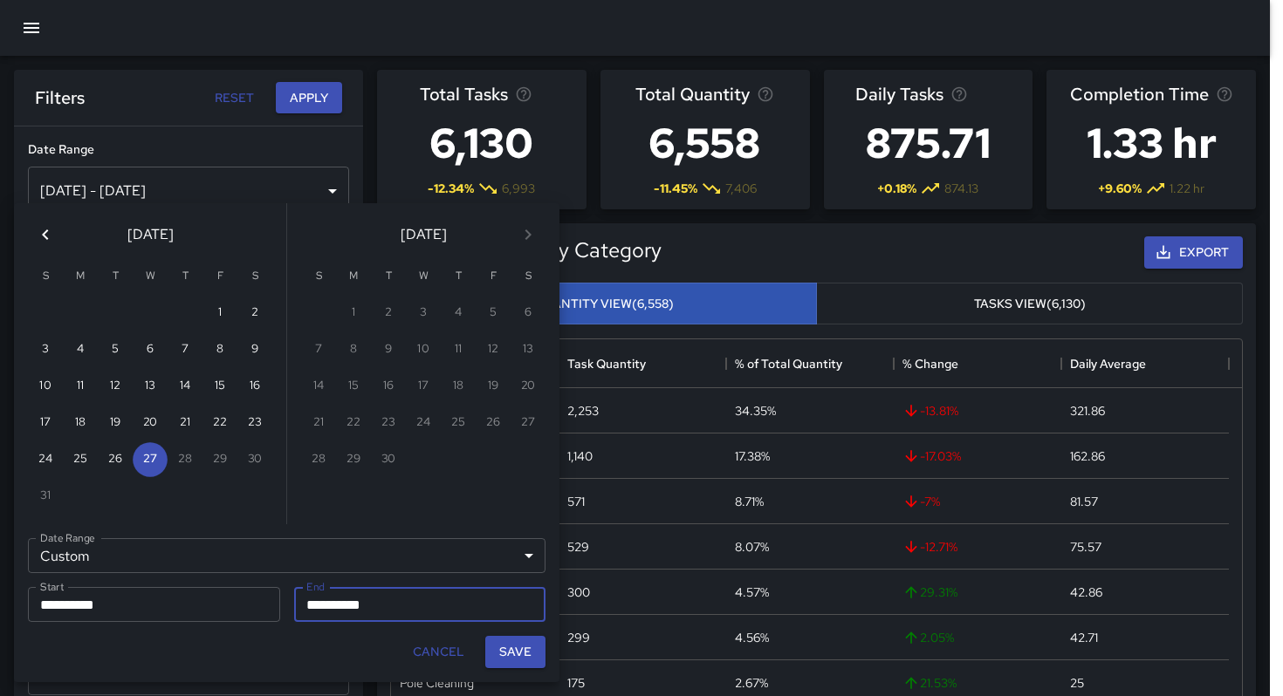
click at [500, 654] on button "Save" at bounding box center [515, 652] width 60 height 32
type input "**********"
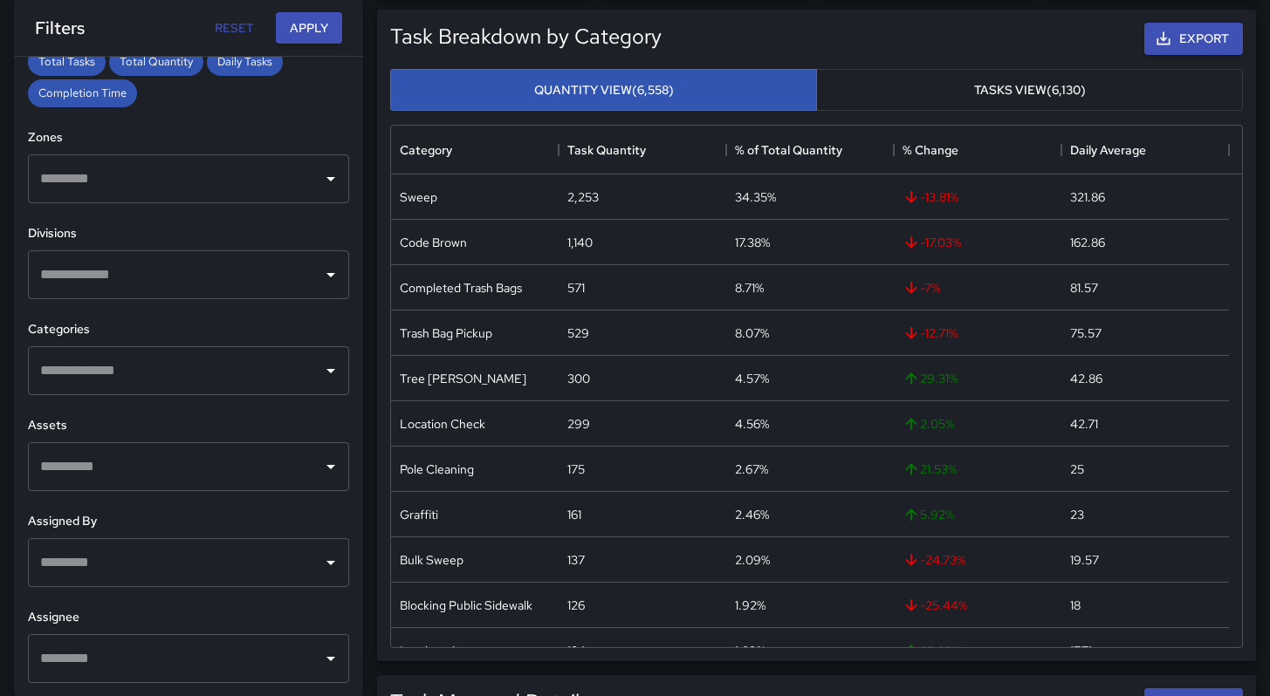
scroll to position [258, 0]
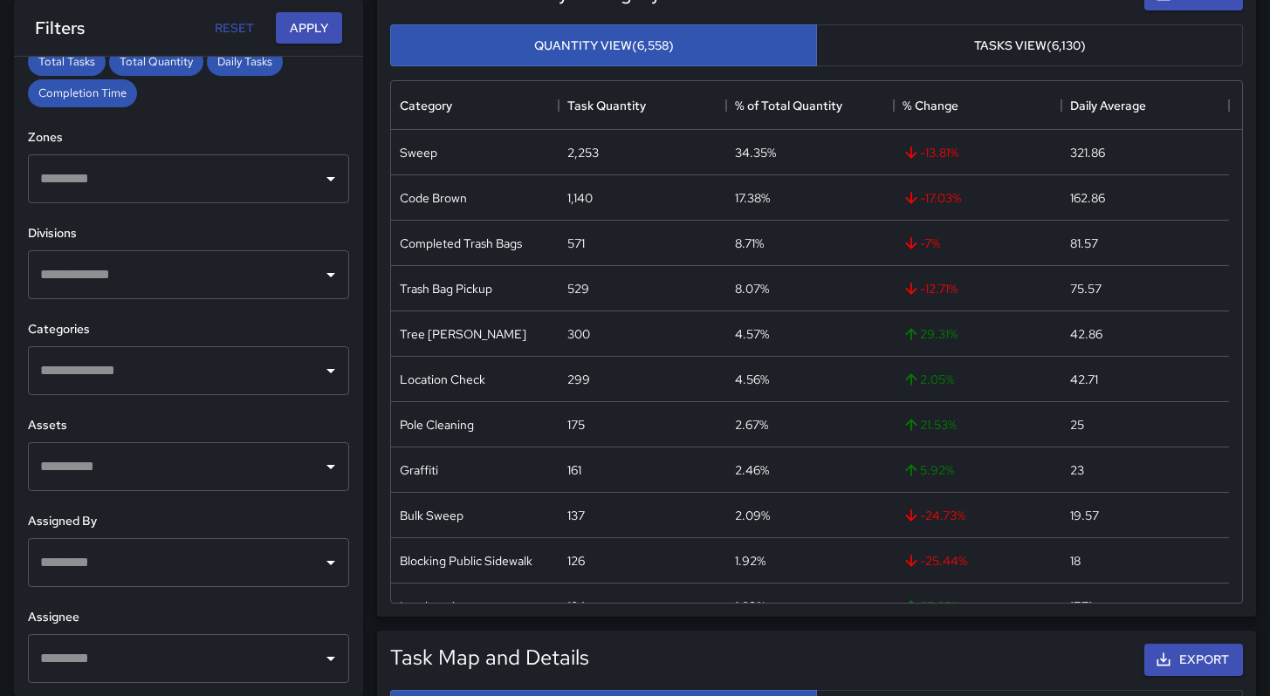
click at [101, 658] on input "text" at bounding box center [175, 658] width 279 height 33
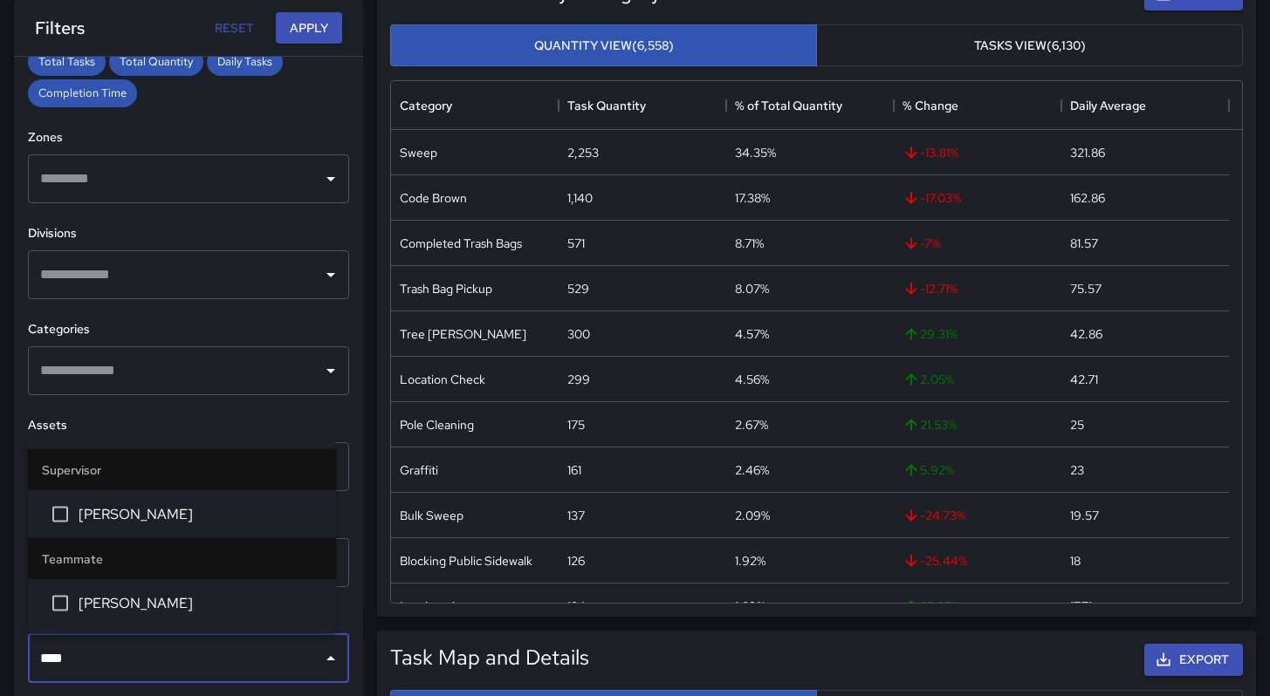
type input "*****"
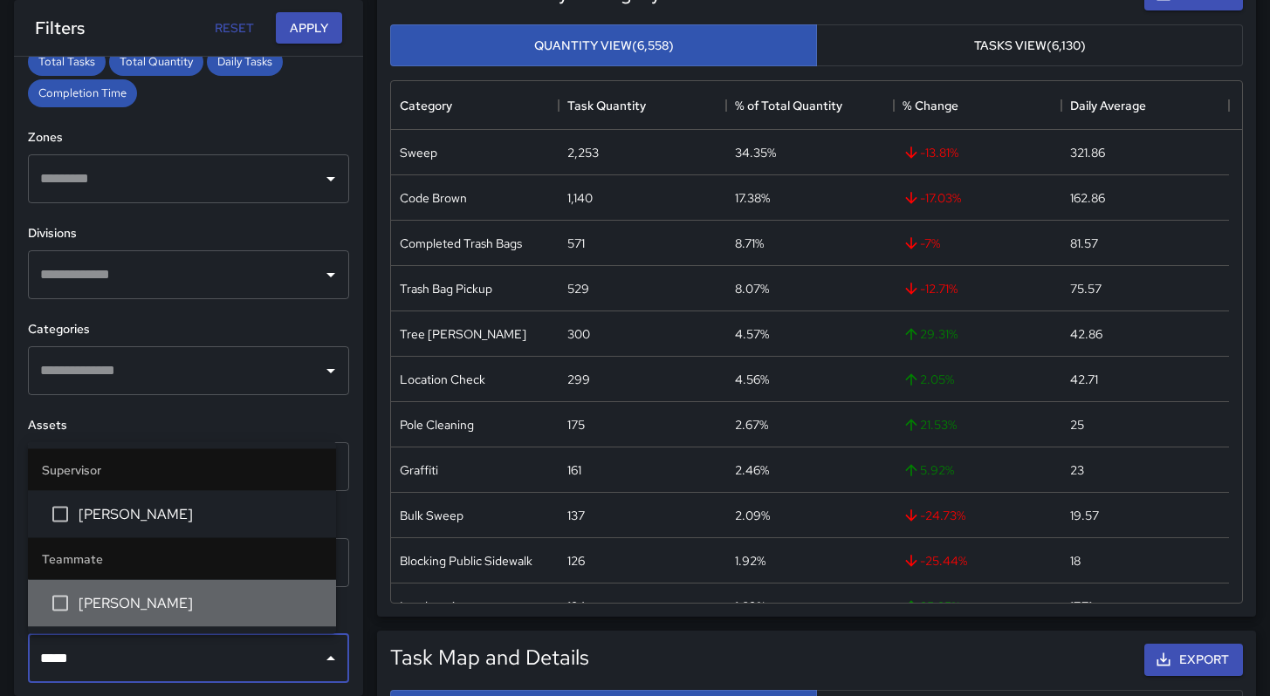
click at [101, 596] on span "[PERSON_NAME]" at bounding box center [200, 603] width 243 height 21
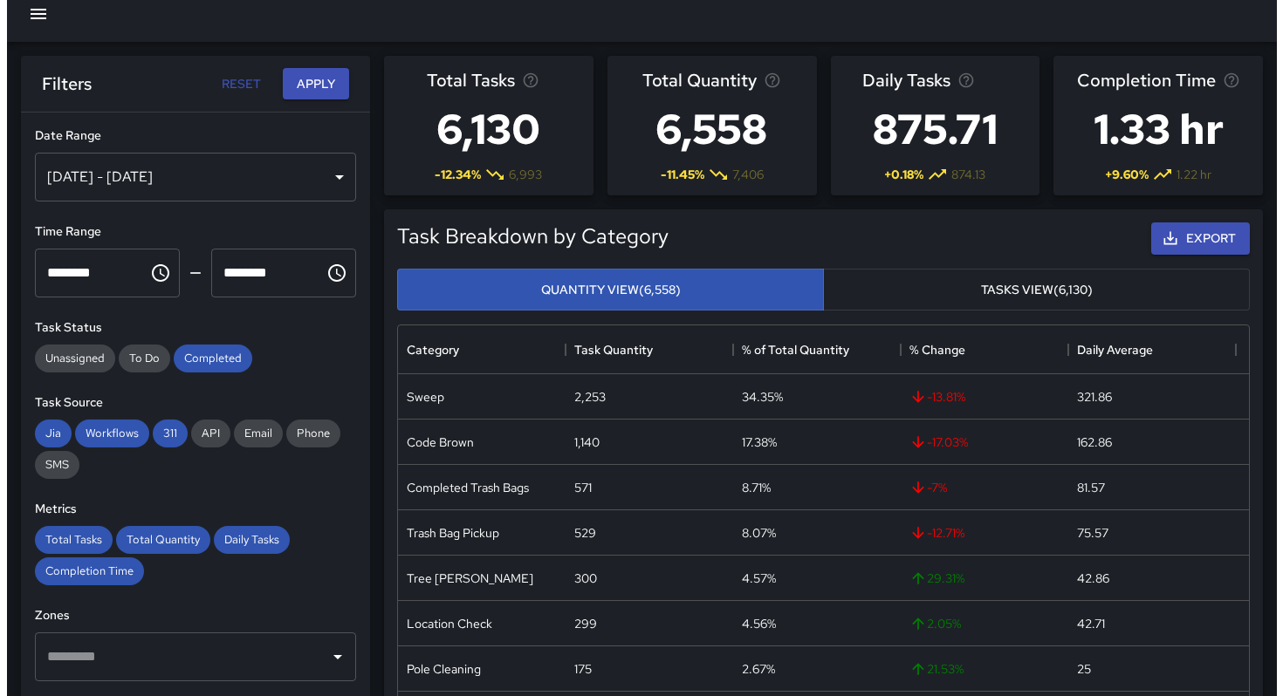
scroll to position [0, 0]
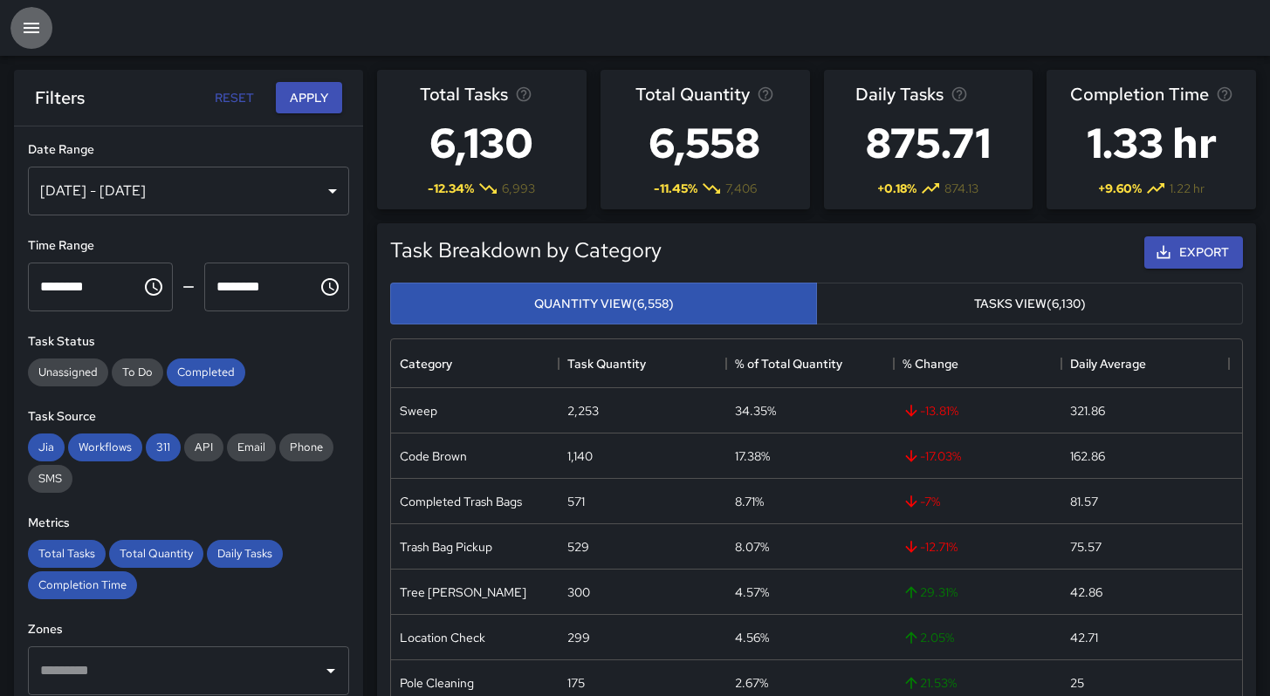
click at [34, 36] on icon "button" at bounding box center [31, 27] width 21 height 21
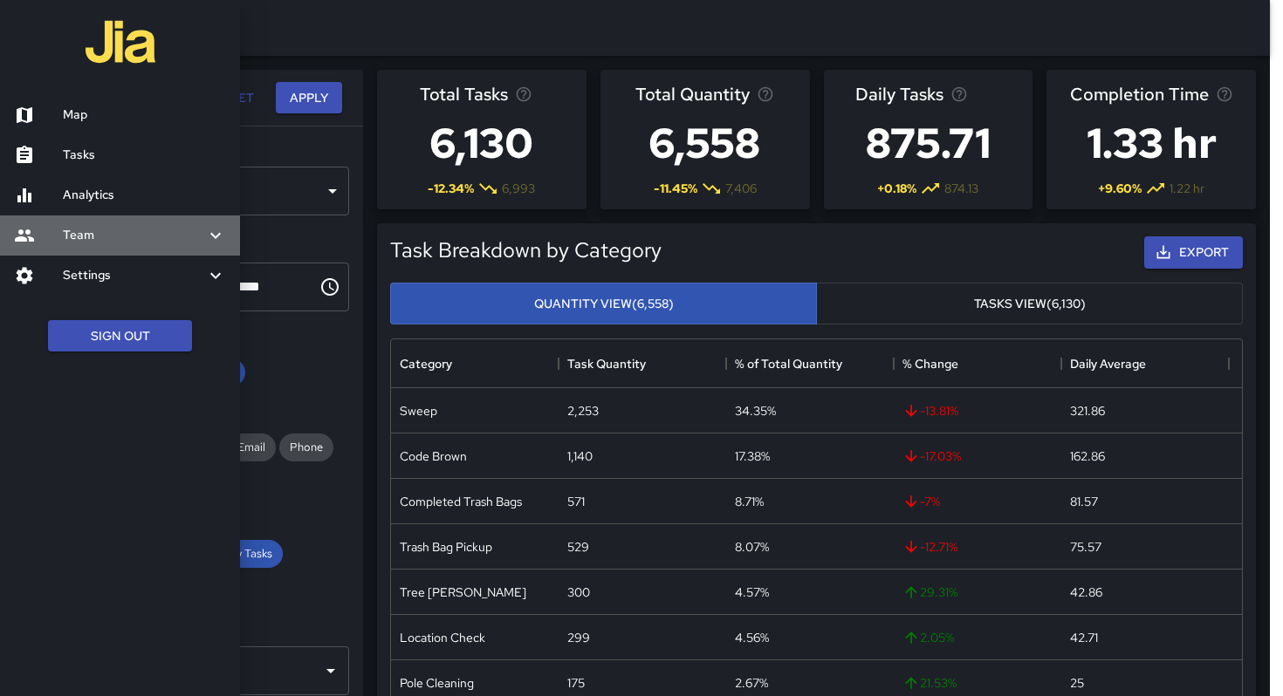
click at [74, 243] on h6 "Team" at bounding box center [134, 235] width 142 height 19
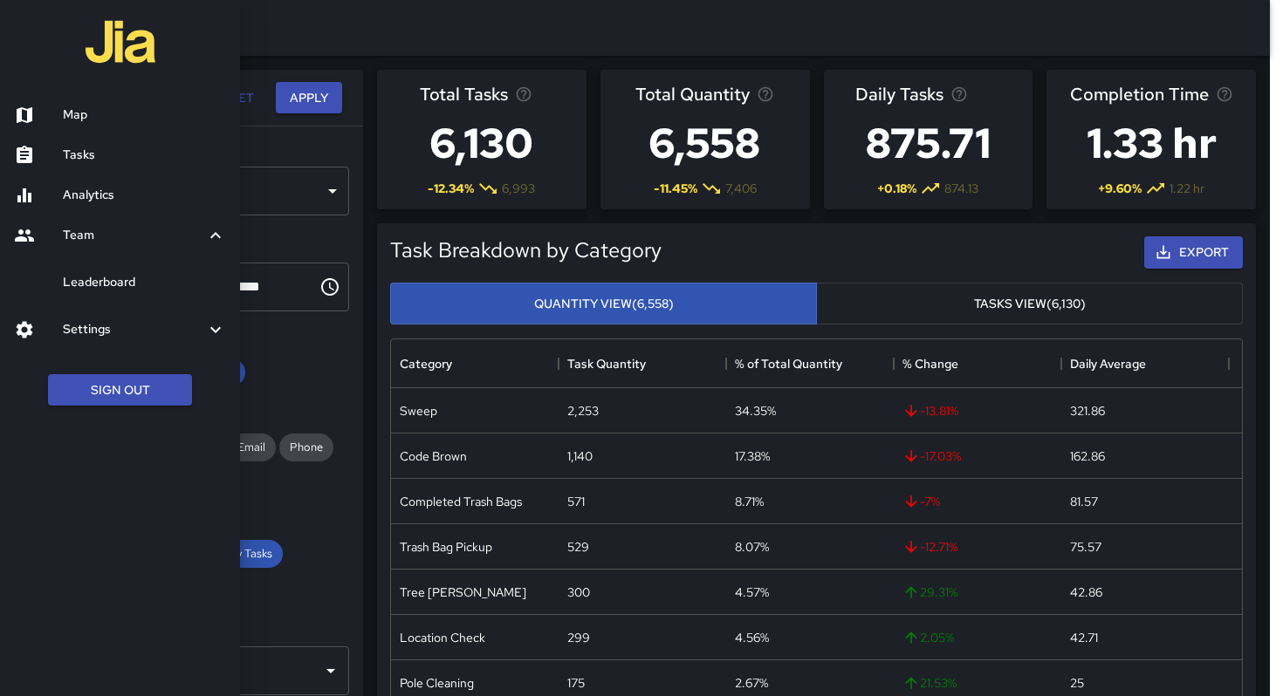
click at [95, 283] on h6 "Leaderboard" at bounding box center [144, 282] width 163 height 19
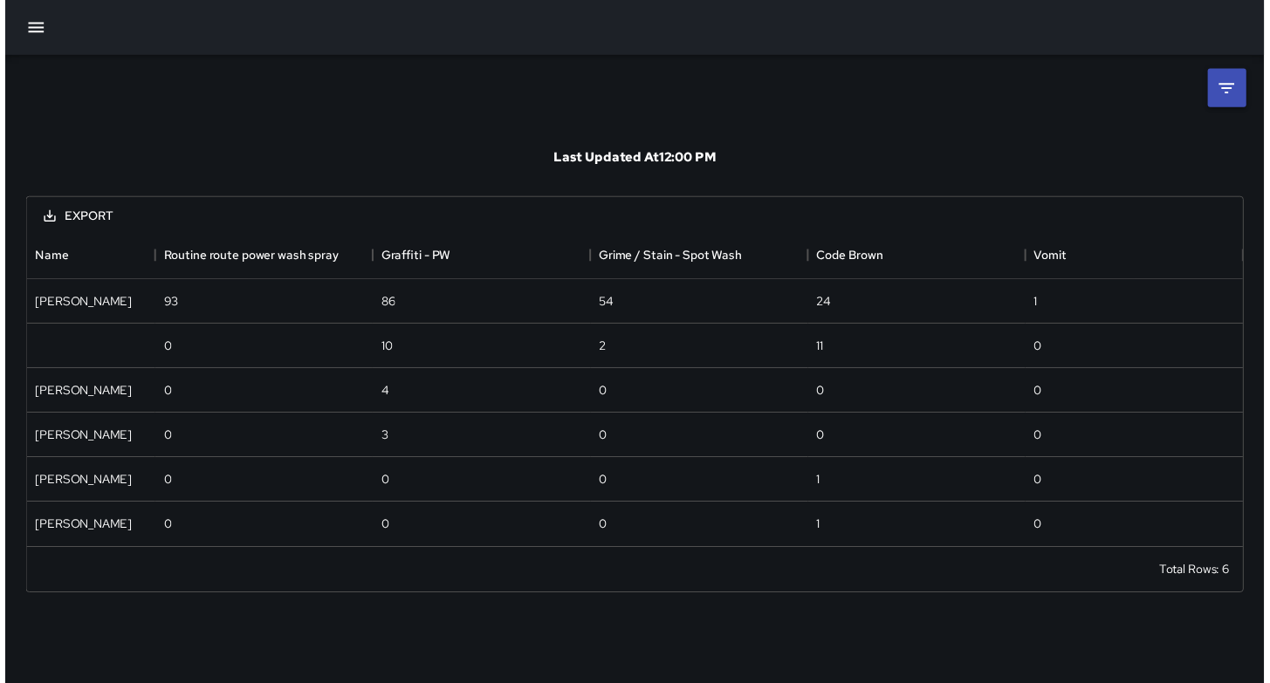
scroll to position [308, 1226]
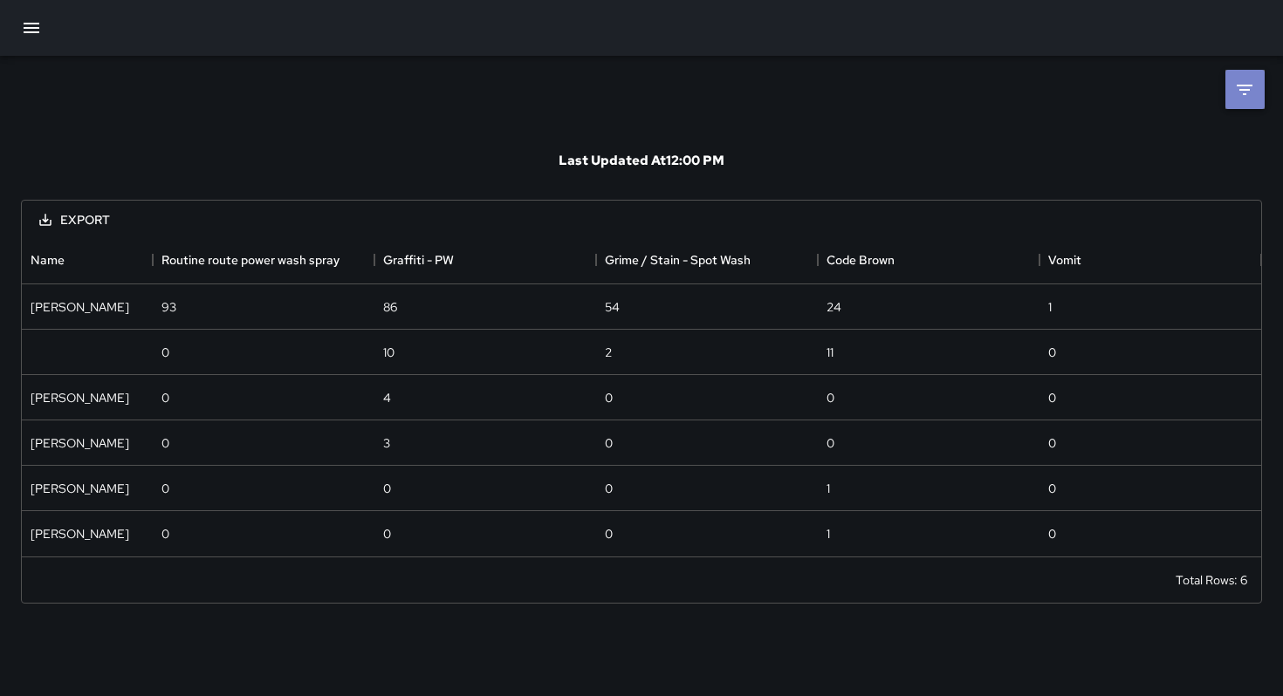
click at [1238, 95] on icon at bounding box center [1244, 89] width 21 height 21
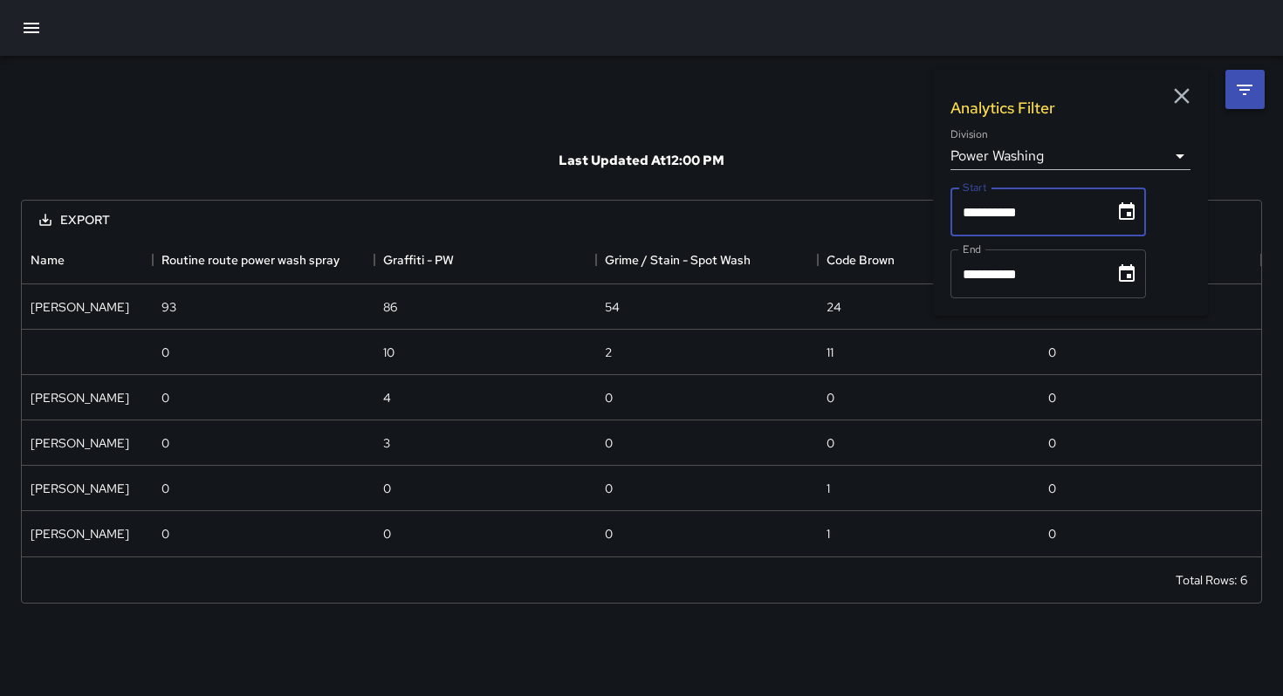
click at [1053, 215] on input "**********" at bounding box center [1026, 212] width 152 height 49
click at [1136, 212] on icon "Choose date, selected date is Aug 1, 2025" at bounding box center [1126, 212] width 21 height 21
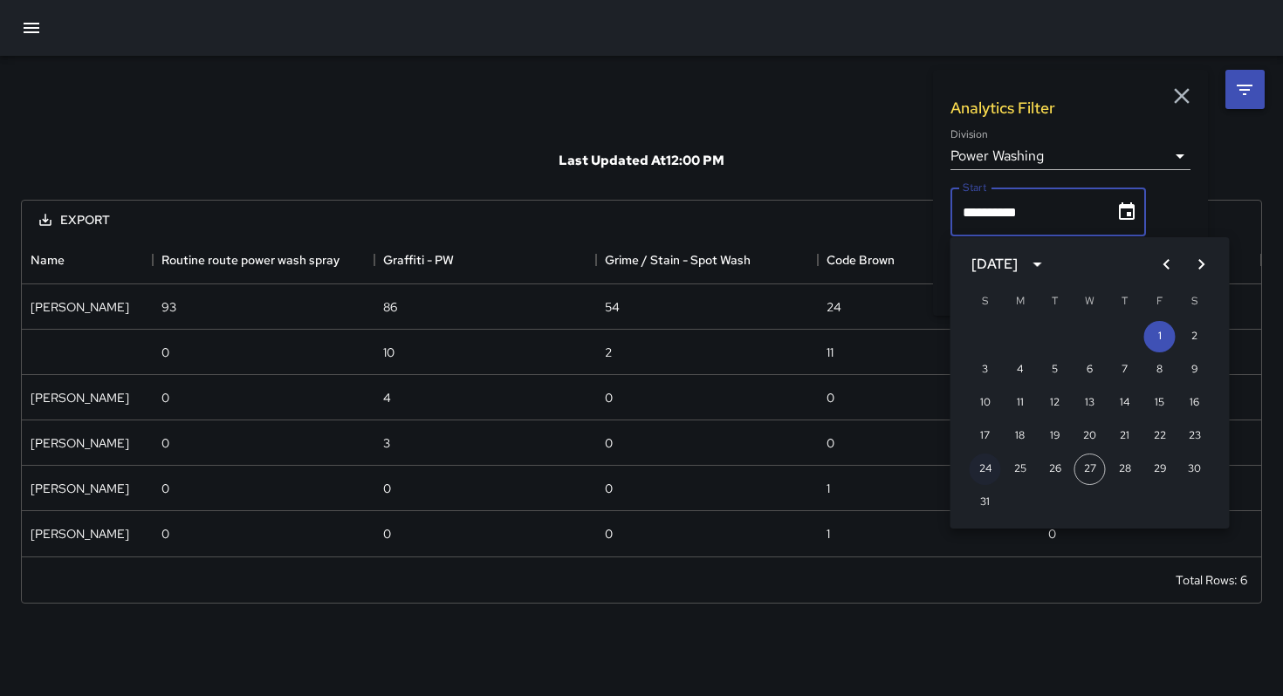
click at [990, 469] on button "24" at bounding box center [984, 469] width 31 height 31
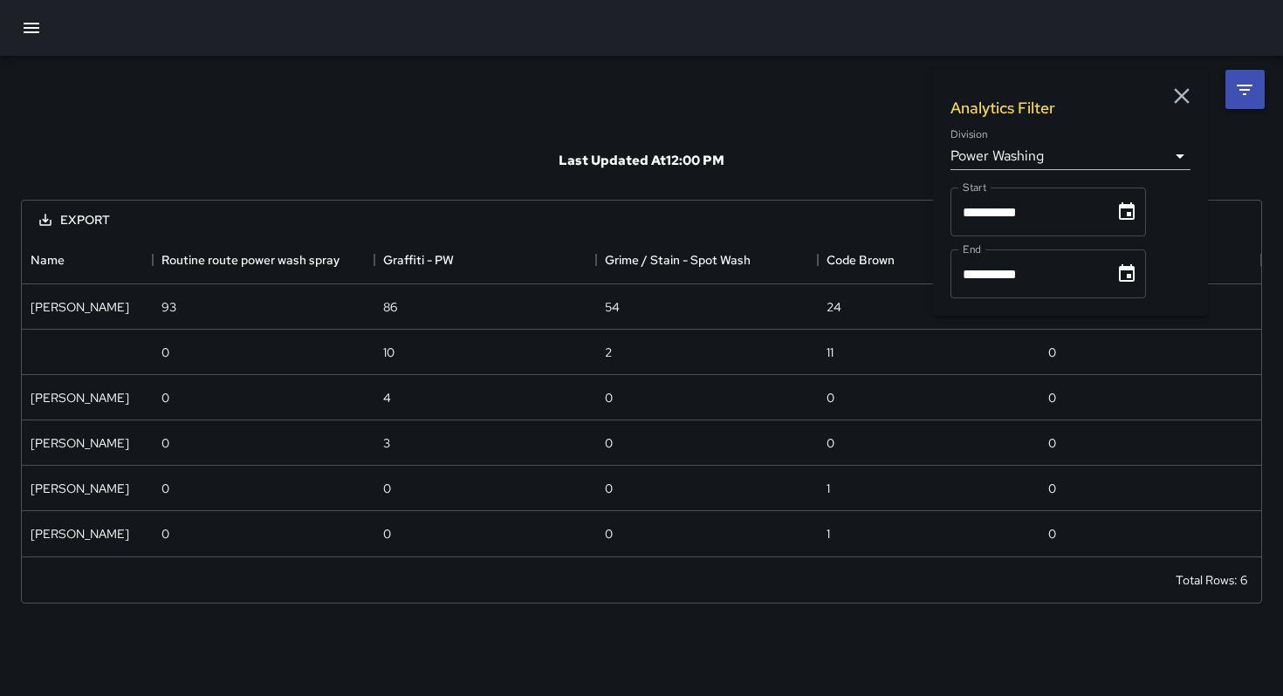
type input "**********"
click at [1128, 277] on icon "Choose date, selected date is Aug 31, 2025" at bounding box center [1126, 274] width 21 height 21
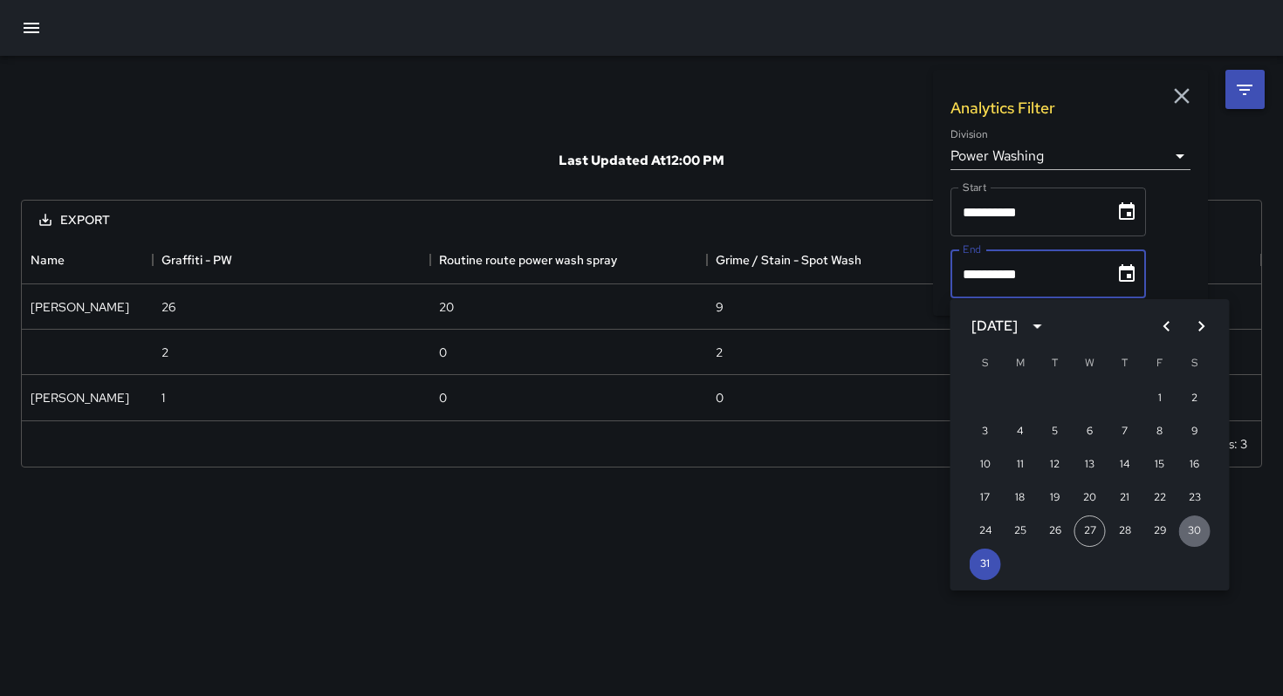
click at [1194, 530] on button "30" at bounding box center [1194, 531] width 31 height 31
type input "**********"
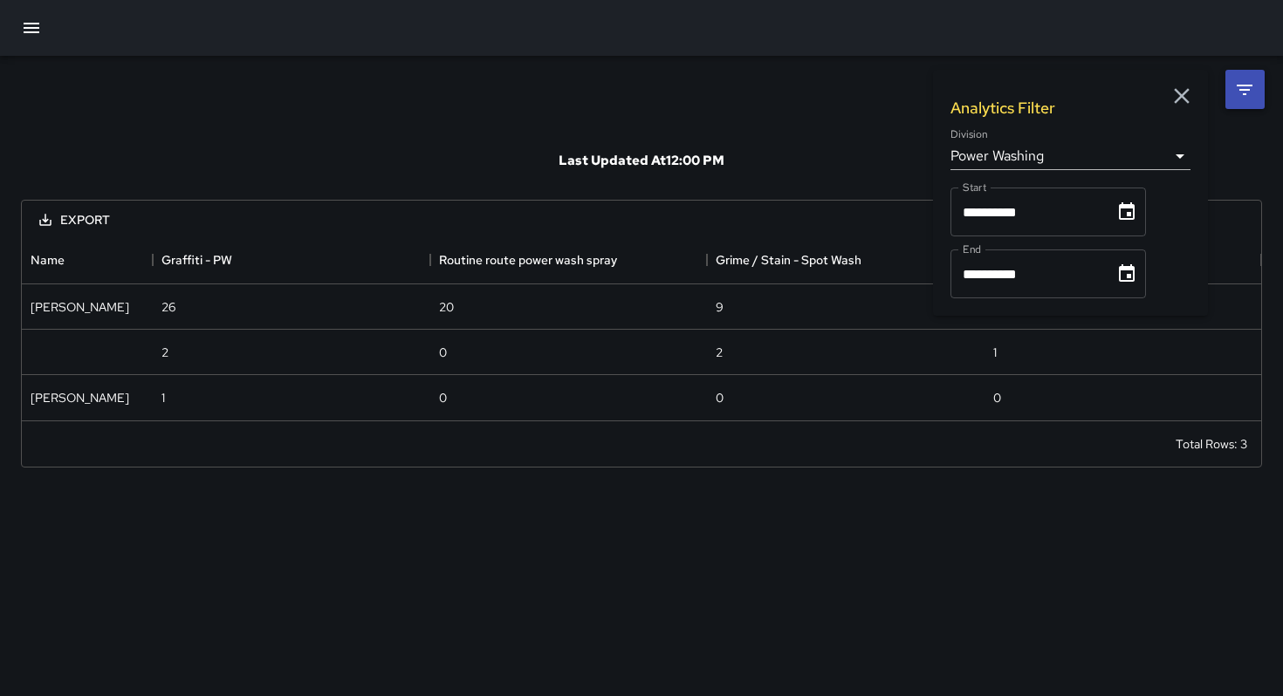
click at [27, 28] on icon "button" at bounding box center [32, 28] width 16 height 10
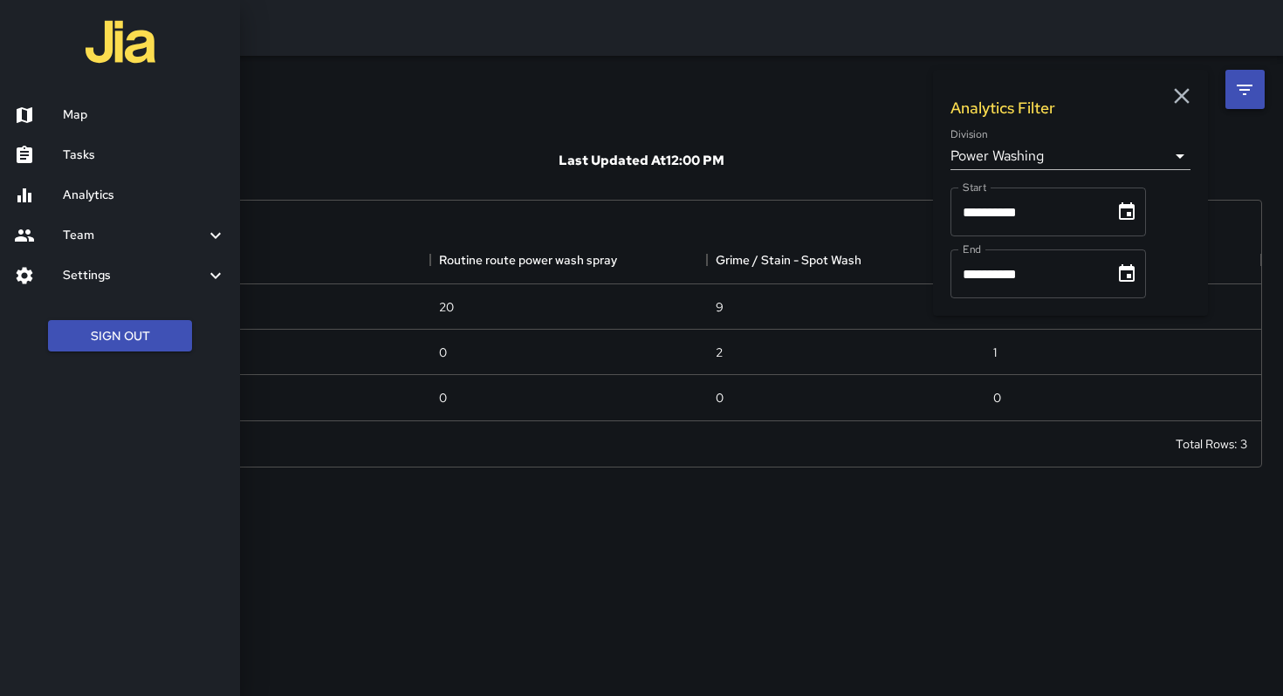
click at [93, 123] on h6 "Map" at bounding box center [144, 115] width 163 height 19
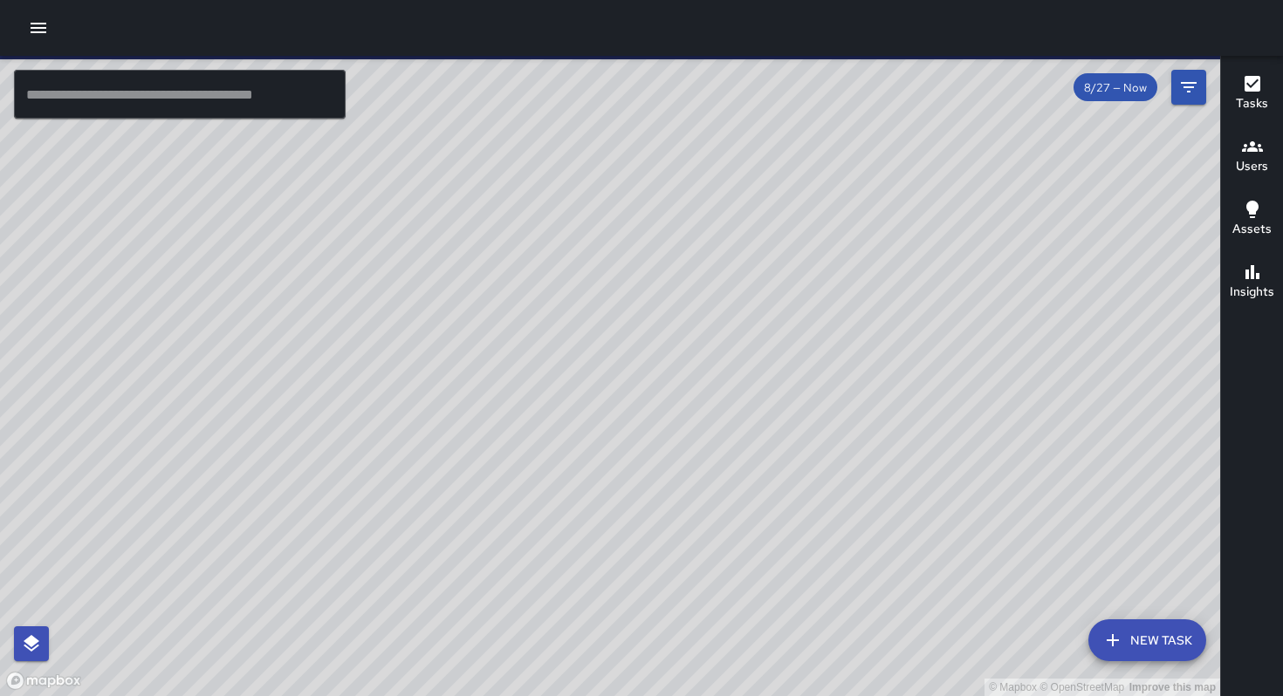
click at [1255, 291] on h6 "Insights" at bounding box center [1252, 292] width 45 height 19
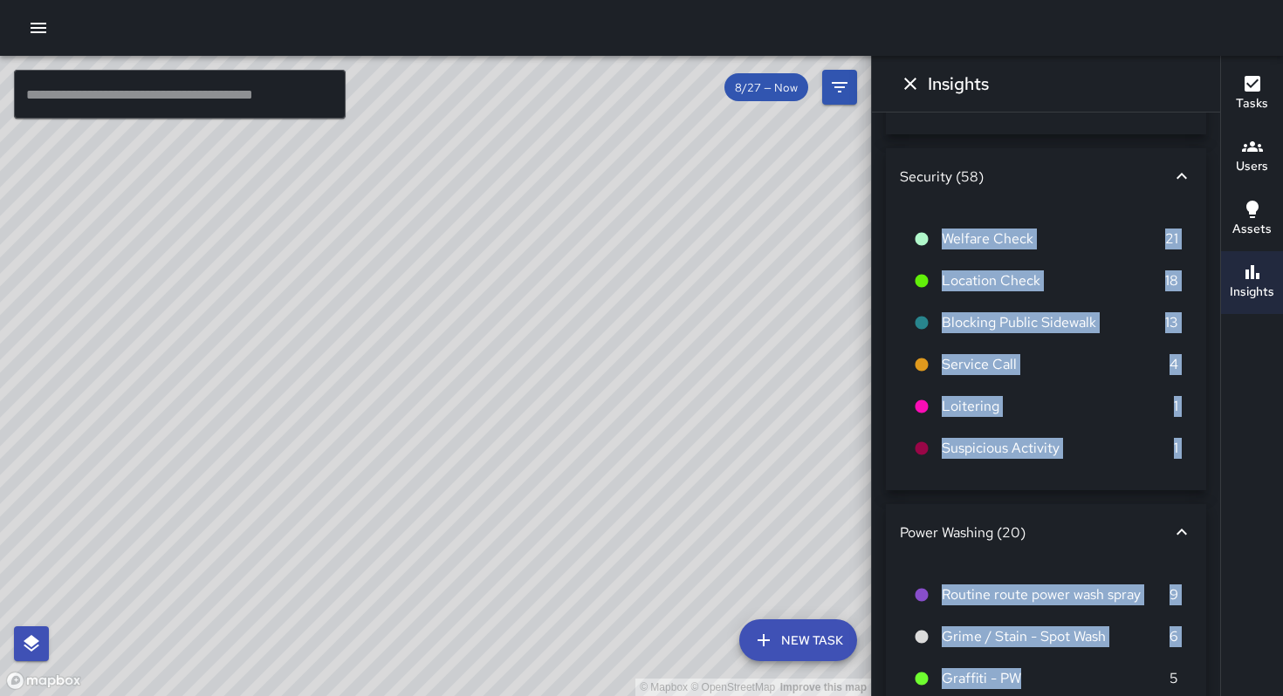
scroll to position [1001, 0]
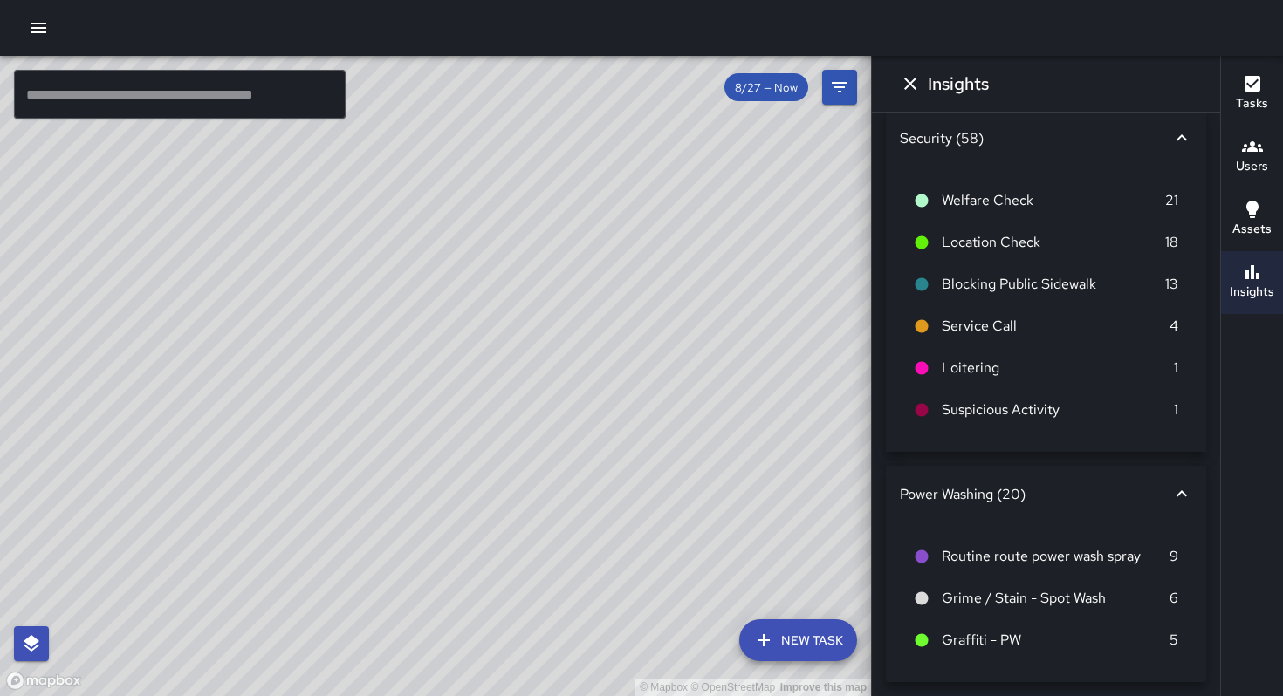
drag, startPoint x: 938, startPoint y: 161, endPoint x: 1022, endPoint y: 150, distance: 84.4
click at [1022, 150] on div "Cleaning (757) Sweep 302 Code Brown 113 Trash Bag Pickup 59 Completed Trash Bag…" at bounding box center [1046, 405] width 348 height 584
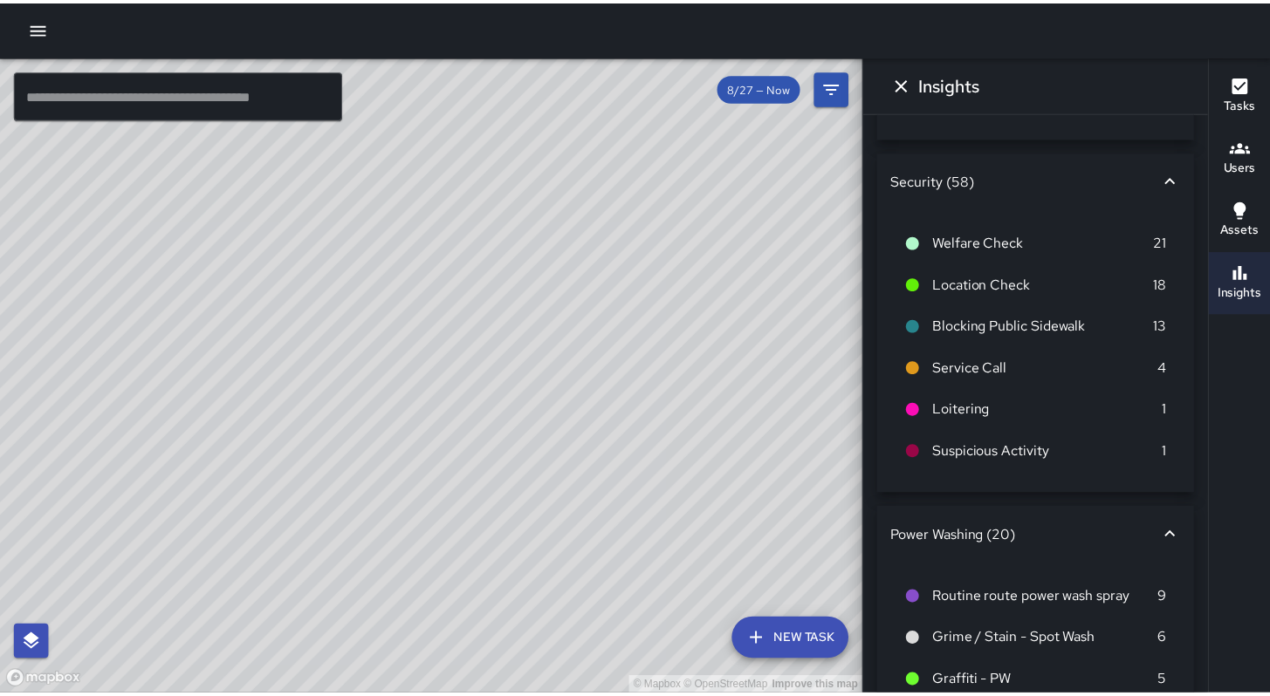
scroll to position [865, 0]
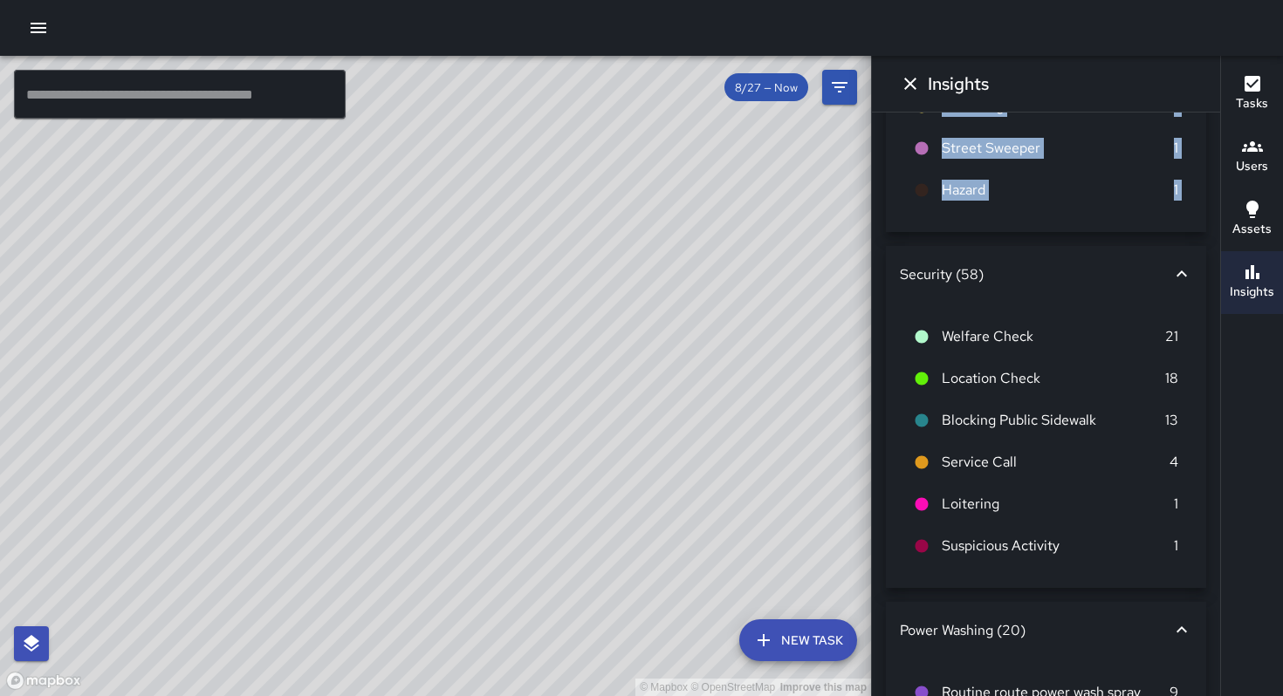
copy div "Sweep 302 Code Brown 113 Trash Bag Pickup 59 Completed Trash Bags 54 Tree [PERS…"
click at [912, 85] on icon "Dismiss" at bounding box center [910, 84] width 12 height 12
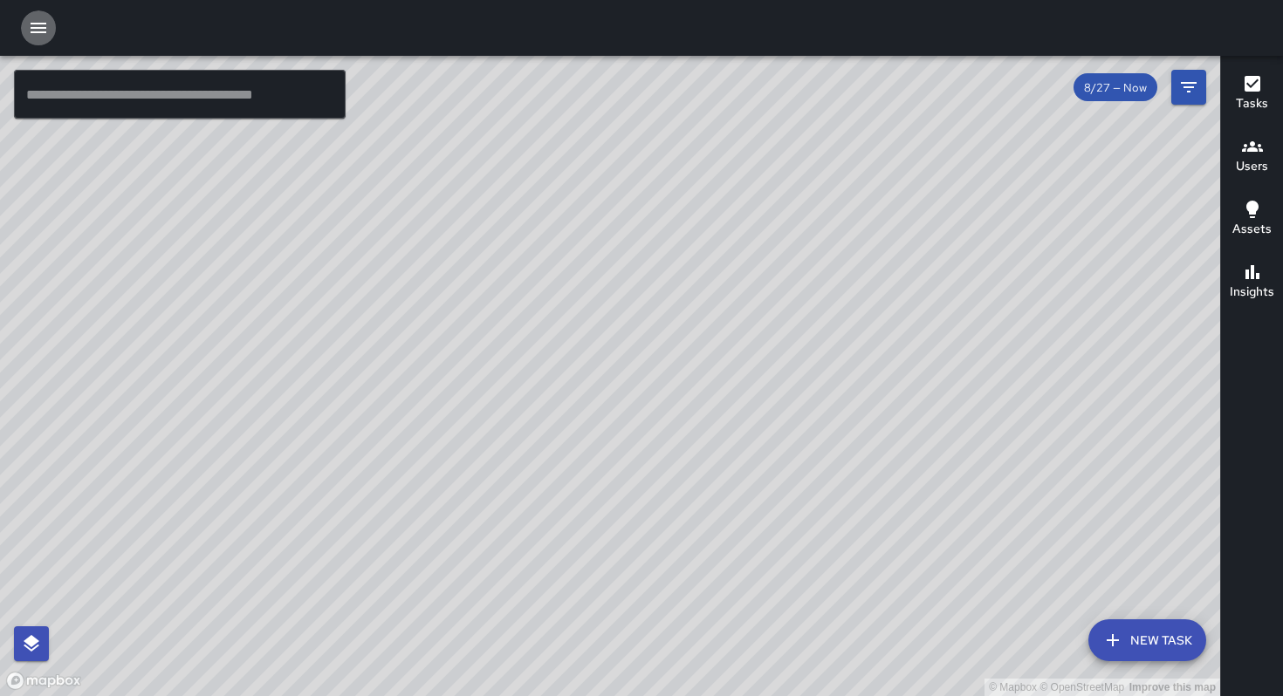
click at [30, 22] on icon "button" at bounding box center [38, 27] width 21 height 21
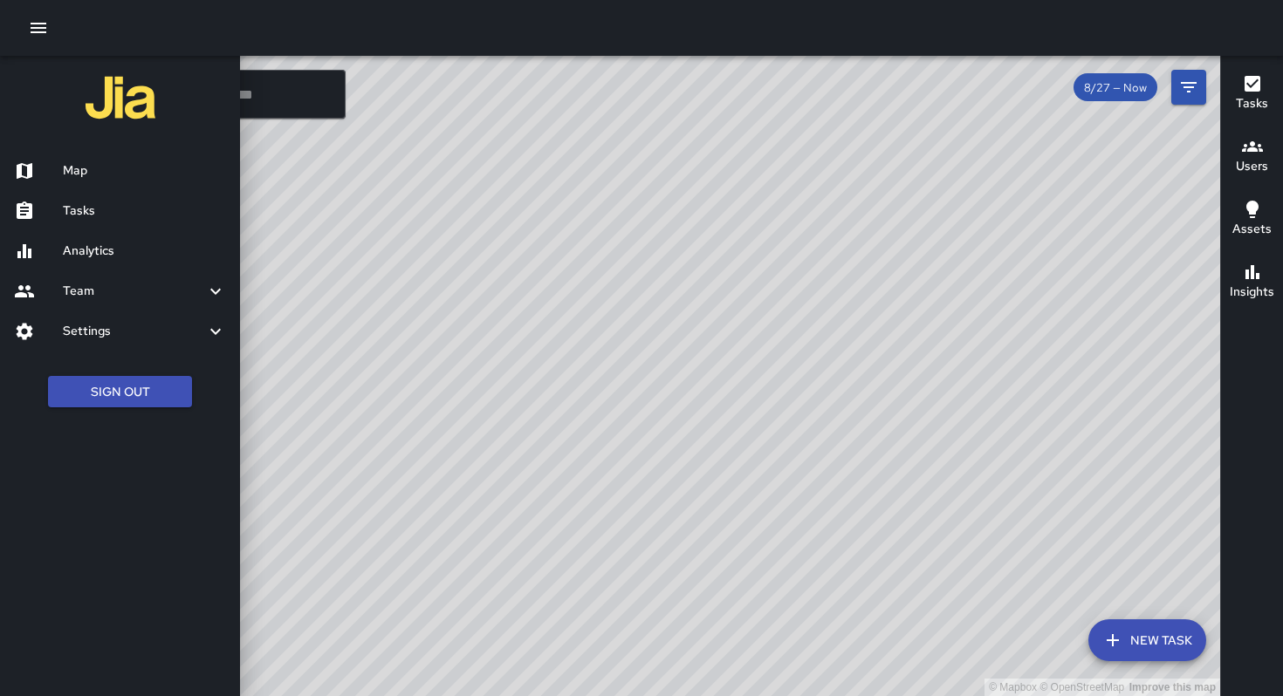
click at [85, 209] on h6 "Tasks" at bounding box center [144, 211] width 163 height 19
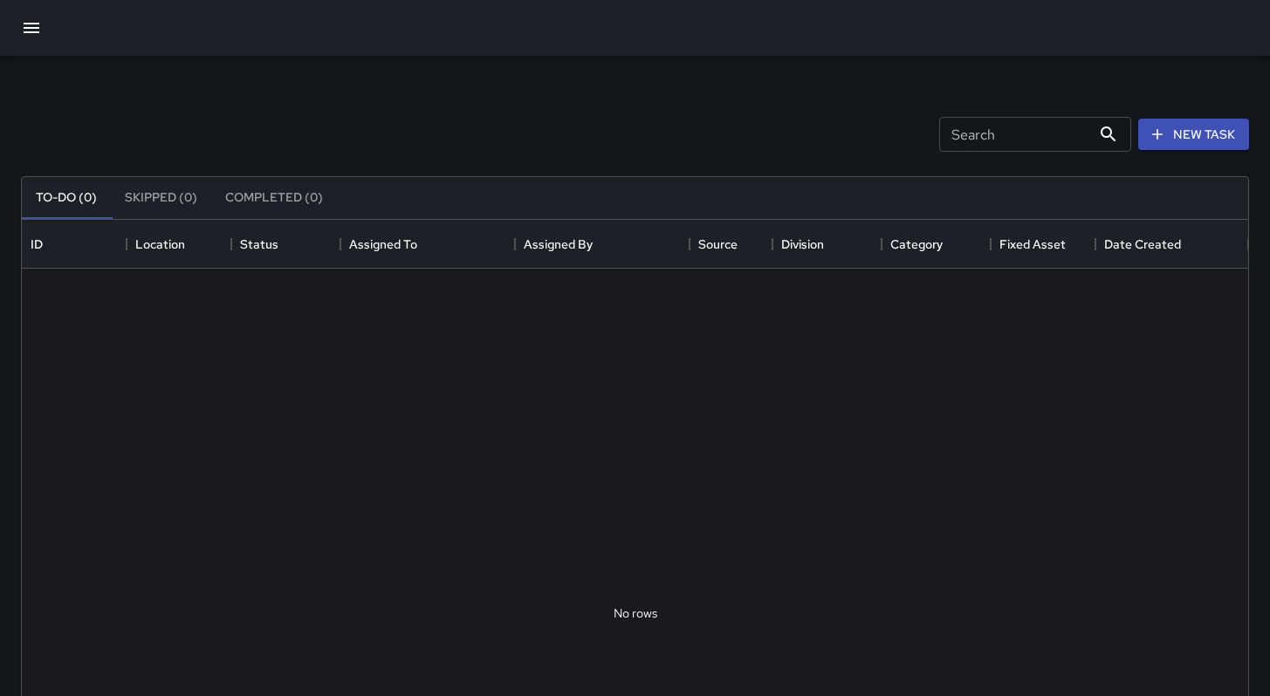
scroll to position [726, 1213]
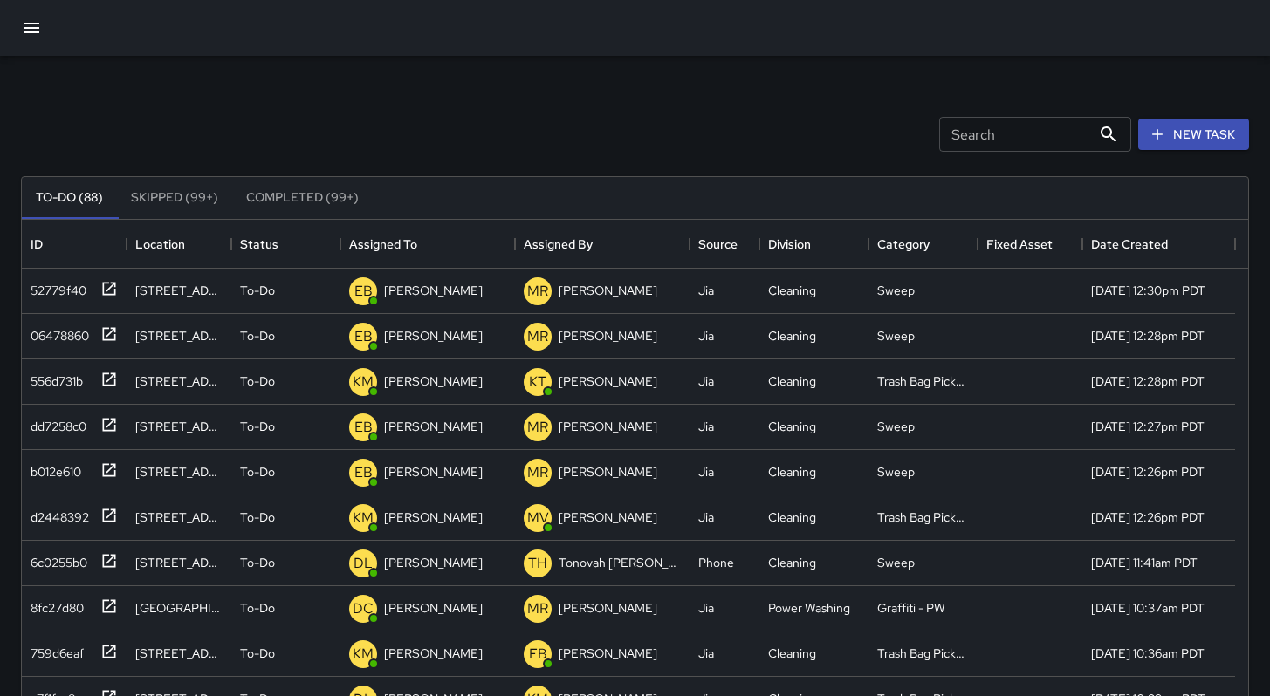
click at [948, 140] on input "Search" at bounding box center [1015, 134] width 152 height 35
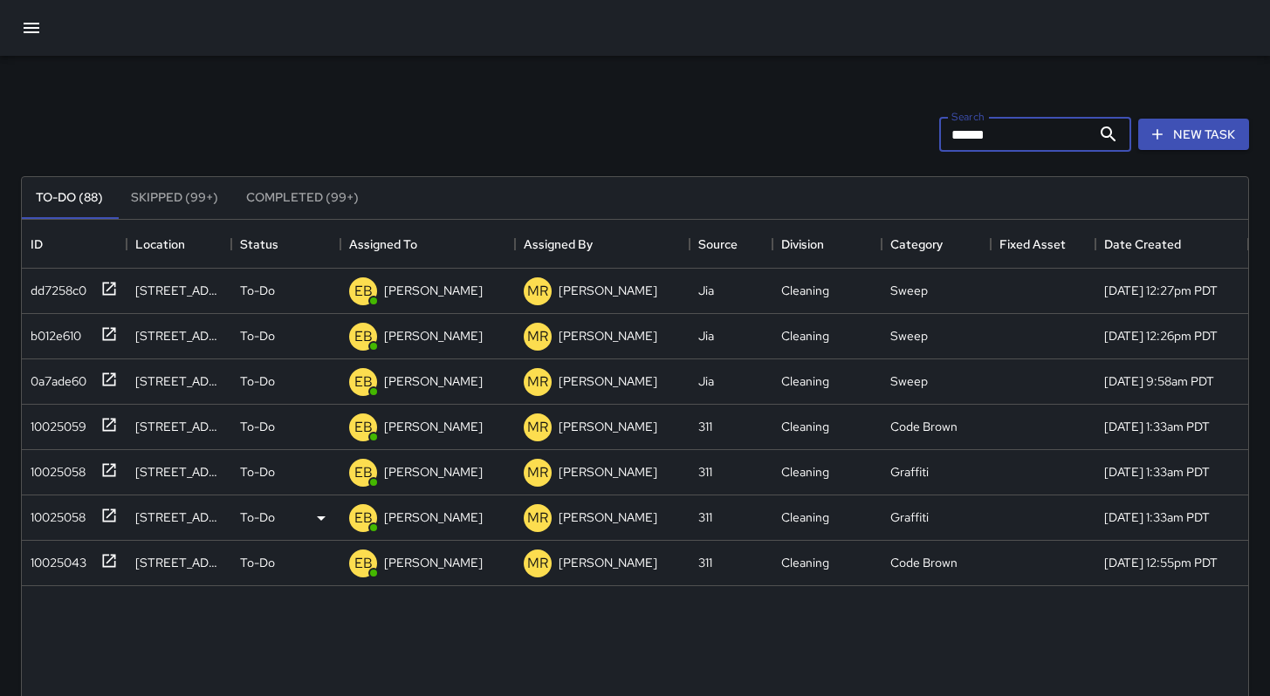
type input "*****"
click at [62, 517] on div "10025058" at bounding box center [55, 514] width 62 height 24
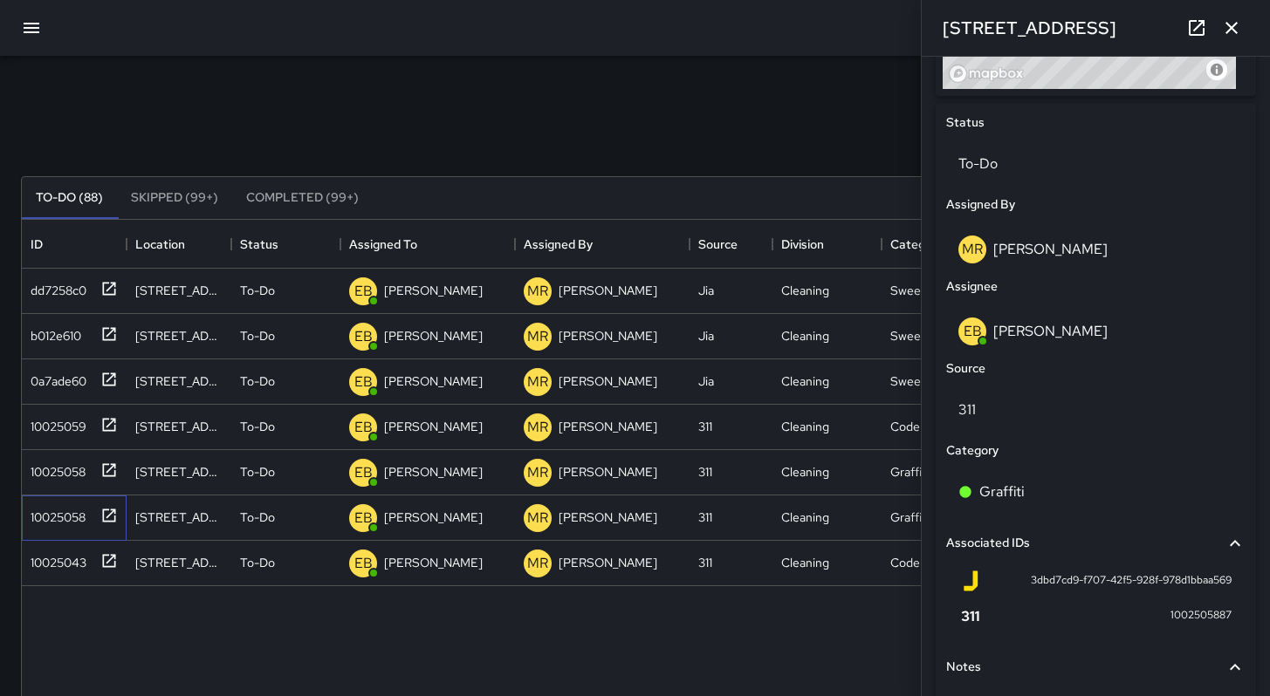
scroll to position [915, 0]
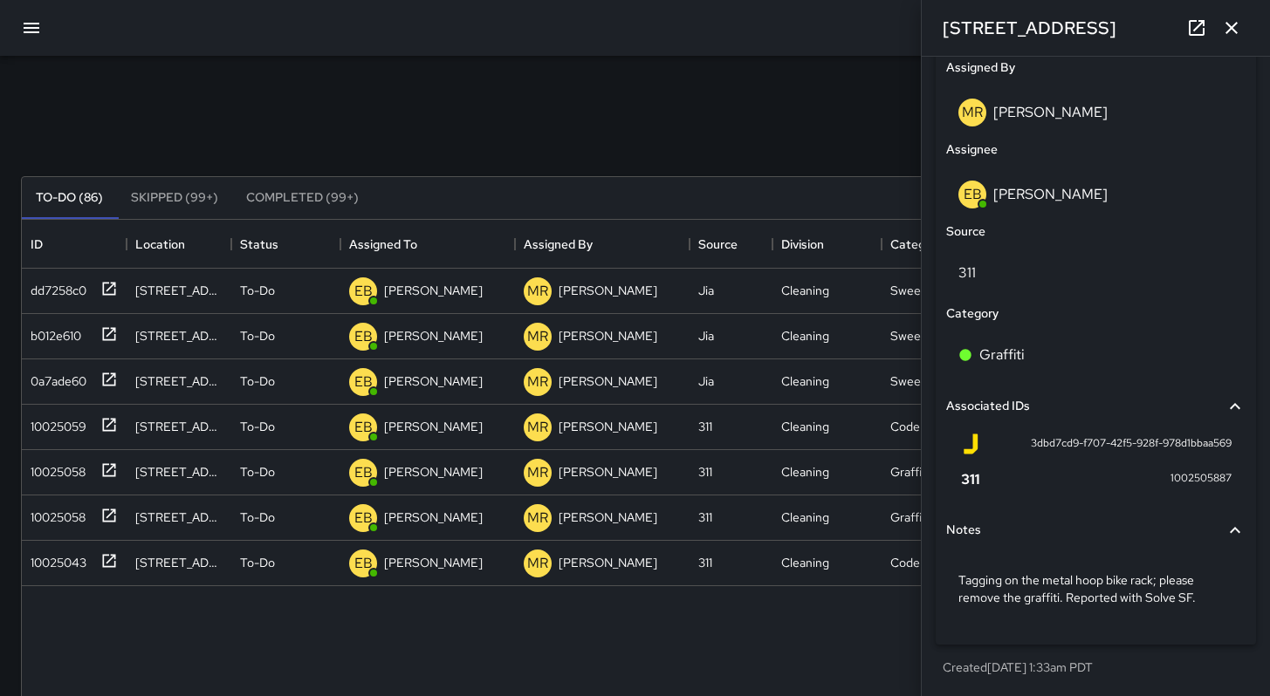
click at [647, 79] on div "Search ***** Search New Task To-Do (86) Skipped (99+) Completed (99+) ID Locati…" at bounding box center [635, 543] width 1270 height 975
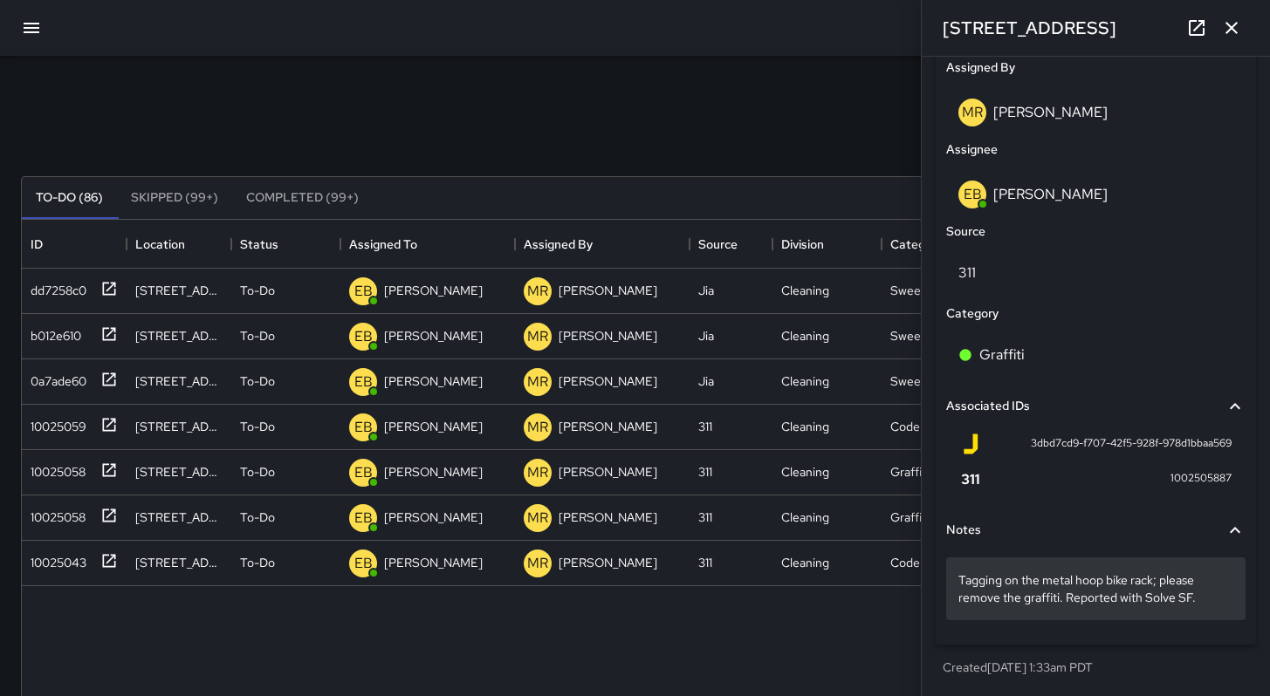
click at [1204, 602] on p "Tagging on the metal hoop bike rack; please remove the graffiti. Reported with …" at bounding box center [1095, 589] width 275 height 35
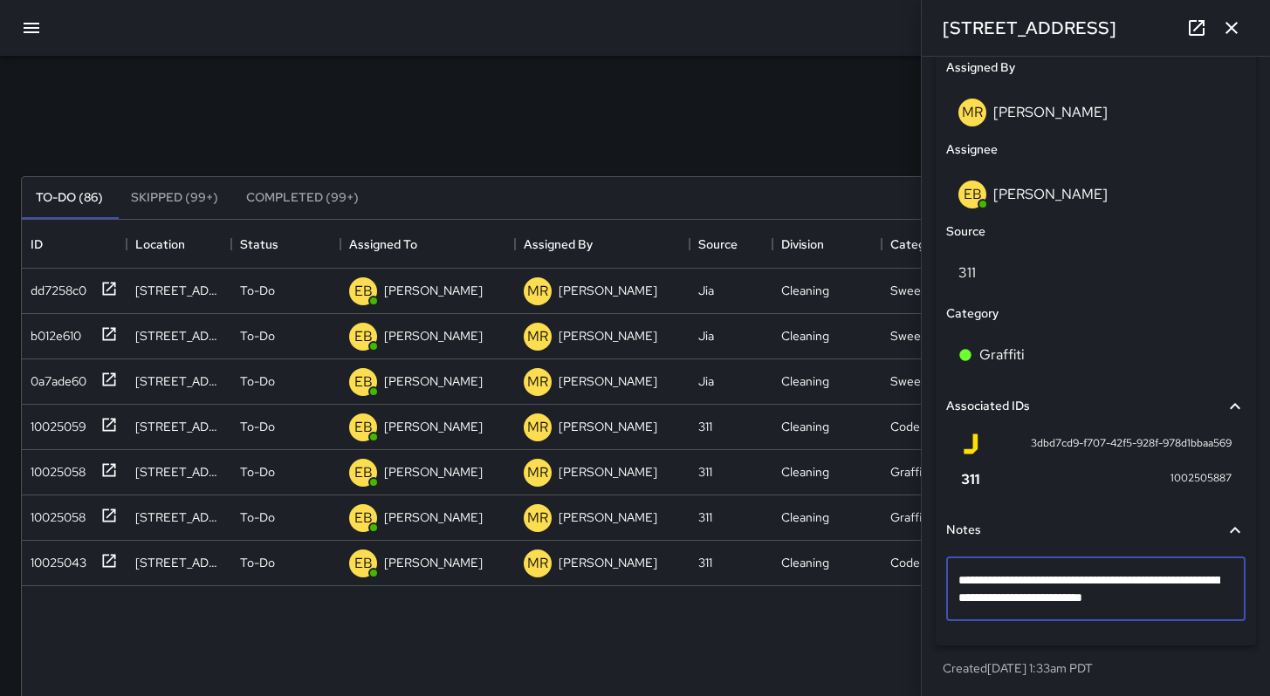
click at [1205, 599] on textarea "**********" at bounding box center [1089, 589] width 262 height 35
type textarea "**********"
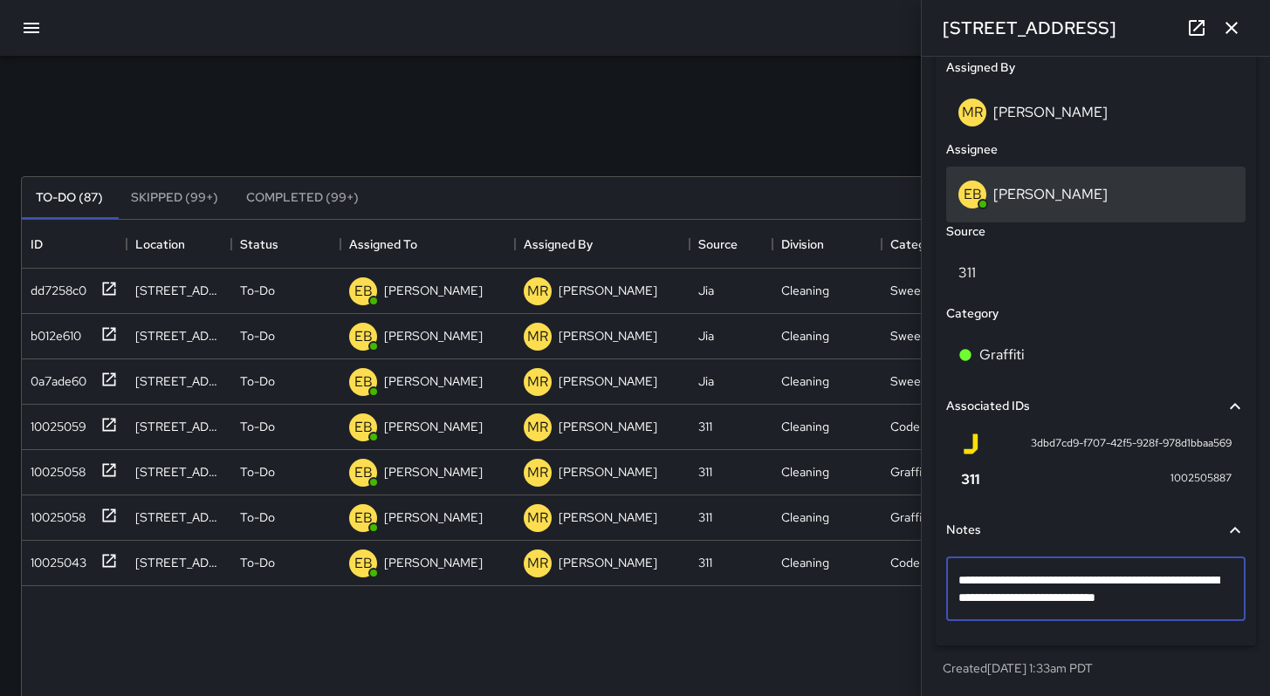
click at [1037, 203] on div "EB [PERSON_NAME]" at bounding box center [1095, 195] width 275 height 28
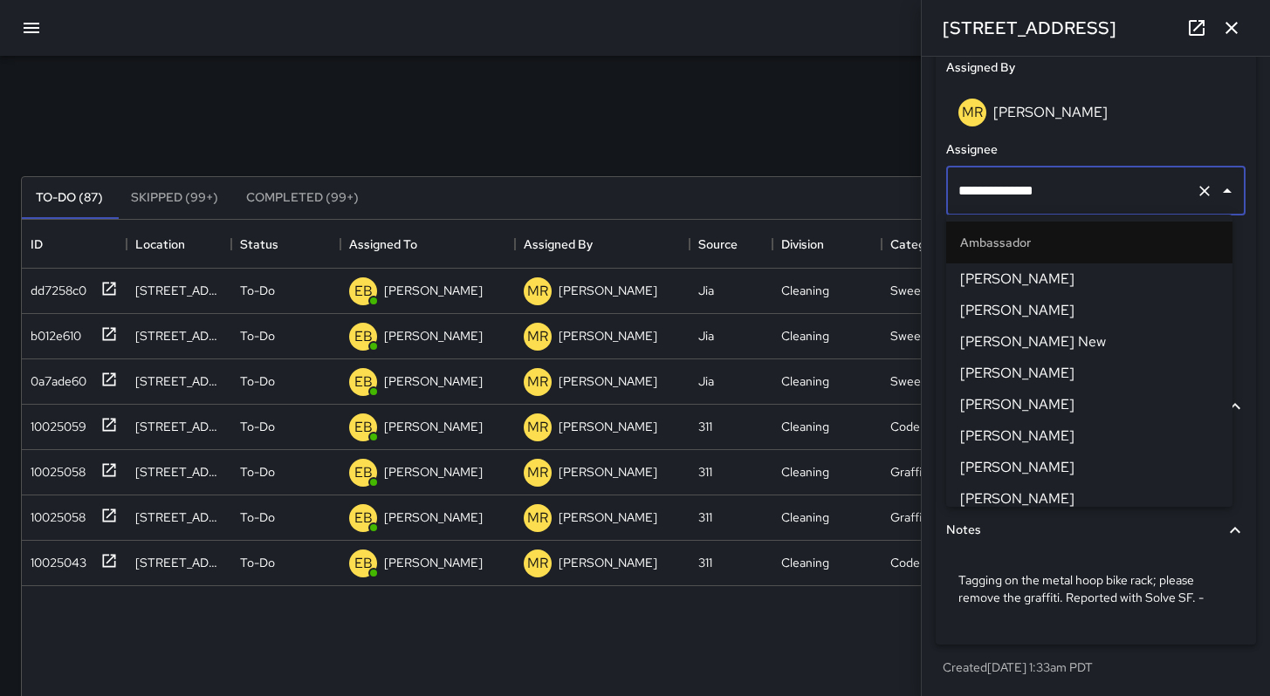
scroll to position [102, 0]
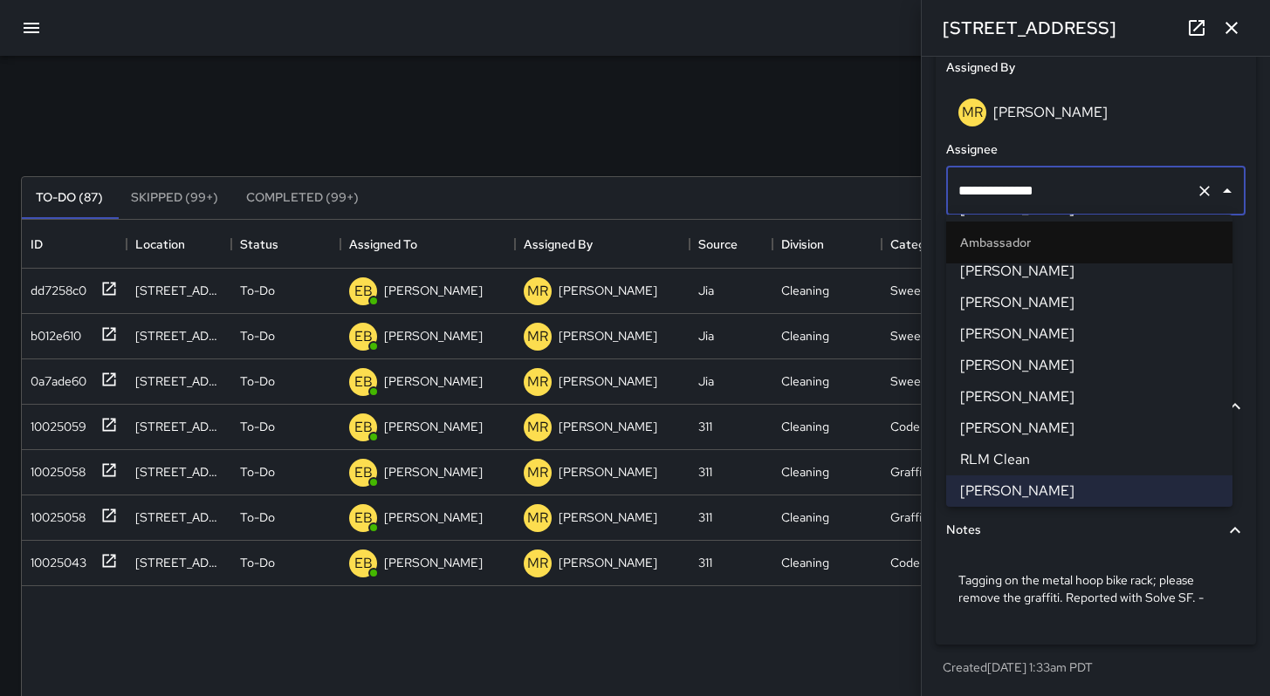
drag, startPoint x: 1062, startPoint y: 192, endPoint x: 884, endPoint y: 181, distance: 178.4
click at [888, 182] on div "Search ***** Search New Task To-Do (87) Skipped (99+) Completed (99+) ID Locati…" at bounding box center [635, 543] width 1270 height 975
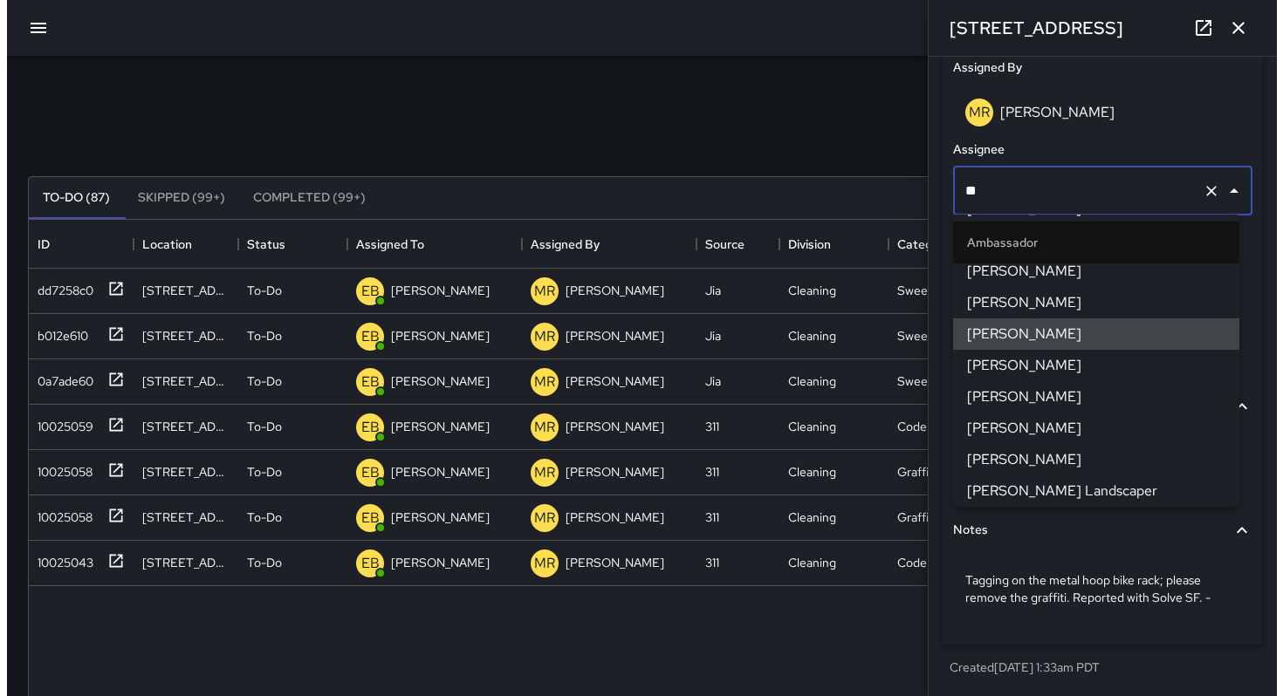
scroll to position [0, 0]
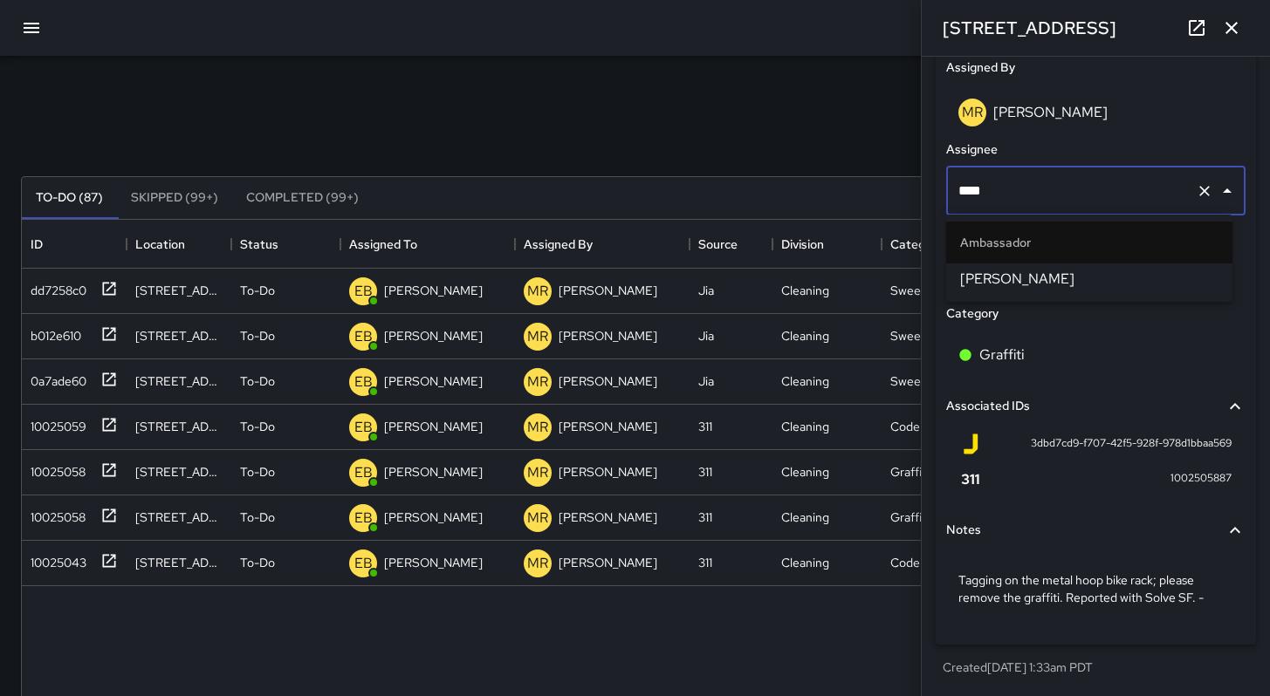
type input "****"
click at [969, 284] on span "[PERSON_NAME]" at bounding box center [1089, 279] width 258 height 21
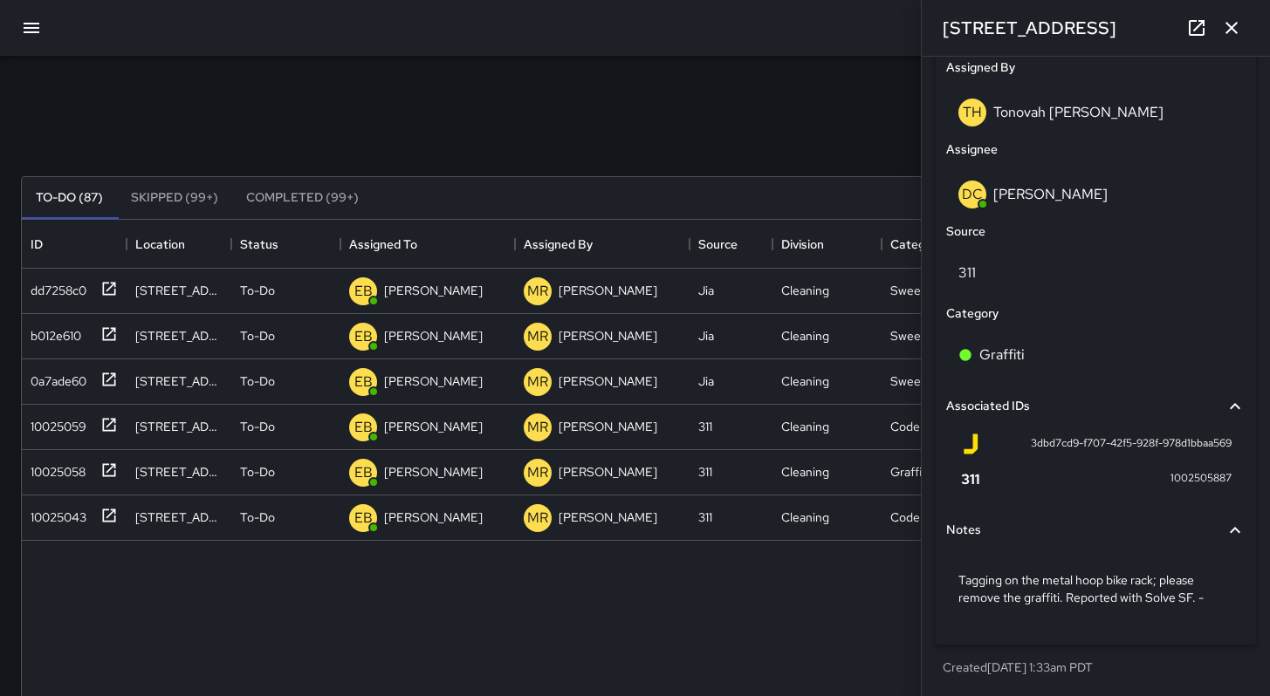
drag, startPoint x: 785, startPoint y: 134, endPoint x: 831, endPoint y: 121, distance: 47.2
click at [785, 134] on div "Search ***** Search New Task" at bounding box center [634, 134] width 1235 height 91
click at [1228, 31] on icon "button" at bounding box center [1231, 28] width 12 height 12
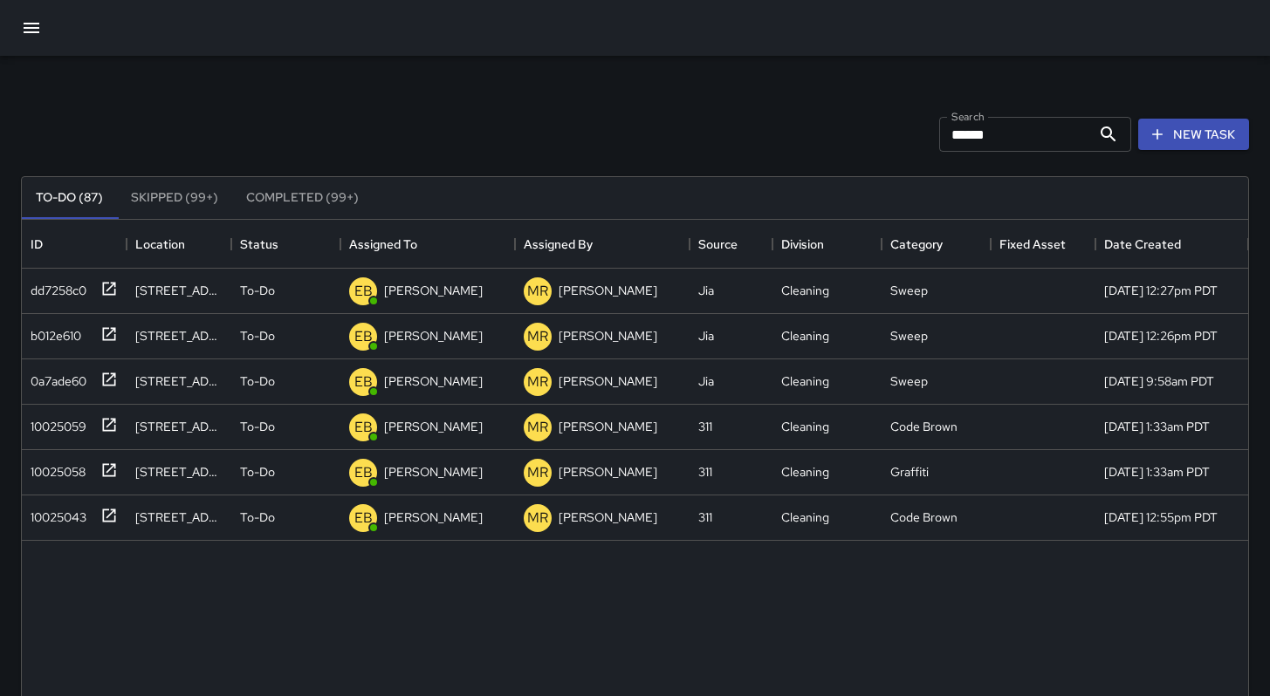
click at [624, 37] on div at bounding box center [635, 28] width 1270 height 56
drag, startPoint x: 983, startPoint y: 127, endPoint x: 844, endPoint y: 114, distance: 140.2
click at [867, 119] on div "Search ***** Search New Task" at bounding box center [634, 134] width 1235 height 91
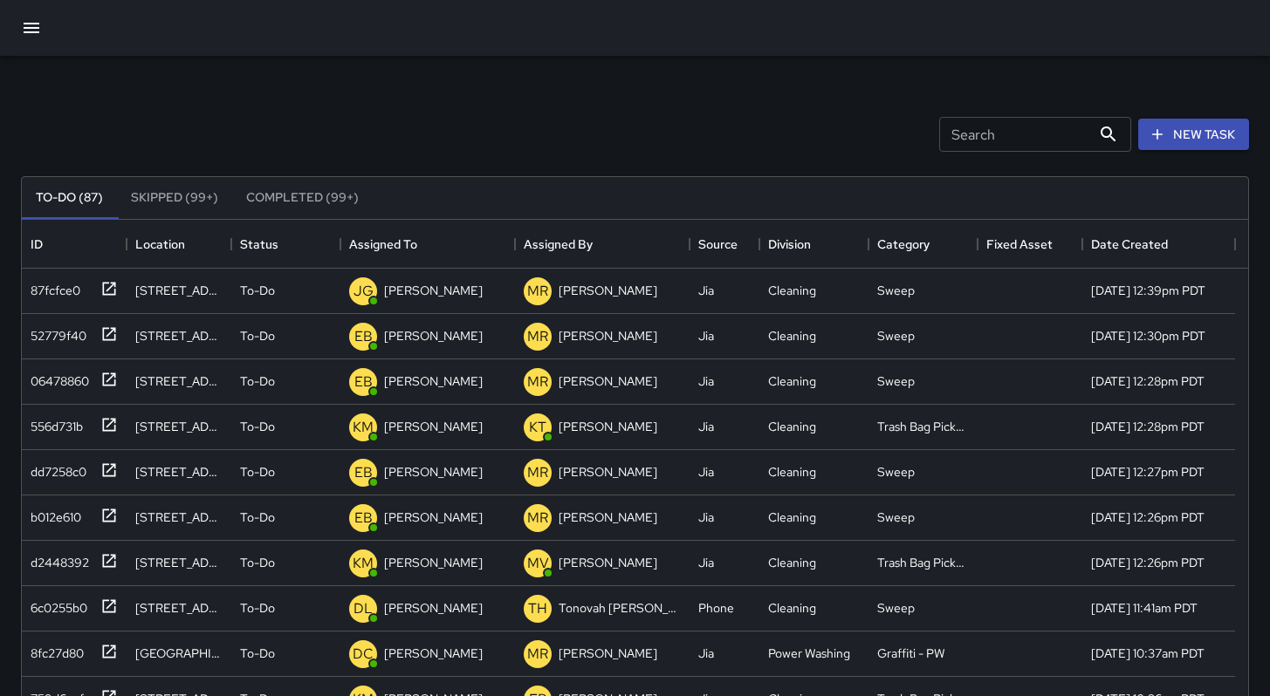
drag, startPoint x: 590, startPoint y: 118, endPoint x: 577, endPoint y: 113, distance: 14.1
click at [589, 118] on div "Search Search New Task" at bounding box center [634, 134] width 1235 height 91
click at [31, 38] on icon "button" at bounding box center [31, 27] width 21 height 21
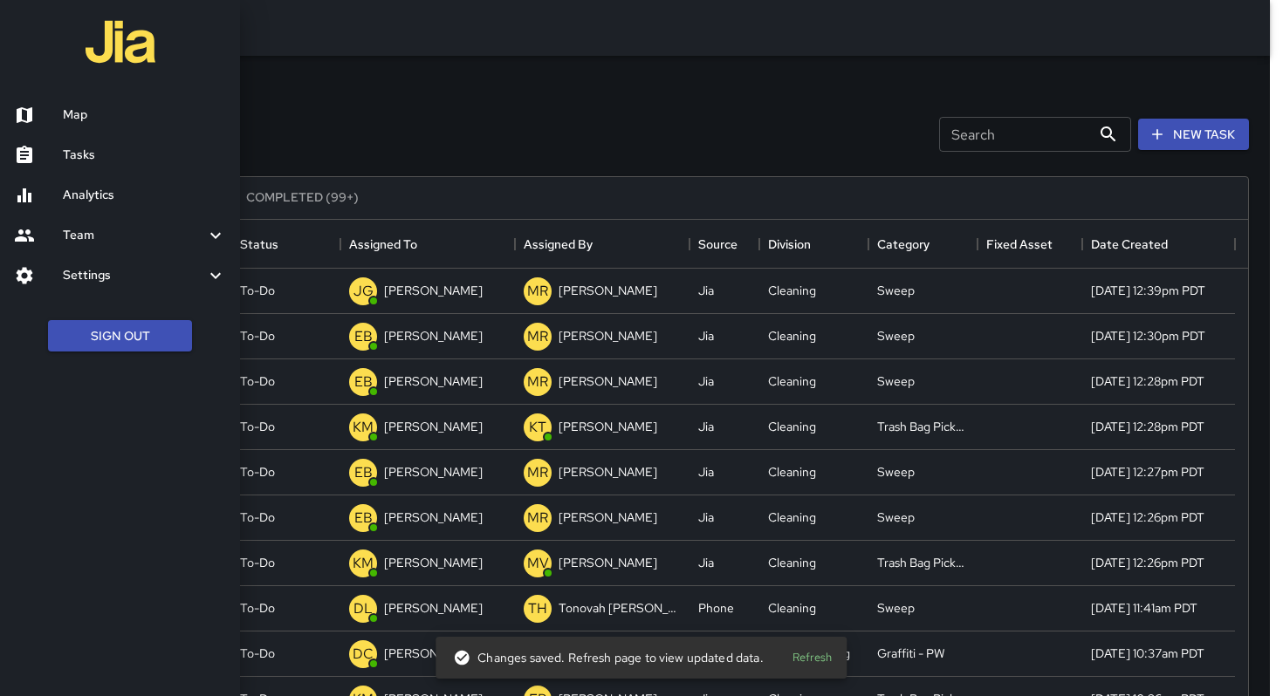
click at [83, 121] on h6 "Map" at bounding box center [144, 115] width 163 height 19
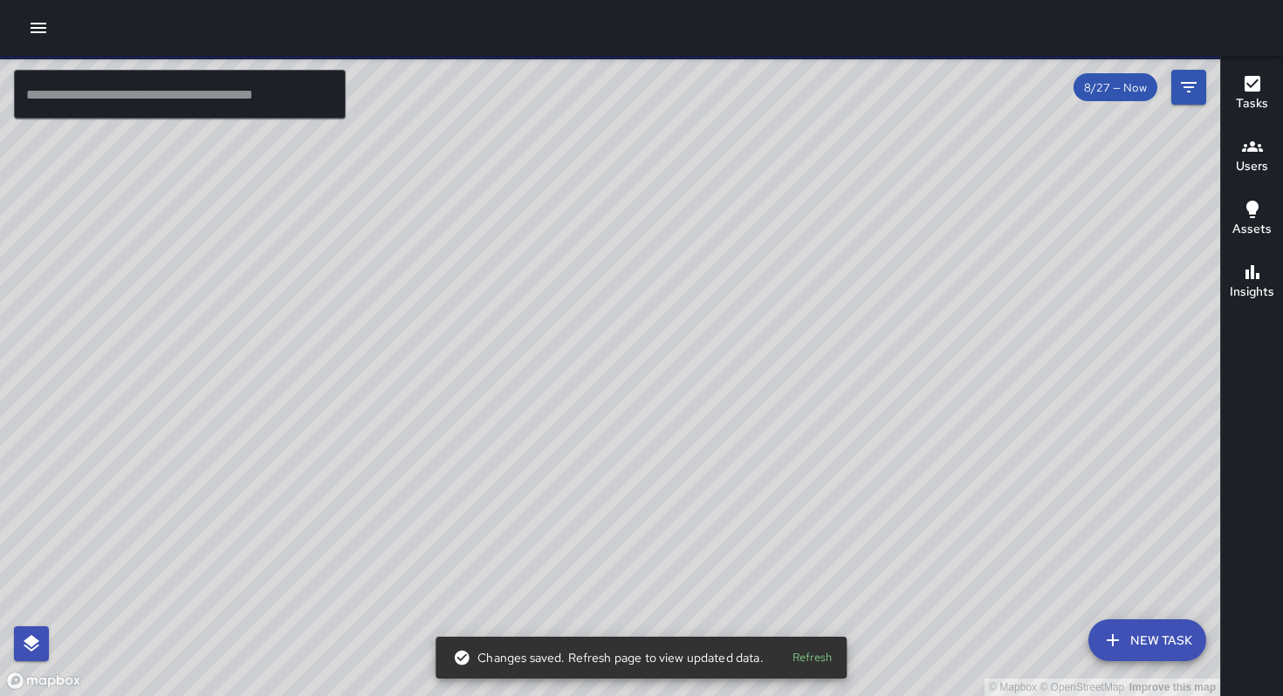
click at [84, 107] on input "text" at bounding box center [180, 94] width 332 height 49
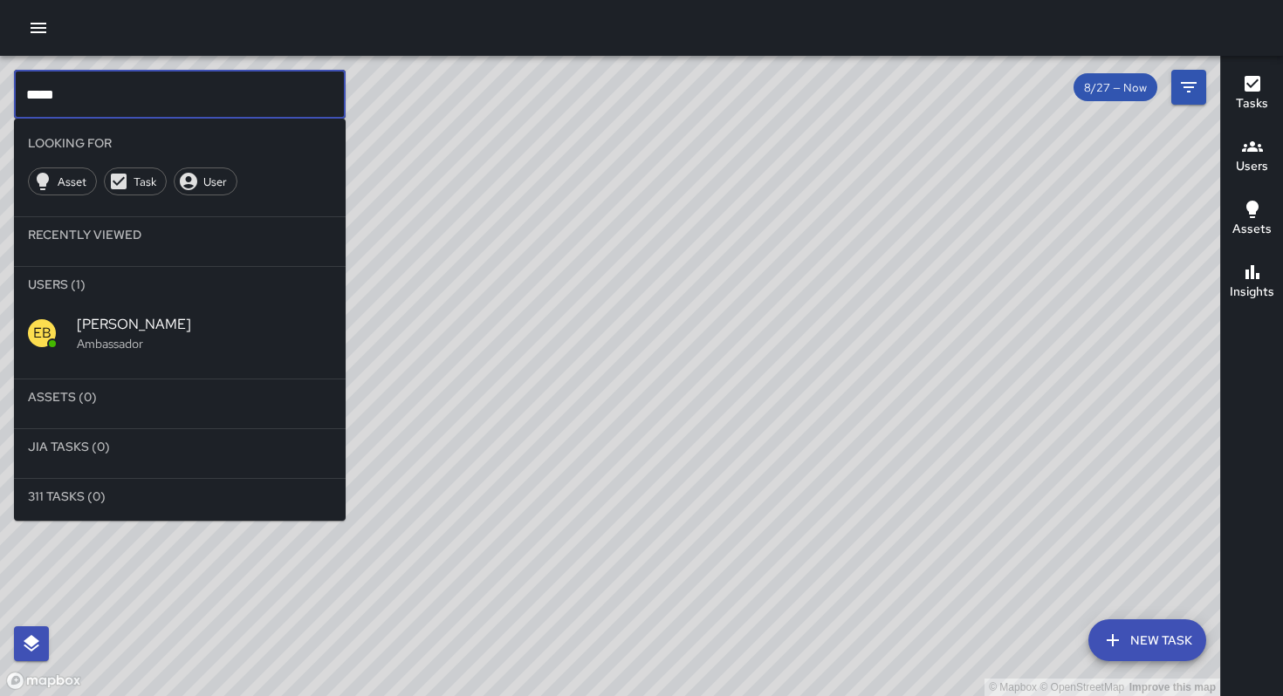
type input "*****"
click at [100, 318] on span "[PERSON_NAME]" at bounding box center [204, 324] width 255 height 21
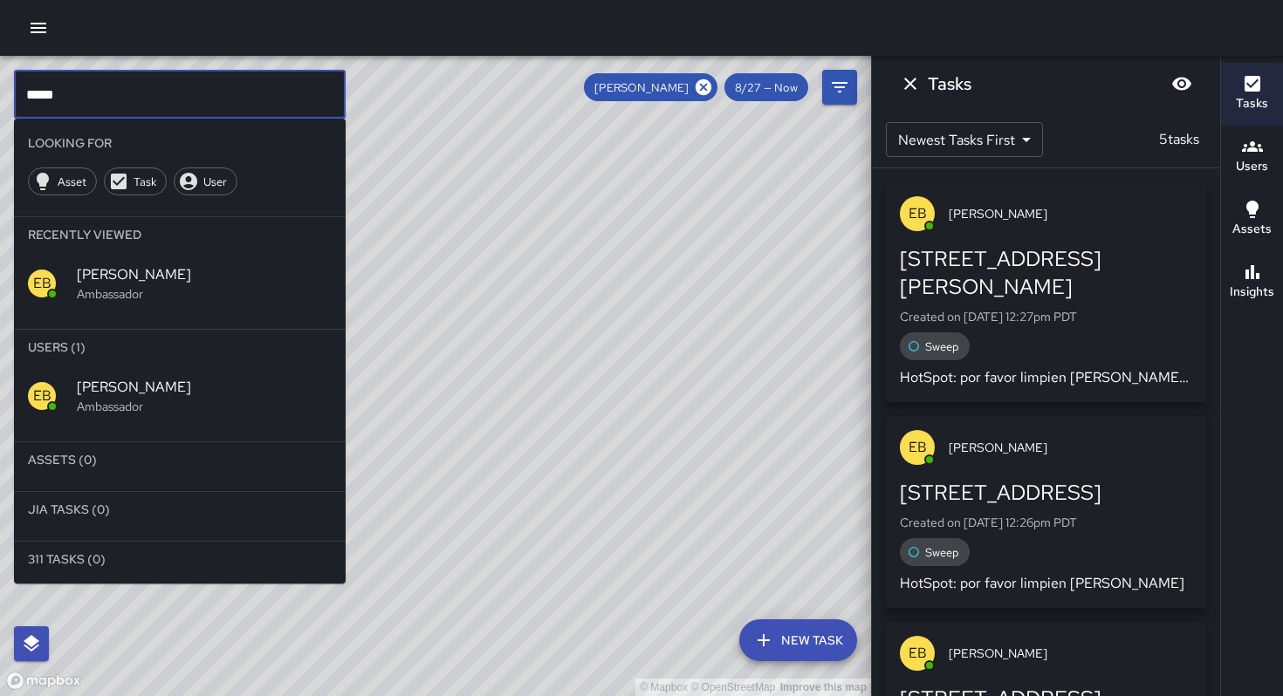
drag, startPoint x: 79, startPoint y: 86, endPoint x: 0, endPoint y: 86, distance: 79.4
click at [0, 86] on div "© Mapbox © OpenStreetMap Improve this map ***** ​ Looking For Asset Task User R…" at bounding box center [435, 376] width 871 height 641
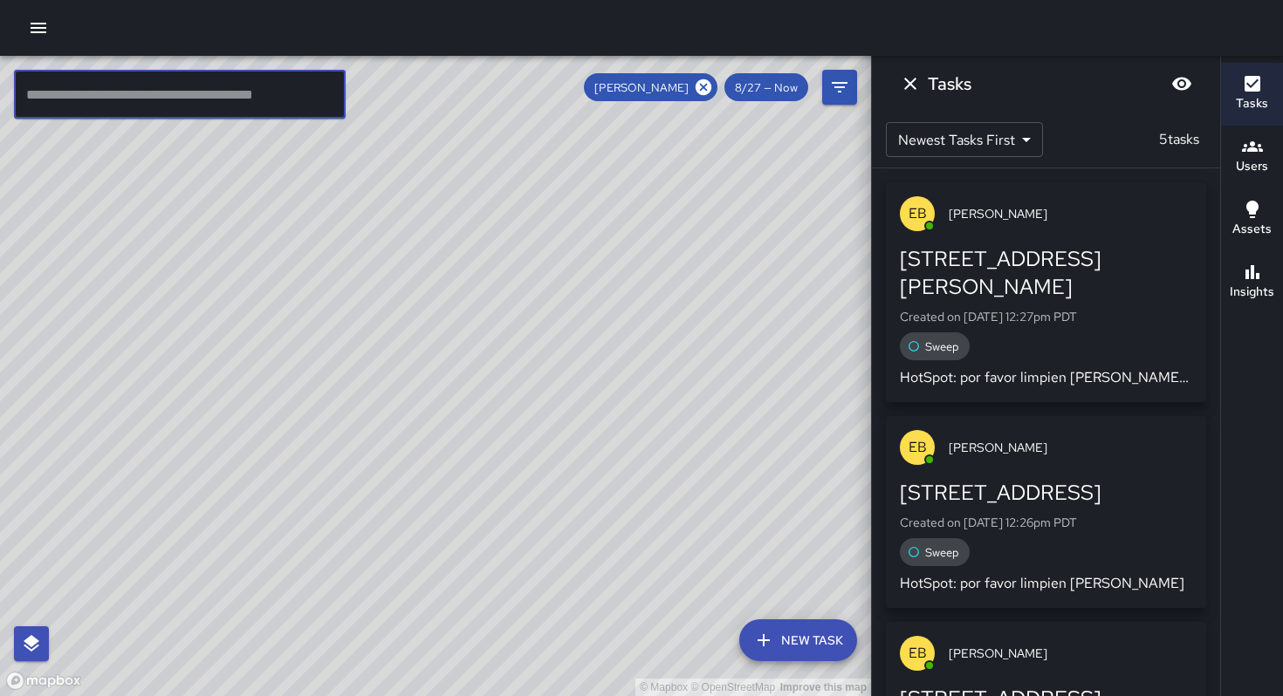
click at [51, 26] on button "button" at bounding box center [38, 27] width 35 height 35
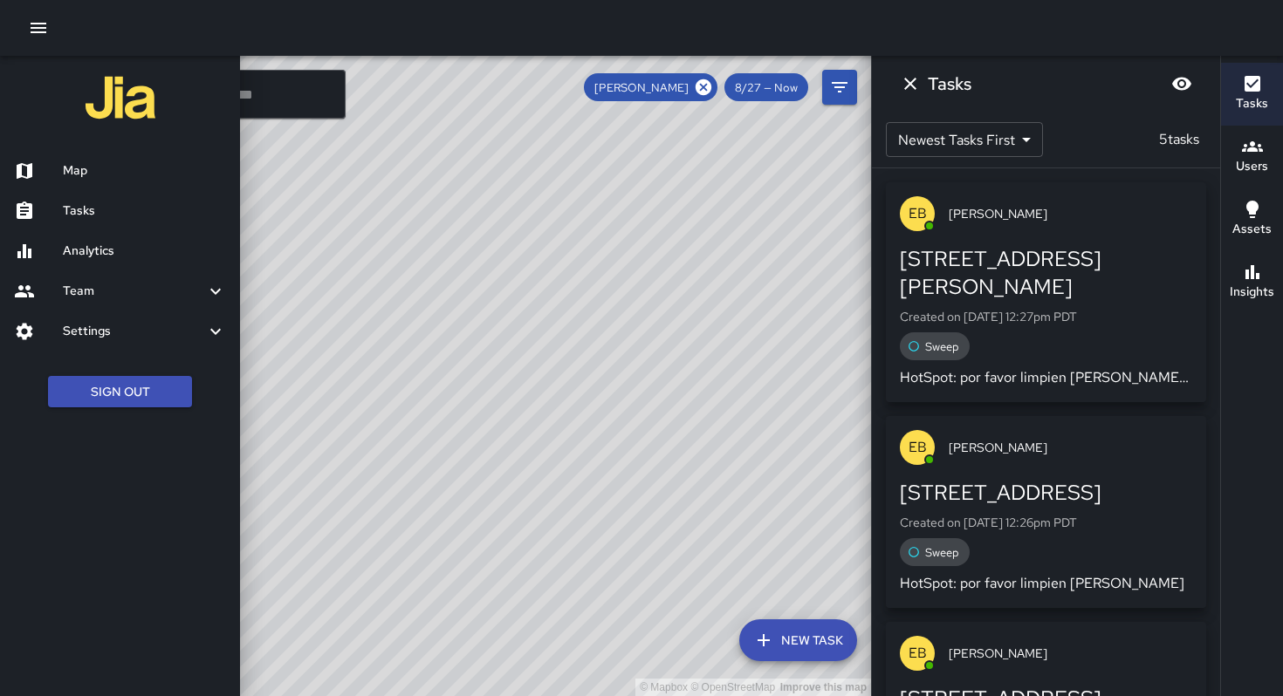
click at [109, 216] on h6 "Tasks" at bounding box center [144, 211] width 163 height 19
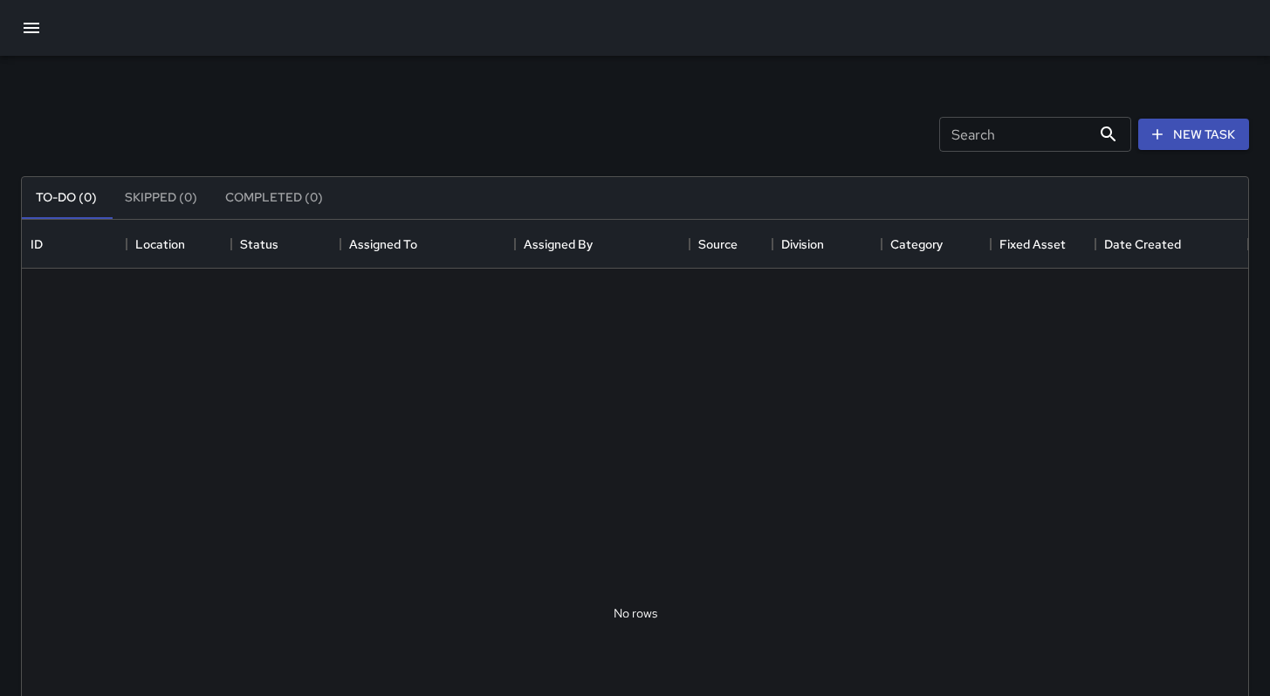
scroll to position [726, 1213]
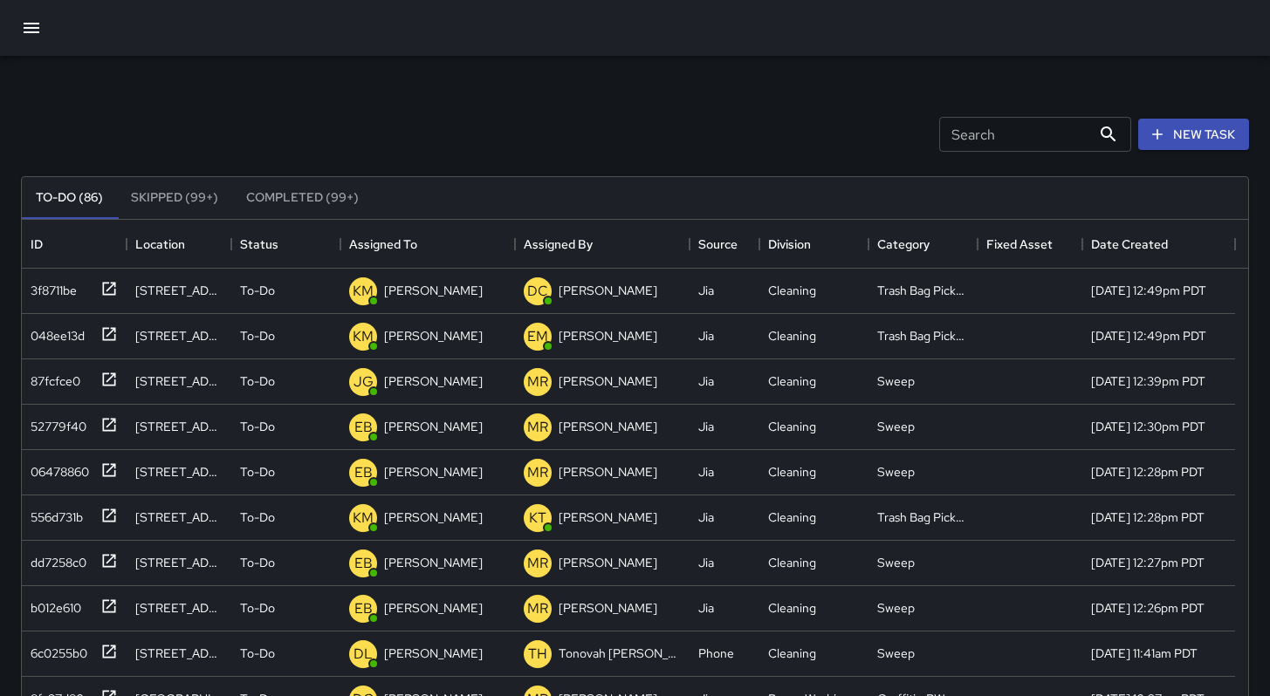
click at [687, 109] on div "Search Search New Task" at bounding box center [634, 134] width 1235 height 91
click at [35, 33] on icon "button" at bounding box center [31, 27] width 21 height 21
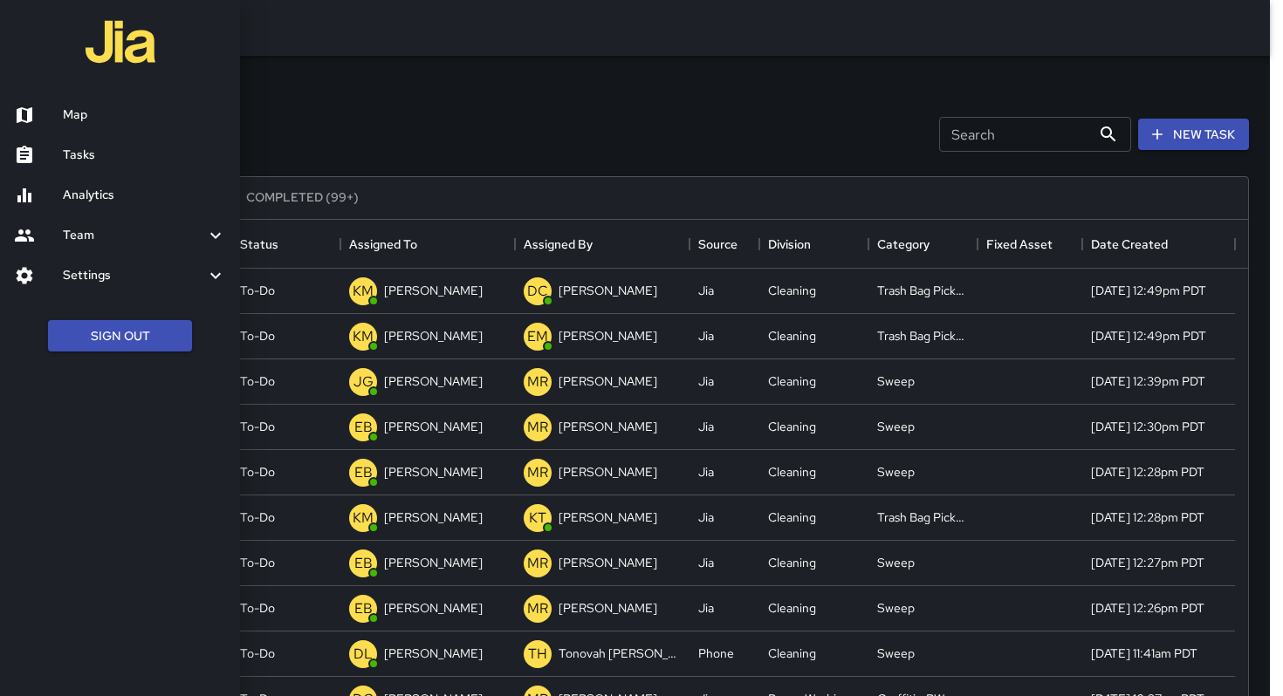
click at [314, 110] on div at bounding box center [641, 348] width 1283 height 696
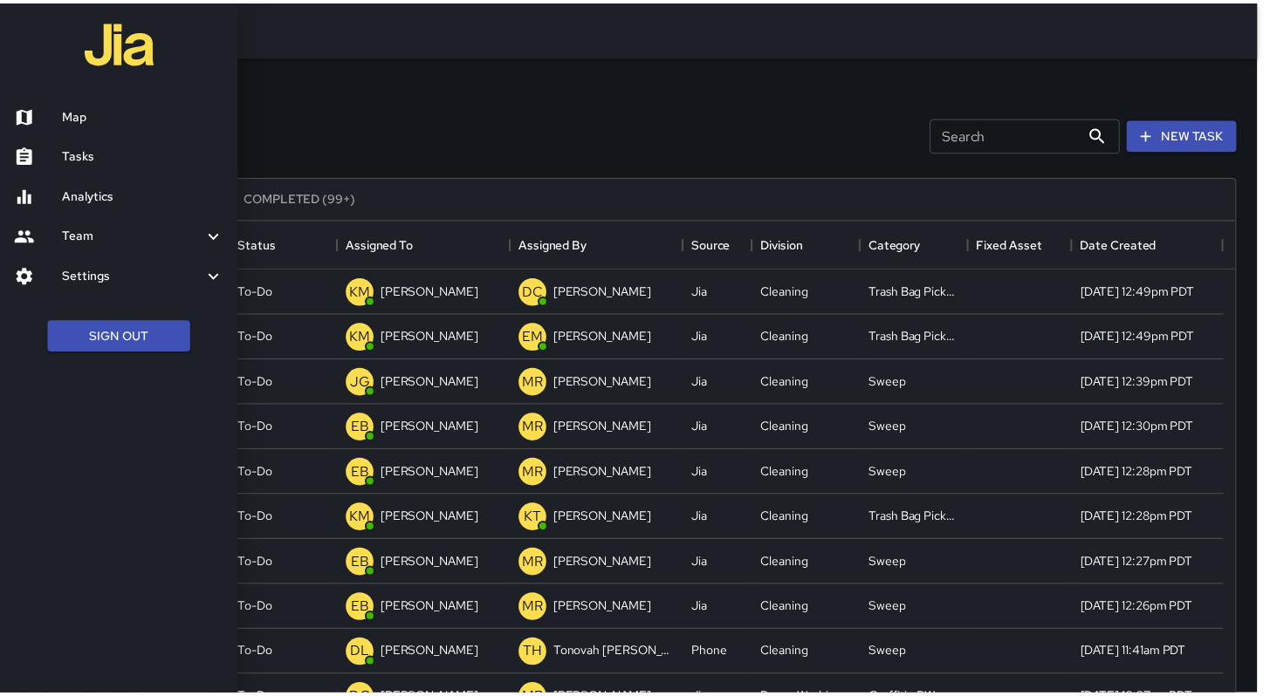
scroll to position [14, 14]
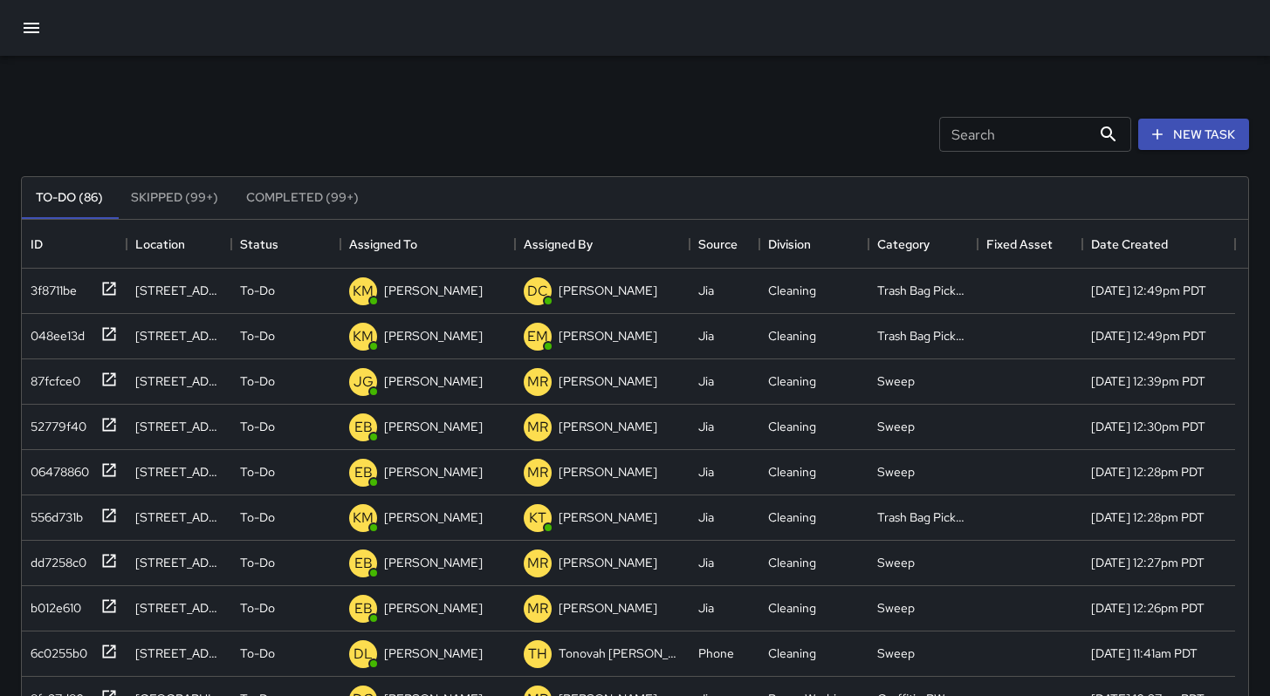
click at [346, 69] on div "Search Search New Task To-Do (86) Skipped (99+) Completed (99+) ID Location Sta…" at bounding box center [635, 543] width 1270 height 975
click at [532, 109] on div "Search Search New Task" at bounding box center [634, 134] width 1235 height 91
click at [682, 74] on div "Search Search New Task To-Do (83) Skipped (99+) Completed (99+) ID Location Sta…" at bounding box center [635, 543] width 1270 height 975
drag, startPoint x: 791, startPoint y: 136, endPoint x: 782, endPoint y: 134, distance: 8.9
click at [784, 134] on div "Search Search New Task" at bounding box center [634, 134] width 1235 height 91
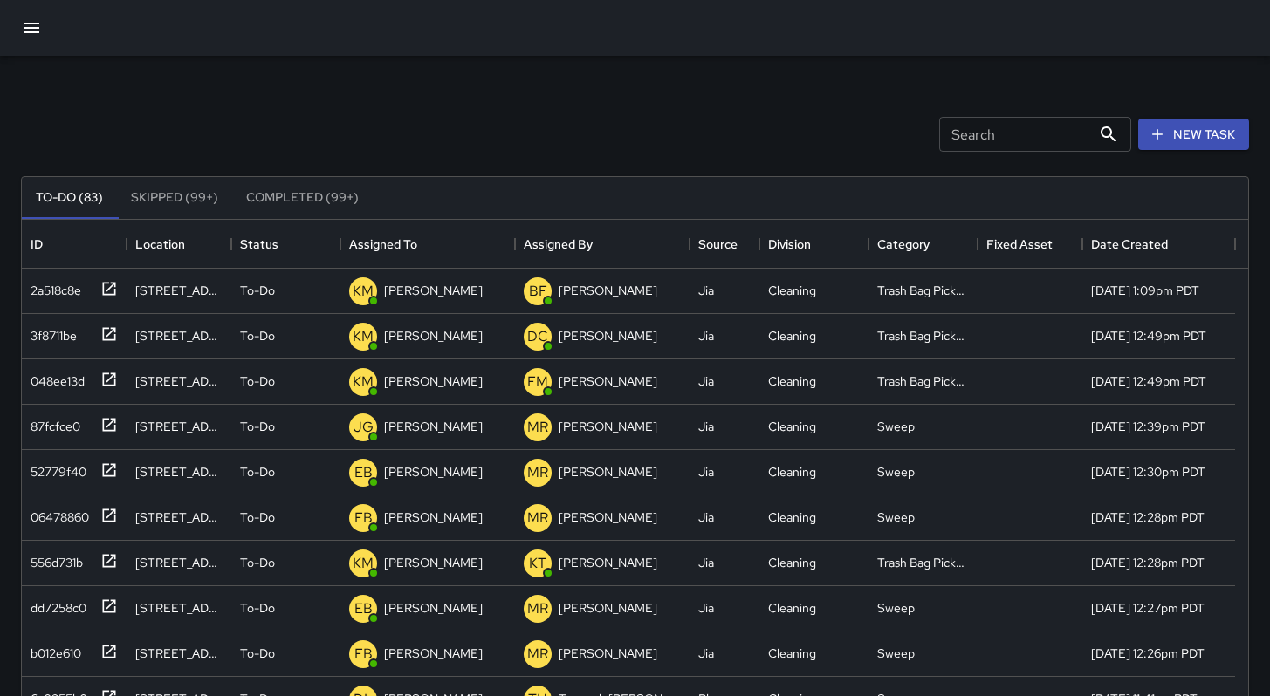
drag, startPoint x: 340, startPoint y: 86, endPoint x: 360, endPoint y: 72, distance: 24.3
click at [342, 85] on div "Search Search New Task To-Do (83) Skipped (99+) Completed (99+) ID Location Sta…" at bounding box center [635, 543] width 1270 height 975
click at [30, 31] on icon "button" at bounding box center [31, 27] width 21 height 21
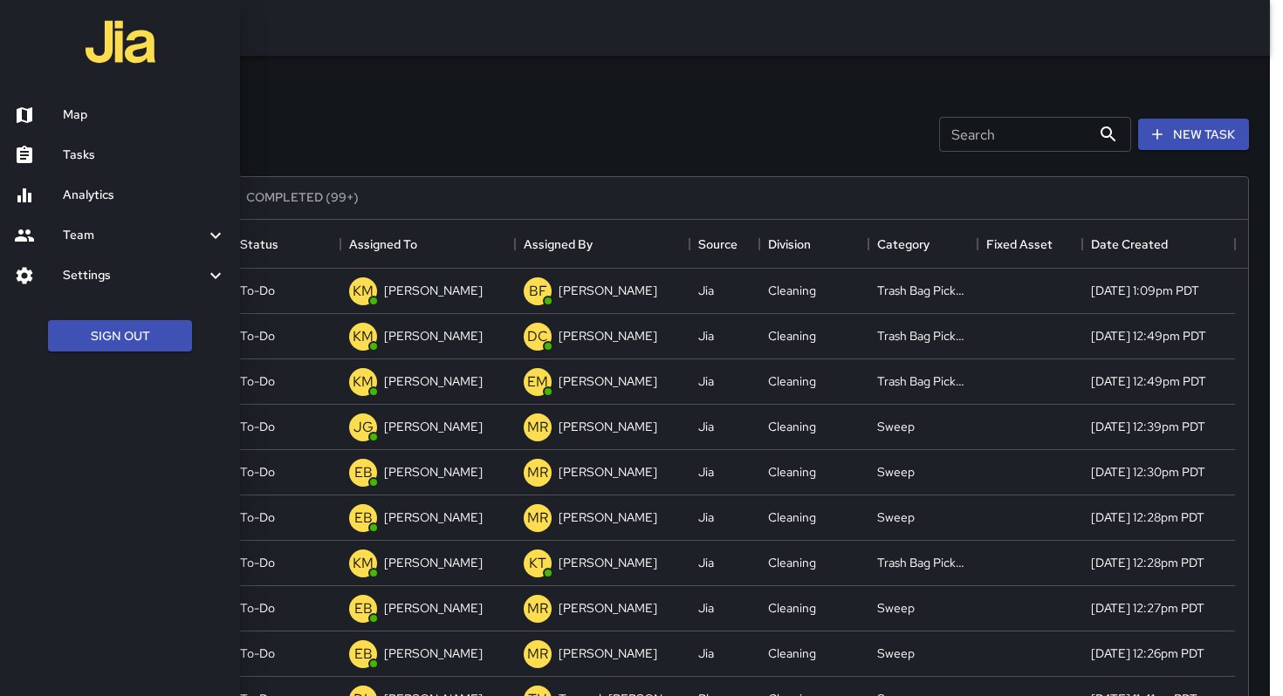
click at [64, 108] on h6 "Map" at bounding box center [144, 115] width 163 height 19
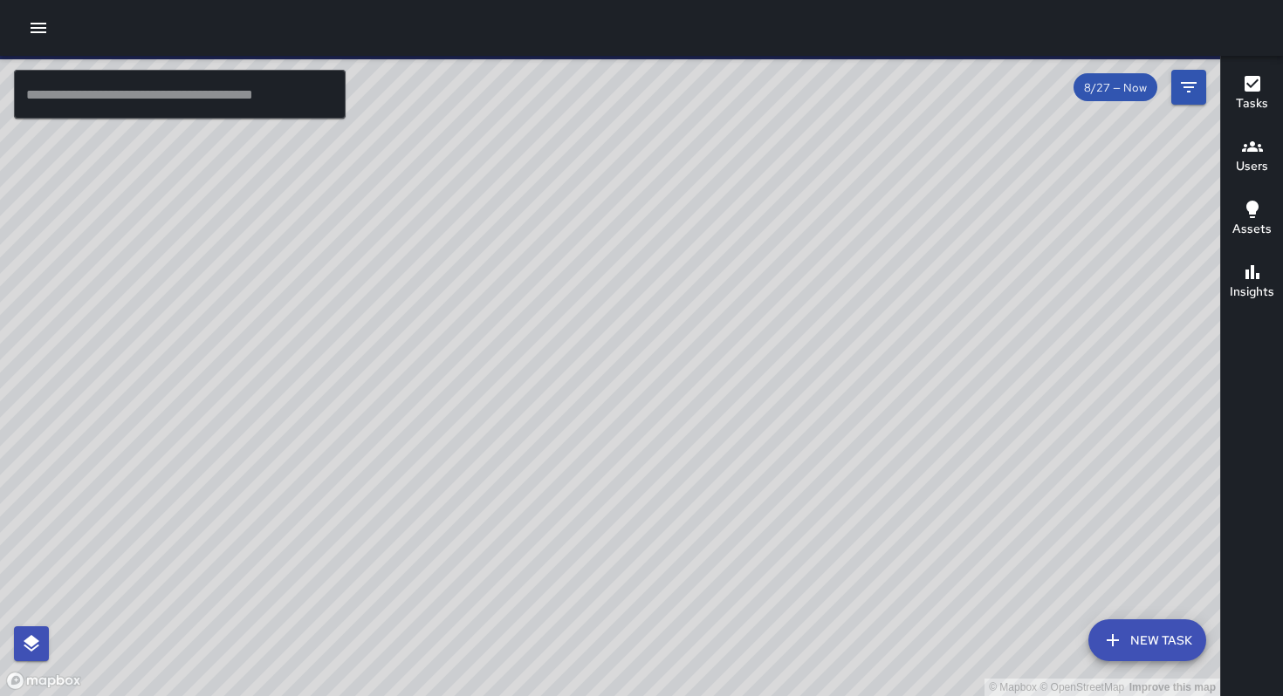
click at [166, 99] on input "text" at bounding box center [180, 94] width 332 height 49
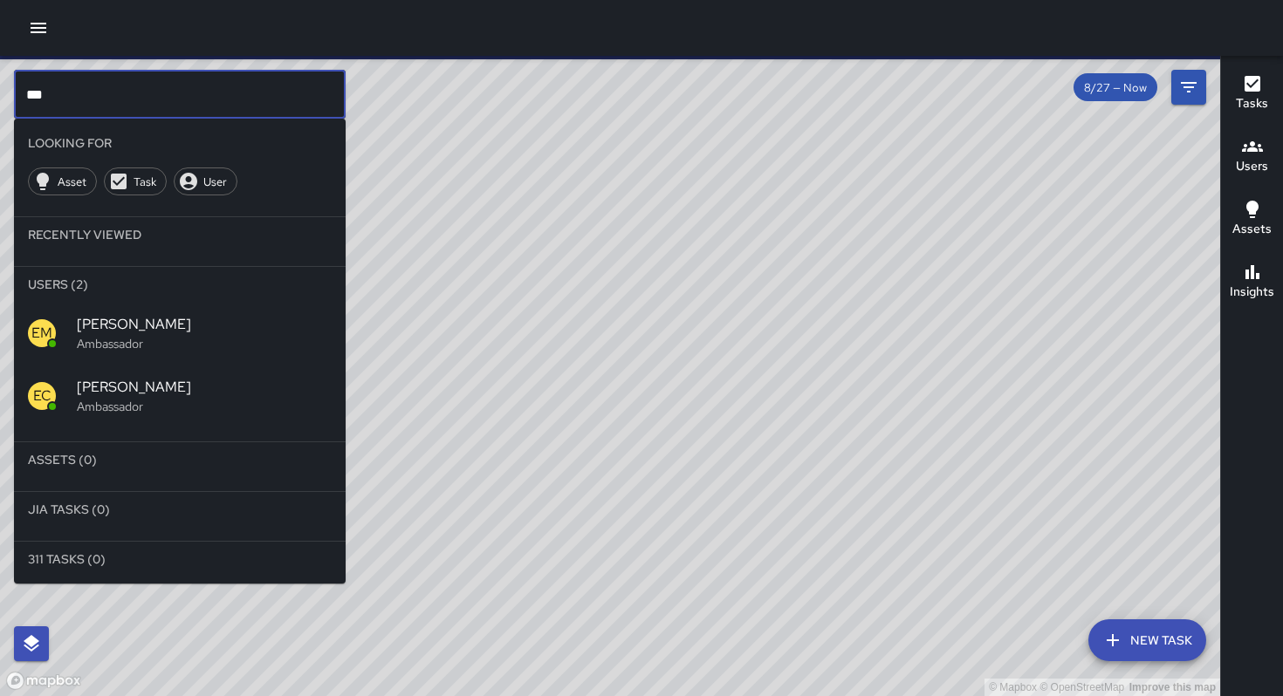
type input "***"
click at [182, 332] on span "[PERSON_NAME]" at bounding box center [204, 324] width 255 height 21
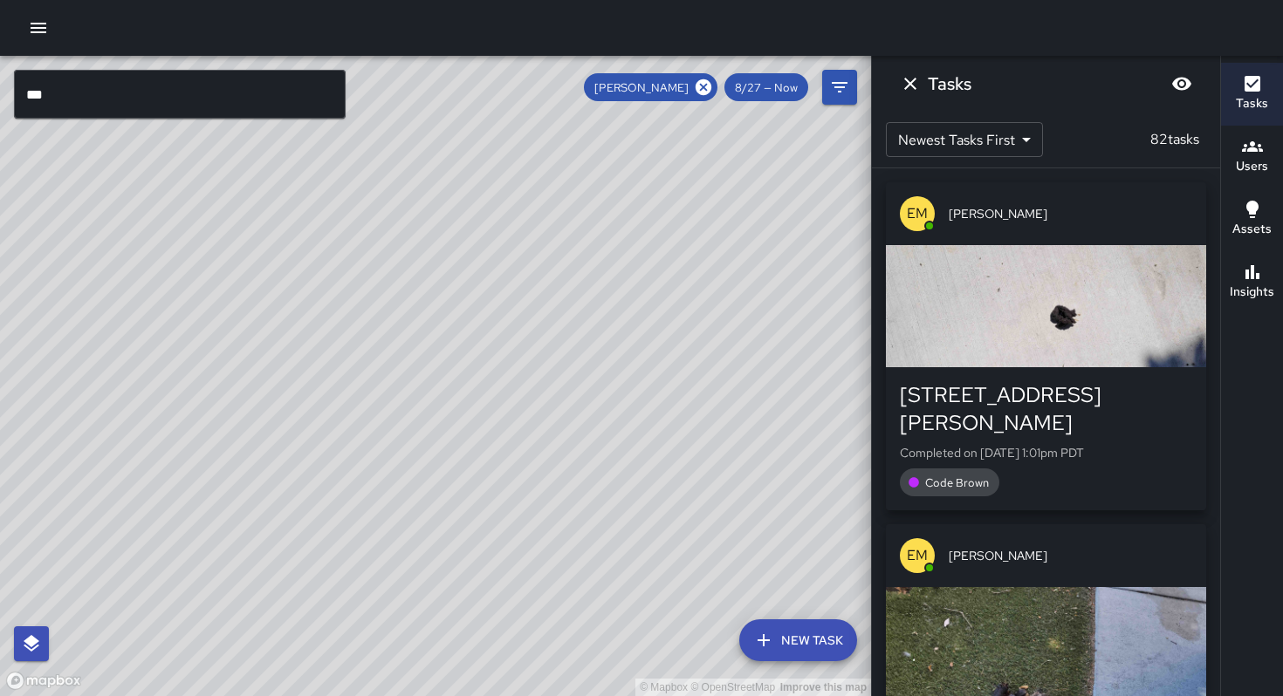
drag, startPoint x: 297, startPoint y: 414, endPoint x: 394, endPoint y: 400, distance: 98.0
click at [404, 390] on div "© Mapbox © OpenStreetMap Improve this map" at bounding box center [435, 376] width 871 height 641
drag, startPoint x: 399, startPoint y: 572, endPoint x: 314, endPoint y: 647, distance: 113.7
click at [291, 695] on div "© Mapbox © OpenStreetMap Improve this map" at bounding box center [435, 376] width 871 height 641
drag, startPoint x: 404, startPoint y: 492, endPoint x: 289, endPoint y: 658, distance: 201.9
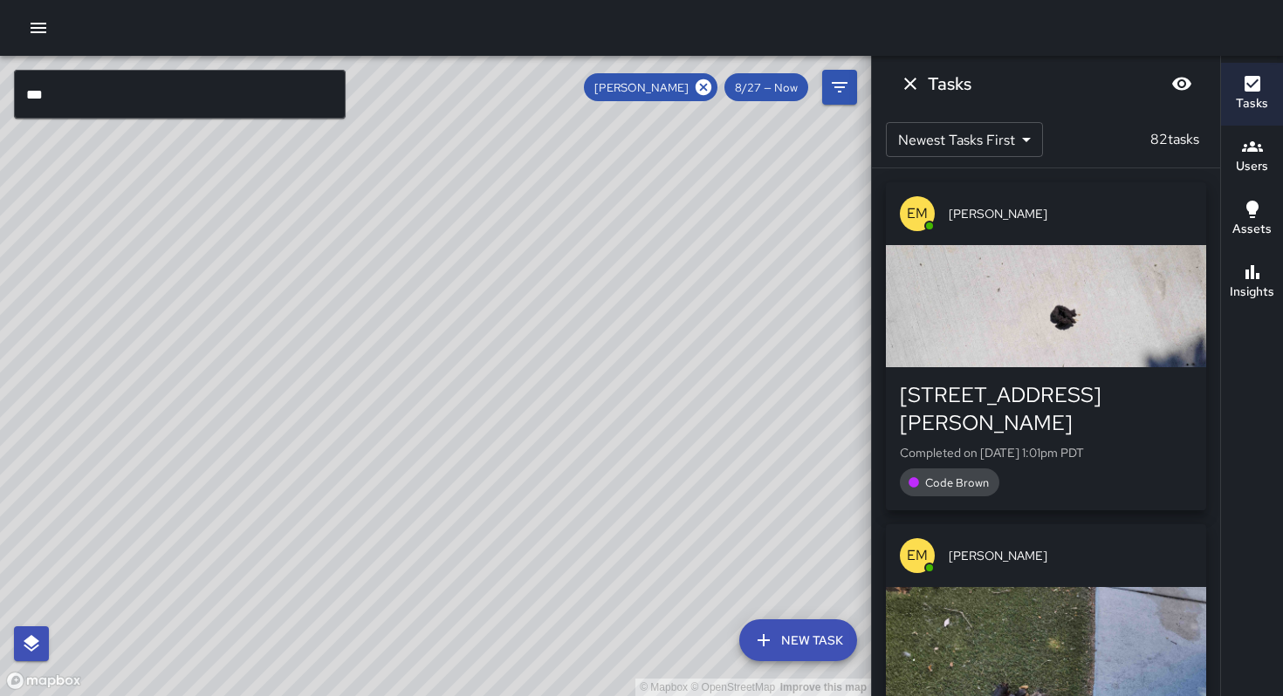
click at [277, 677] on div "© Mapbox © OpenStreetMap Improve this map" at bounding box center [435, 376] width 871 height 641
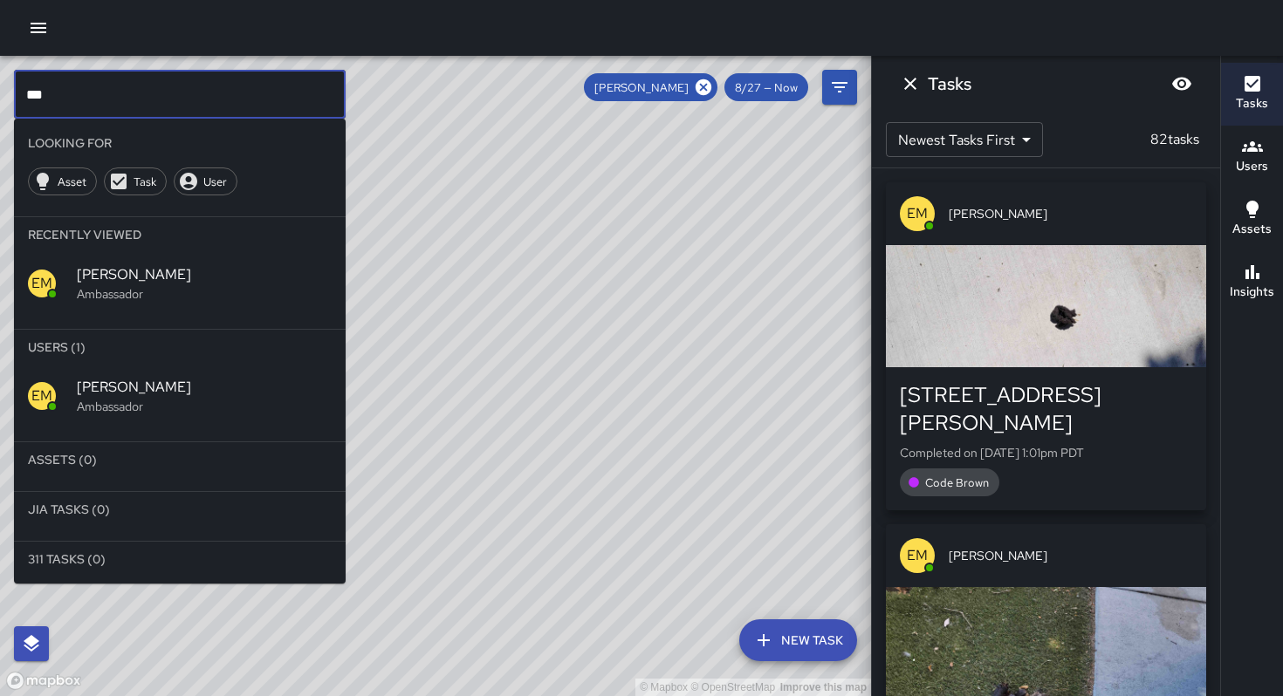
drag, startPoint x: 64, startPoint y: 96, endPoint x: 0, endPoint y: 91, distance: 63.9
click at [0, 91] on div "© Mapbox © OpenStreetMap Improve this map *** ​ Looking For Asset Task User Rec…" at bounding box center [435, 376] width 871 height 641
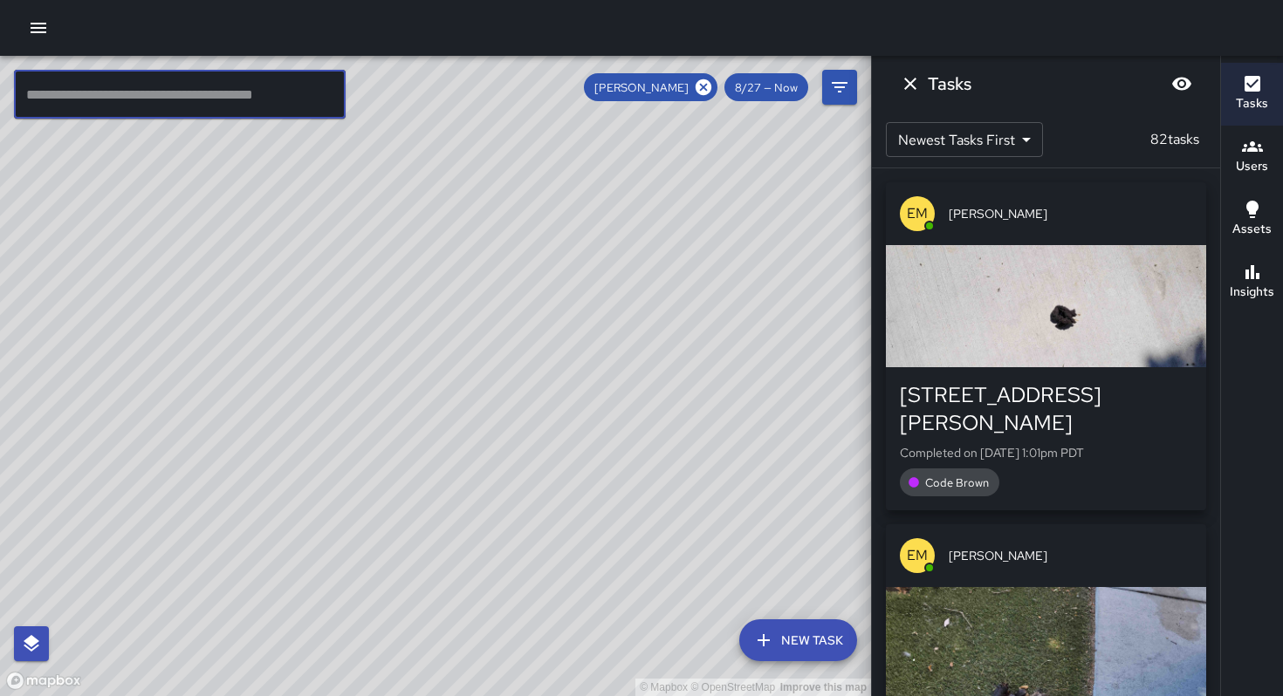
click at [275, 236] on div "© Mapbox © OpenStreetMap Improve this map" at bounding box center [435, 376] width 871 height 641
click at [917, 83] on icon "Dismiss" at bounding box center [910, 83] width 21 height 21
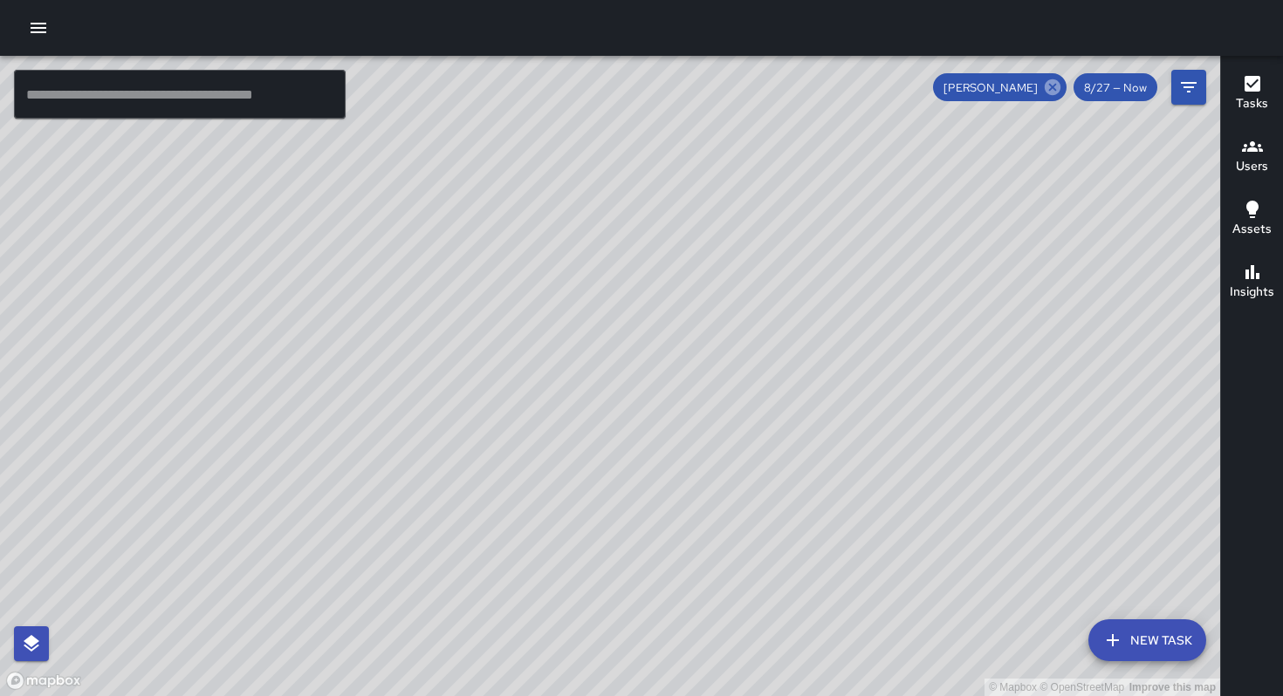
click at [1048, 84] on icon at bounding box center [1053, 87] width 16 height 16
drag, startPoint x: 494, startPoint y: 350, endPoint x: 585, endPoint y: 216, distance: 161.4
click at [585, 216] on div "© Mapbox © OpenStreetMap Improve this map" at bounding box center [610, 376] width 1220 height 641
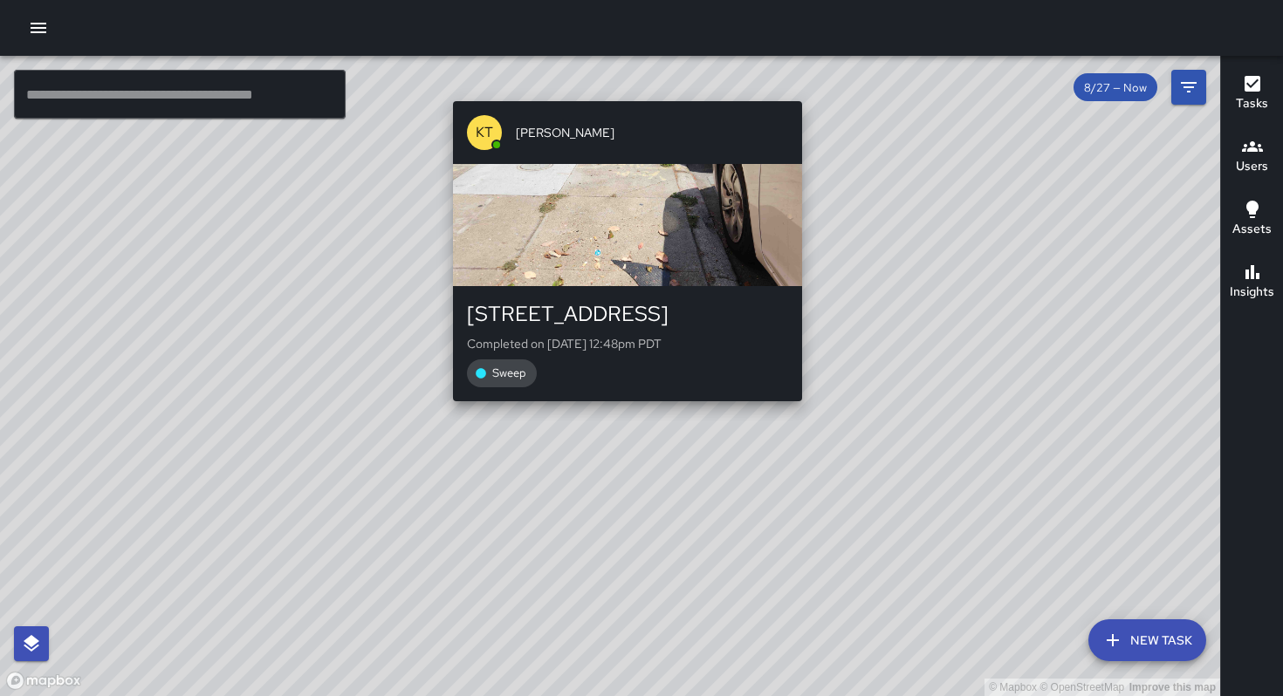
drag, startPoint x: 637, startPoint y: 291, endPoint x: 619, endPoint y: 414, distance: 123.5
click at [619, 414] on div "© Mapbox © OpenStreetMap Improve this map KT [PERSON_NAME] [STREET_ADDRESS] Com…" at bounding box center [610, 376] width 1220 height 641
